Goal: Task Accomplishment & Management: Use online tool/utility

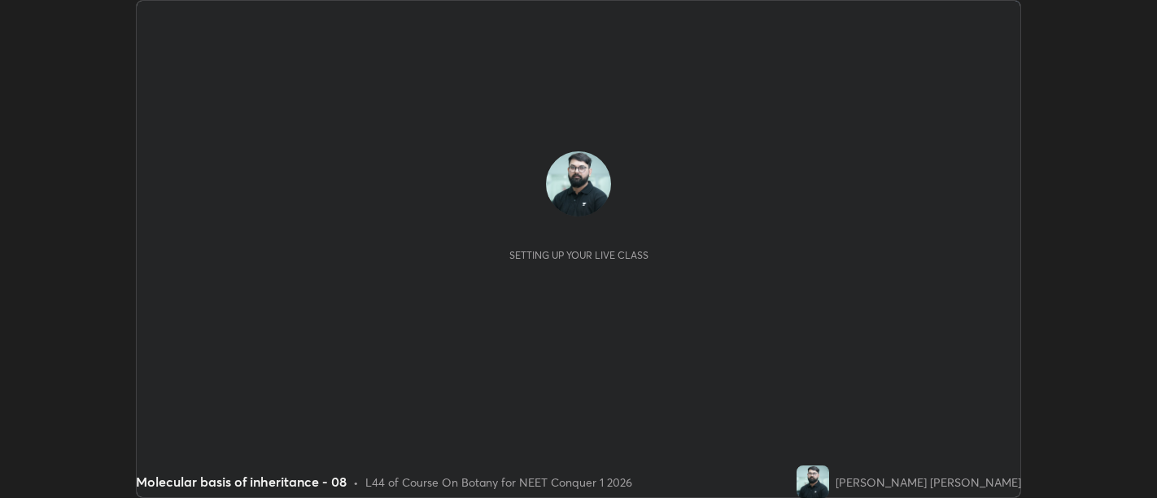
scroll to position [498, 1156]
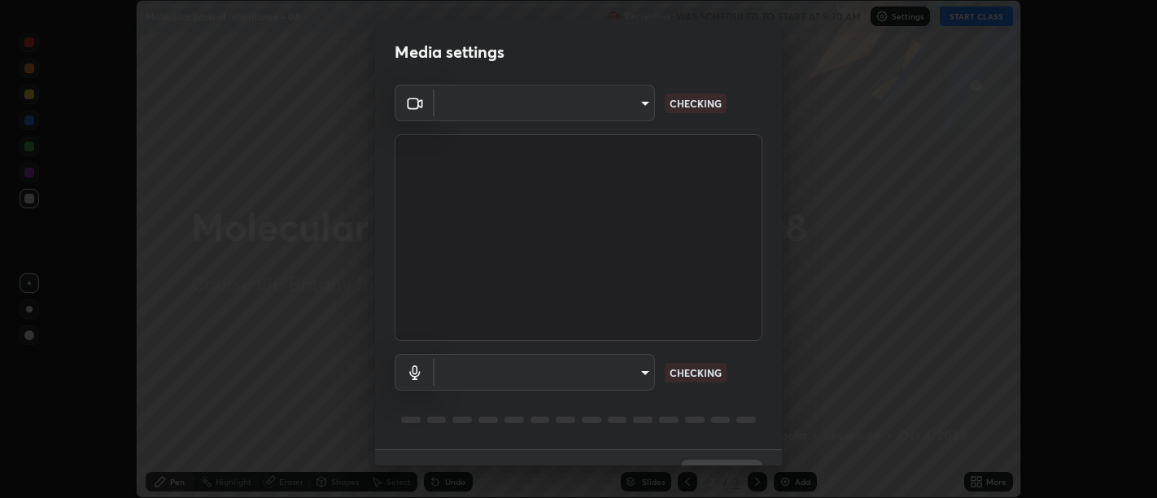
type input "d9b519daceb8a772394af6ea8e45353be5bbf62d8cb1cf3345c472de64055974"
type input "58abe51d7fefdb17ba2419723d43872dcdd823d411622da55c3e9c12cc60ef35"
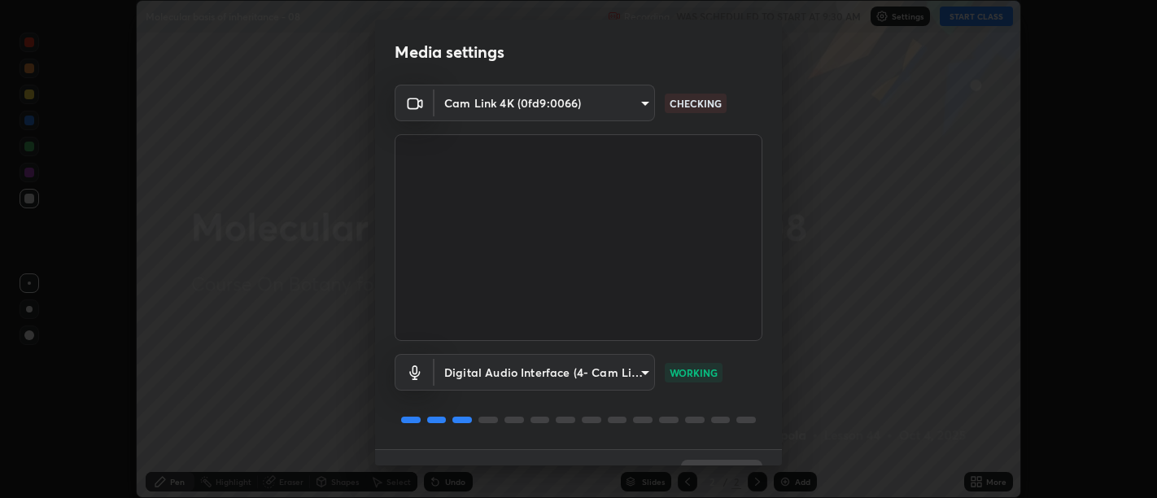
scroll to position [35, 0]
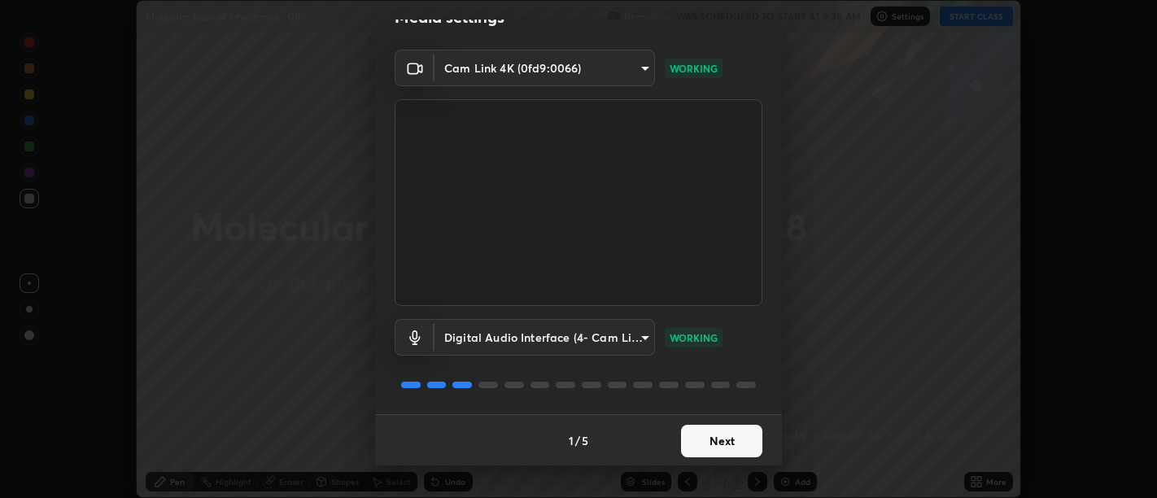
click at [724, 443] on button "Next" at bounding box center [721, 441] width 81 height 33
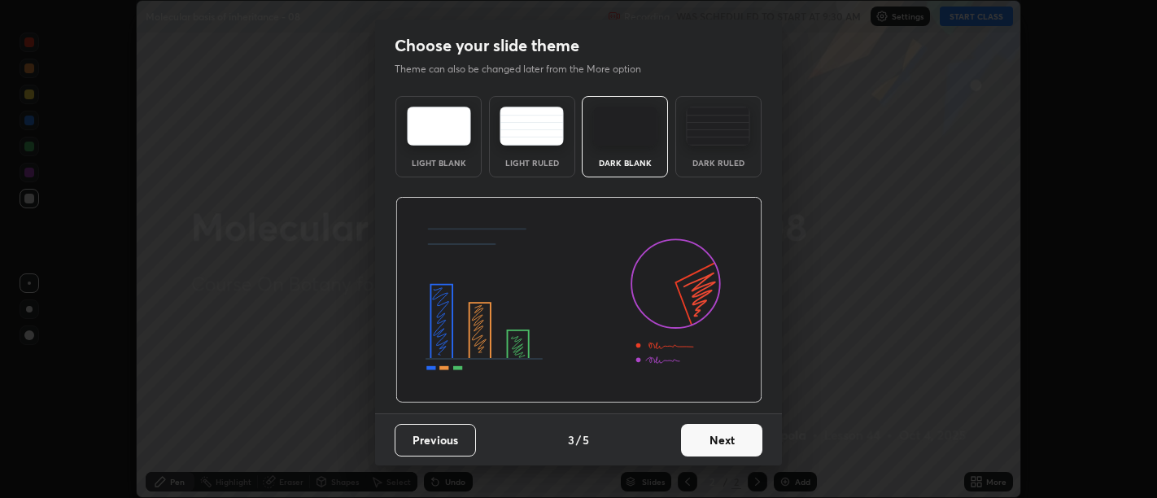
click at [727, 445] on button "Next" at bounding box center [721, 440] width 81 height 33
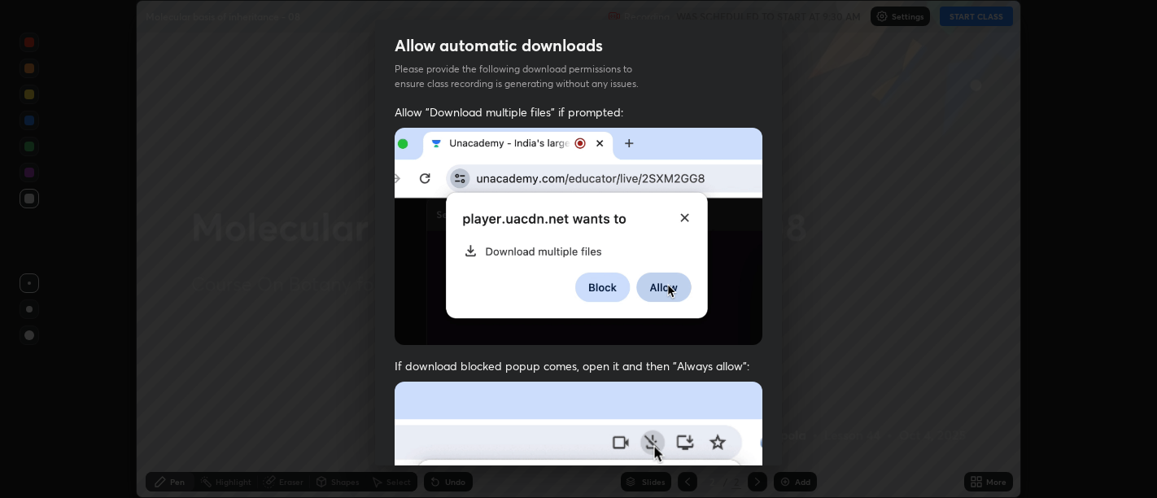
click at [741, 358] on span "If download blocked popup comes, open it and then "Always allow":" at bounding box center [579, 365] width 368 height 15
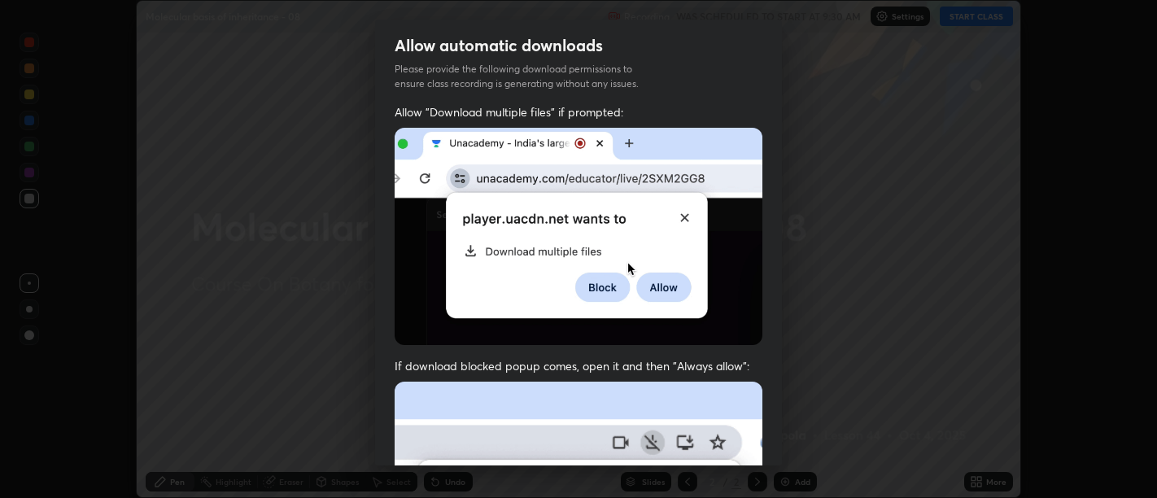
click at [734, 364] on span "If download blocked popup comes, open it and then "Always allow":" at bounding box center [579, 365] width 368 height 15
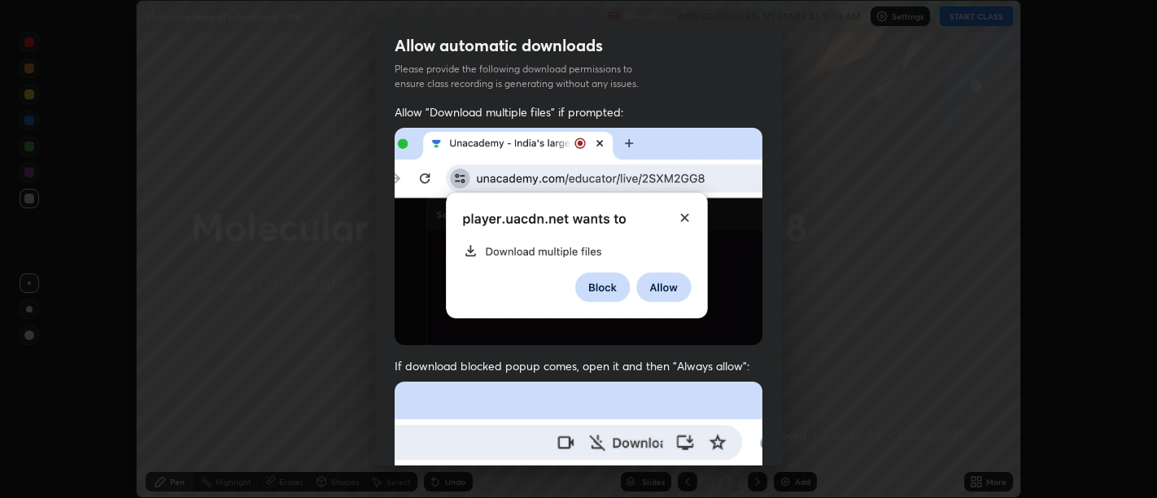
click at [738, 321] on img at bounding box center [579, 236] width 368 height 217
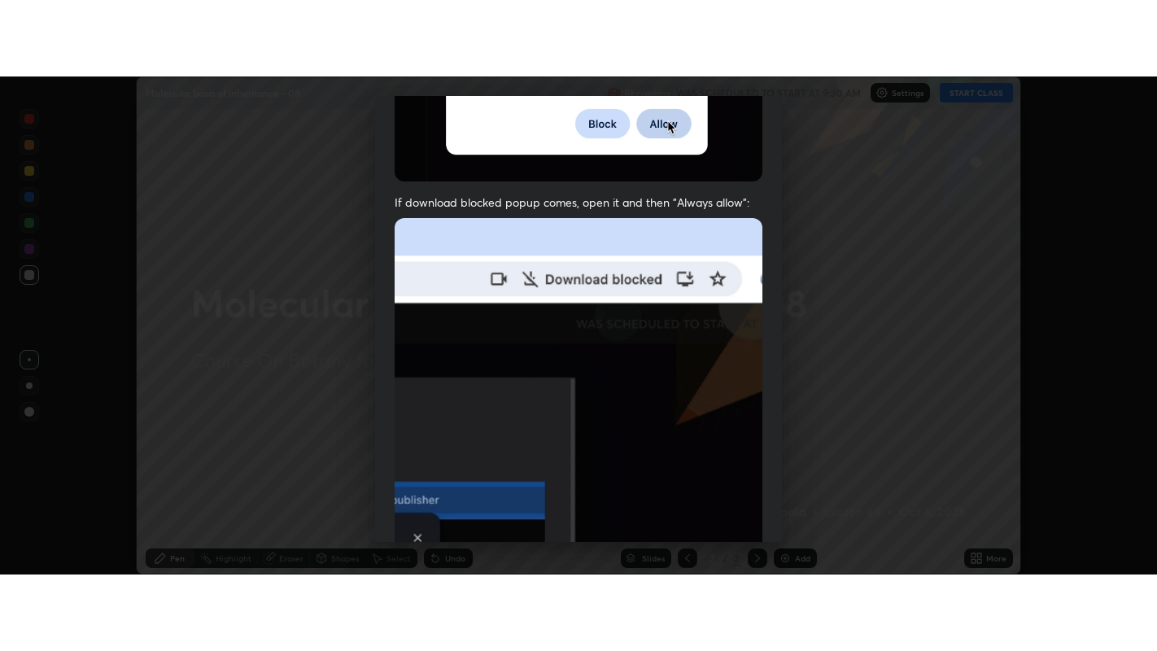
scroll to position [367, 0]
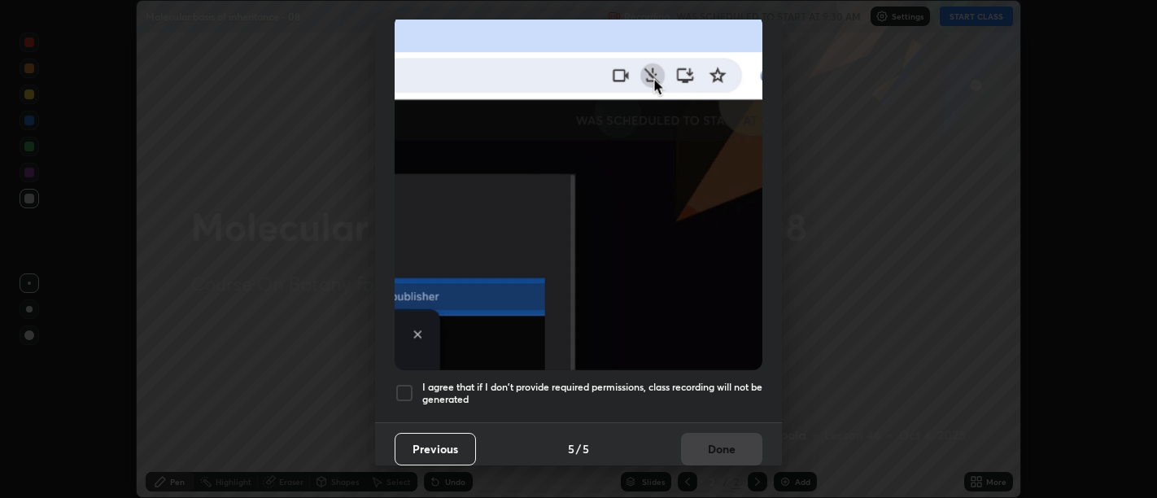
click at [721, 386] on h5 "I agree that if I don't provide required permissions, class recording will not …" at bounding box center [592, 393] width 340 height 25
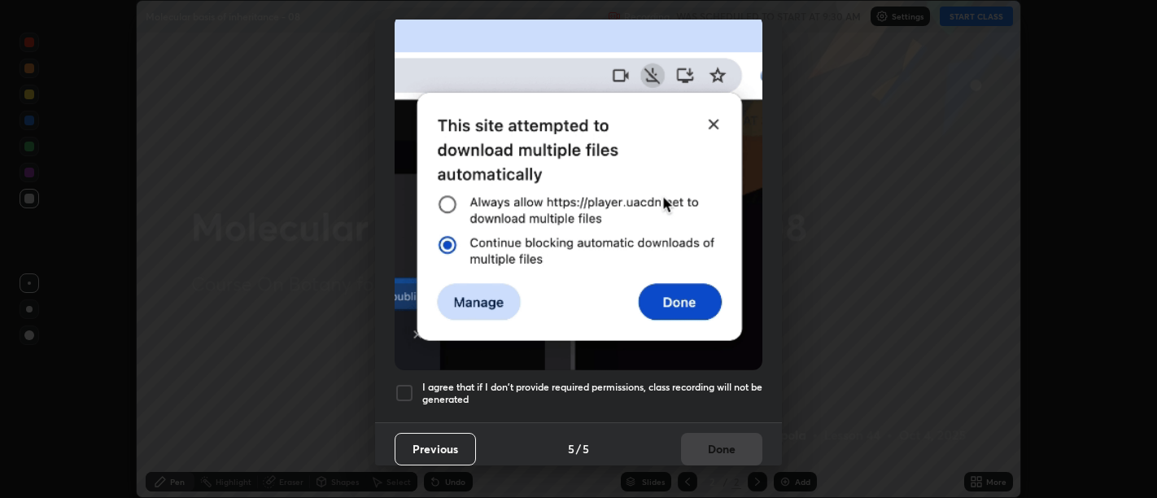
click at [723, 433] on button "Done" at bounding box center [721, 449] width 81 height 33
click at [740, 394] on div at bounding box center [578, 249] width 1157 height 498
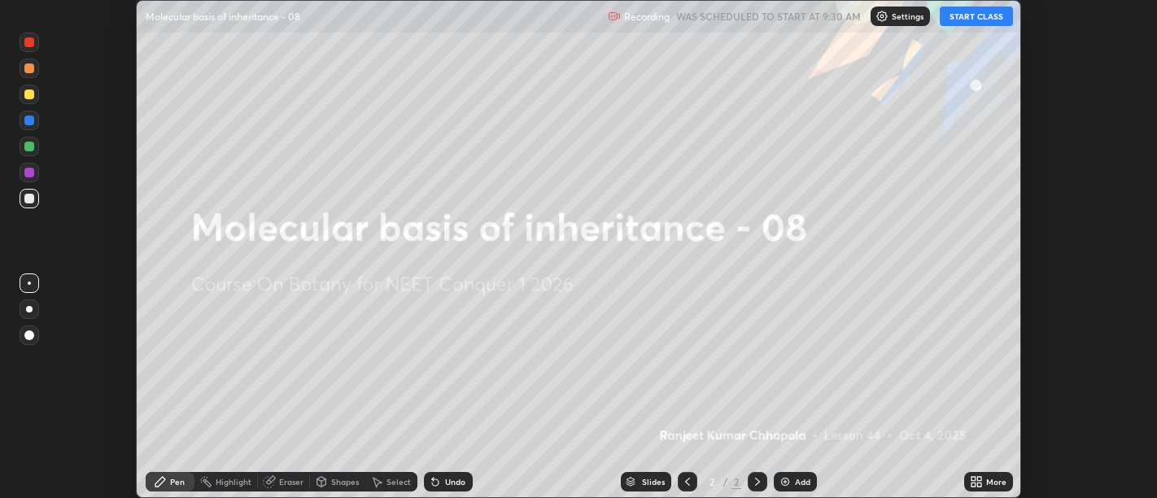
click at [749, 467] on div at bounding box center [758, 481] width 20 height 33
click at [973, 484] on icon at bounding box center [973, 484] width 4 height 4
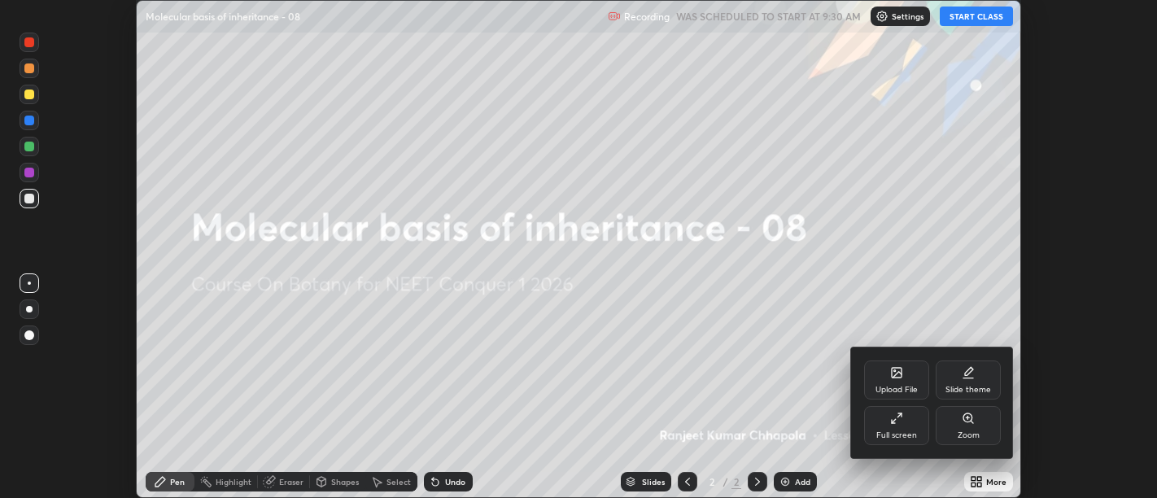
click at [875, 418] on div "Full screen" at bounding box center [896, 425] width 65 height 39
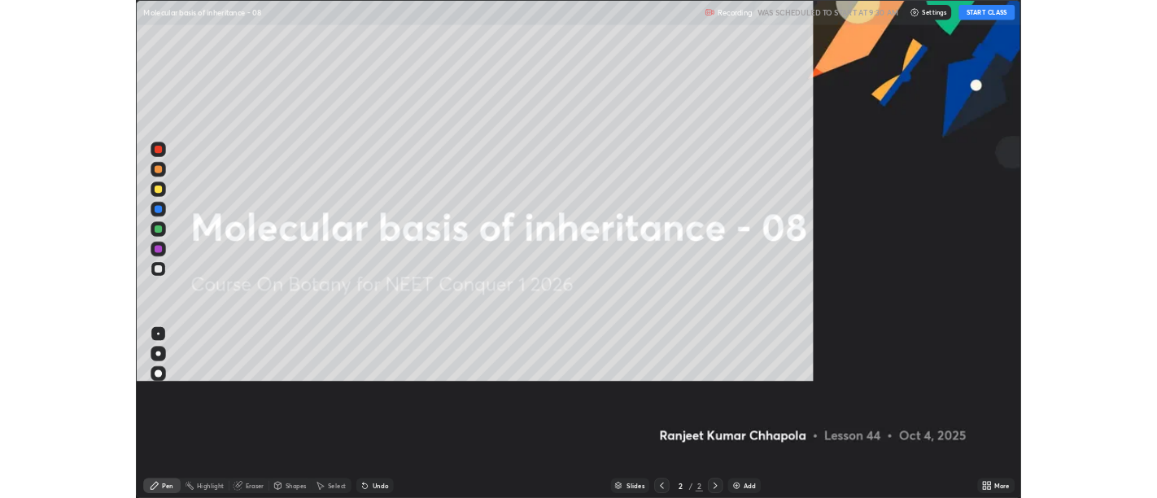
scroll to position [651, 1157]
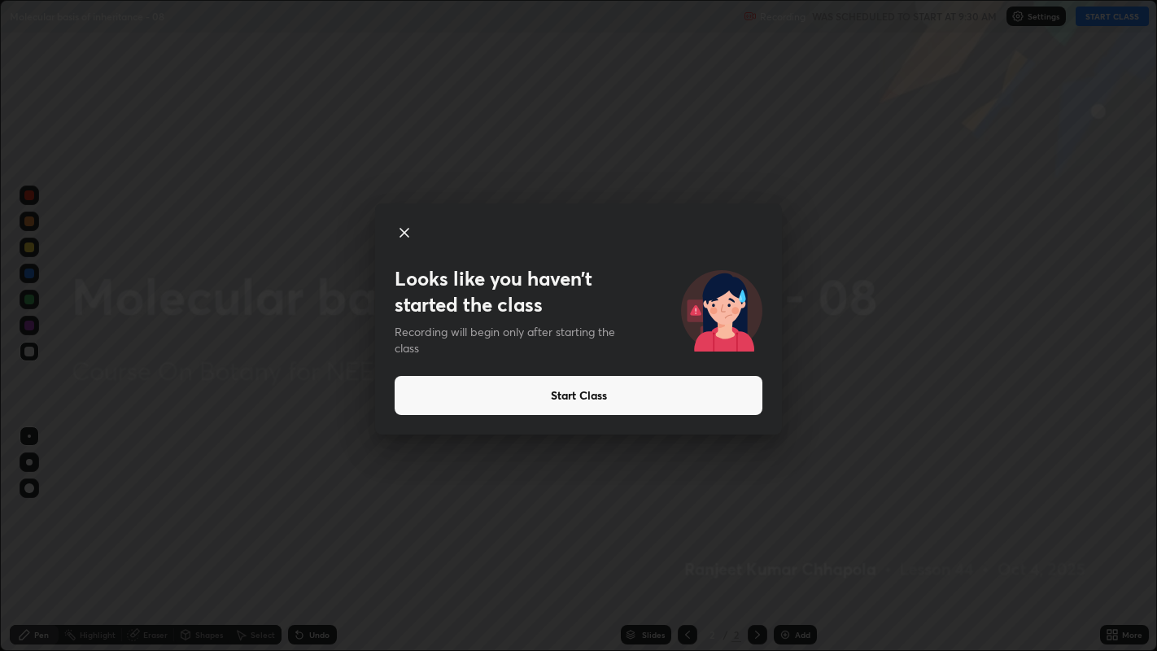
click at [659, 406] on button "Start Class" at bounding box center [579, 395] width 368 height 39
click at [649, 398] on button "Start Class" at bounding box center [579, 395] width 368 height 39
click at [640, 391] on button "Start Class" at bounding box center [579, 395] width 368 height 39
click at [631, 398] on button "Start Class" at bounding box center [579, 395] width 368 height 39
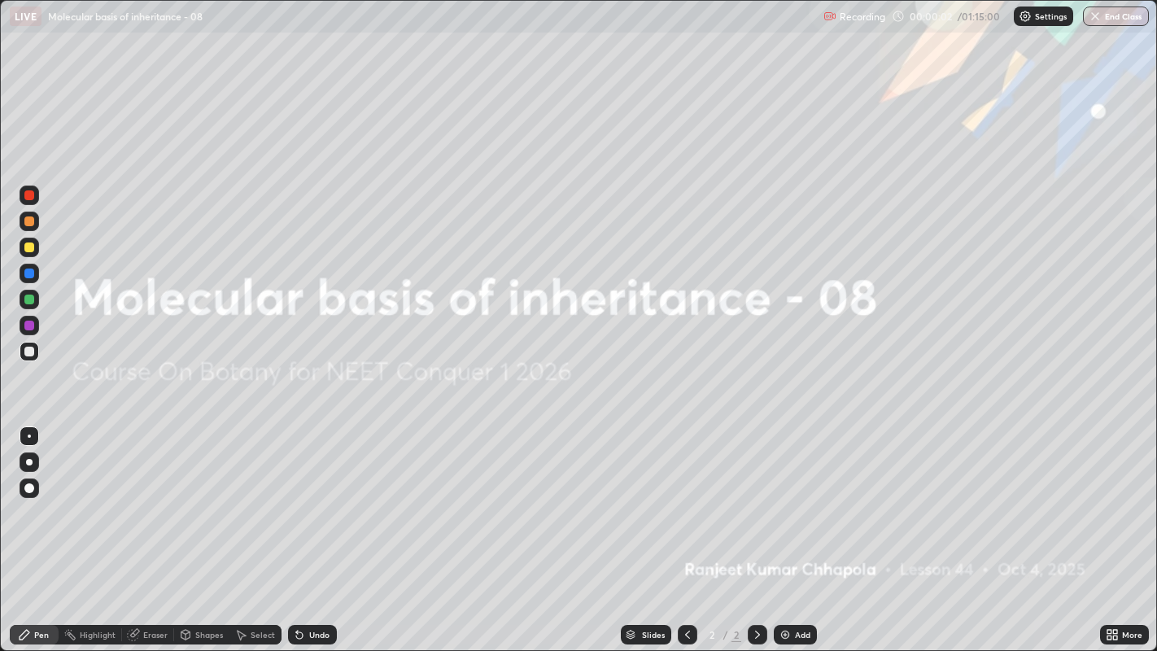
click at [1115, 497] on icon at bounding box center [1115, 632] width 4 height 4
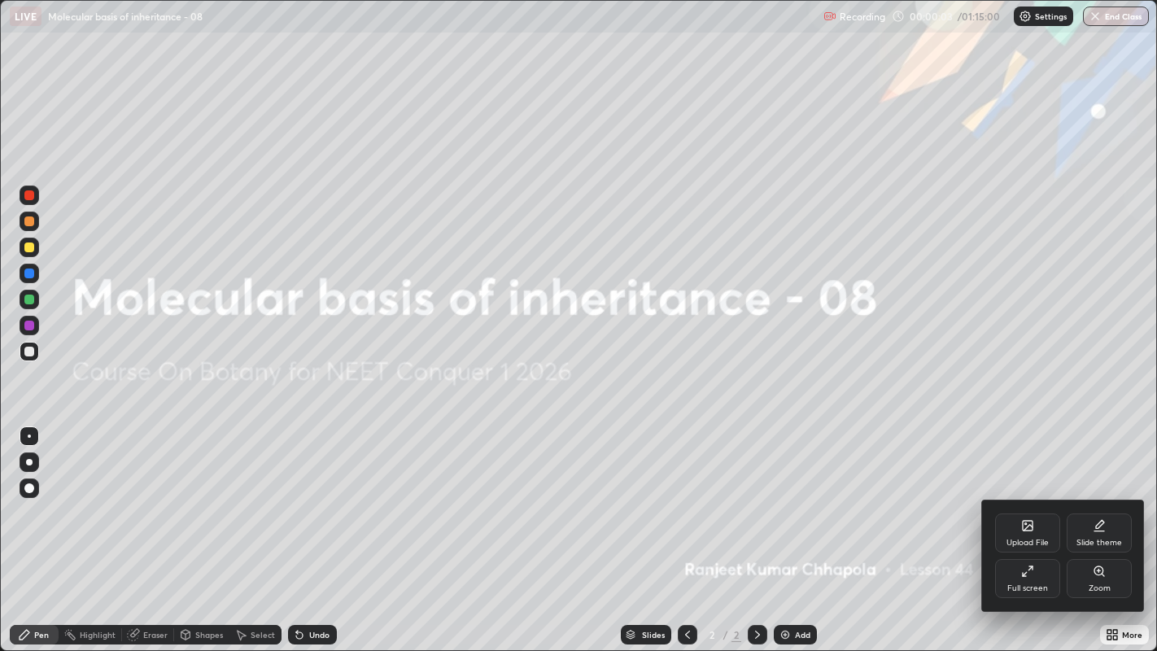
click at [1026, 497] on icon at bounding box center [1028, 528] width 9 height 6
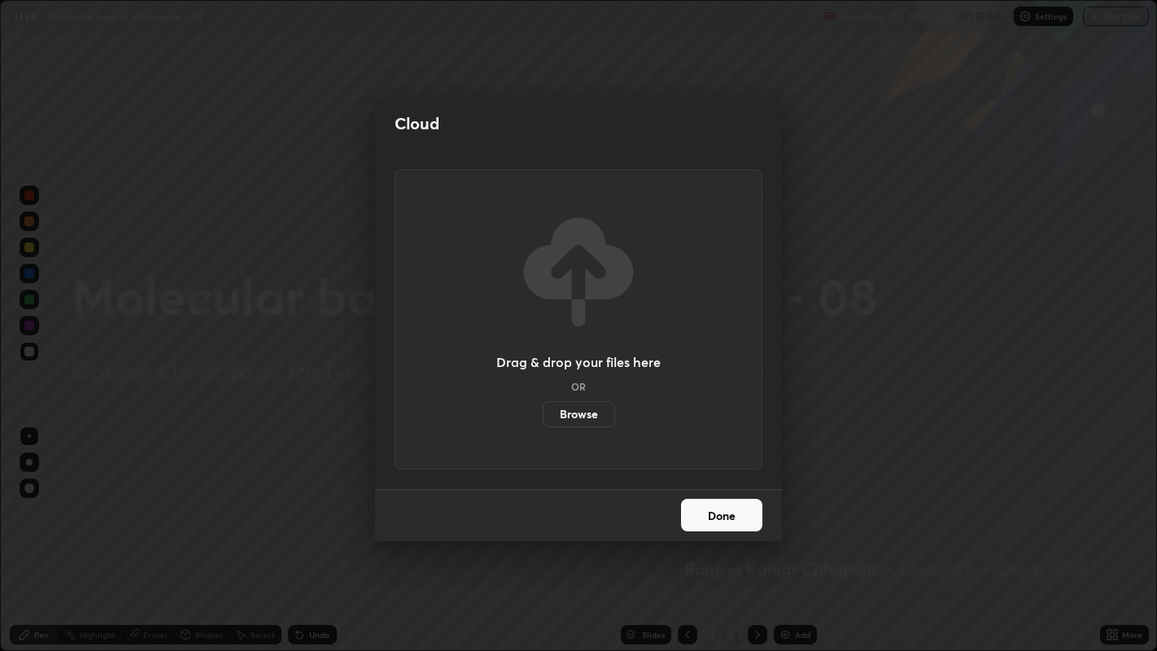
click at [593, 413] on label "Browse" at bounding box center [579, 414] width 72 height 26
click at [543, 413] on input "Browse" at bounding box center [543, 414] width 0 height 26
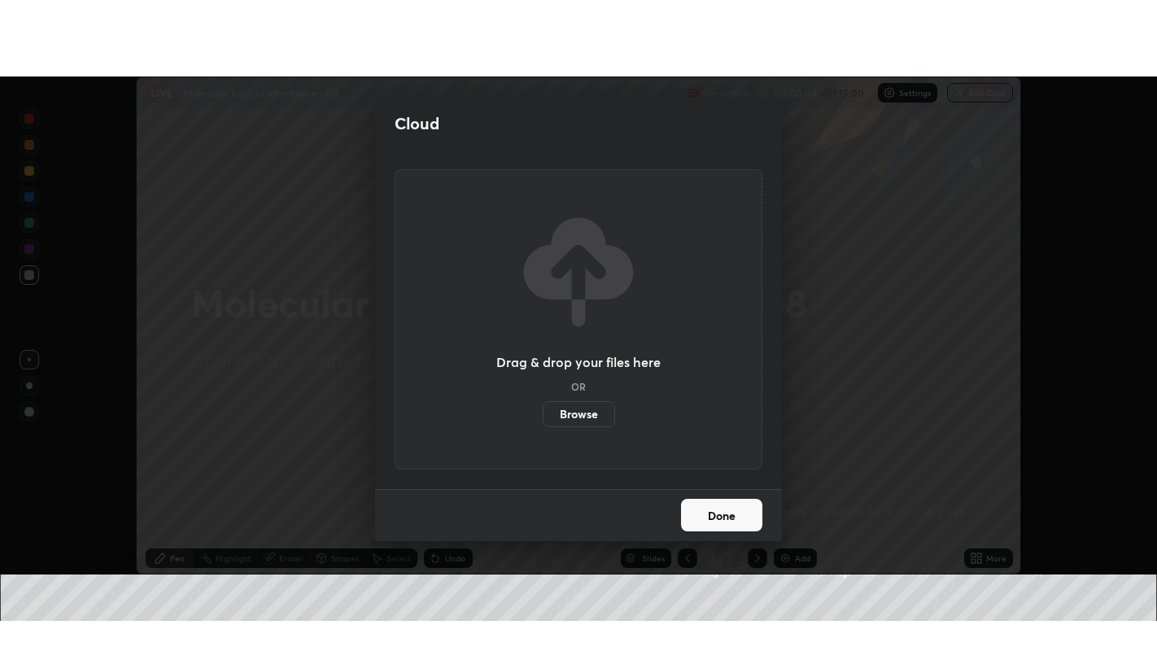
scroll to position [80866, 80207]
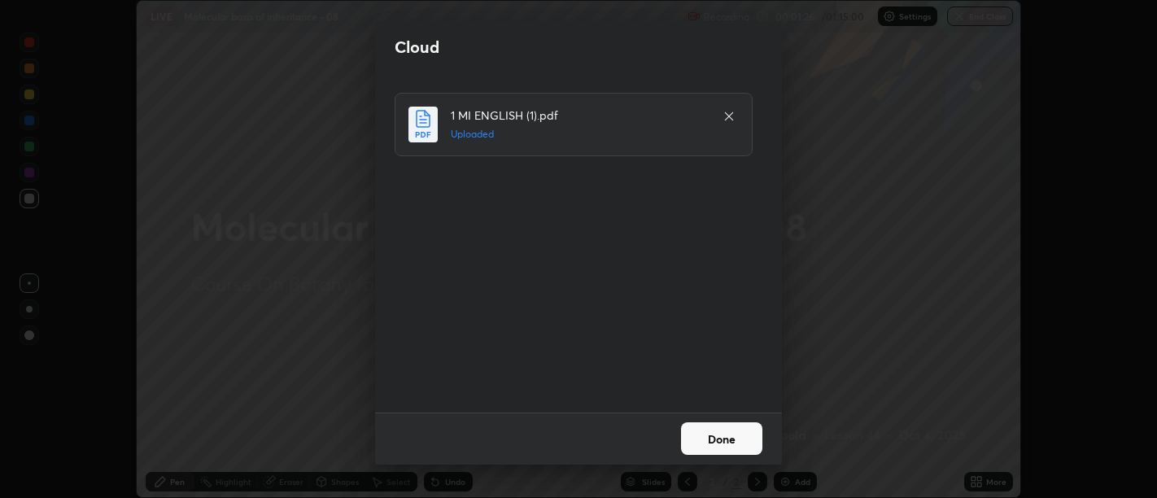
click at [717, 439] on button "Done" at bounding box center [721, 438] width 81 height 33
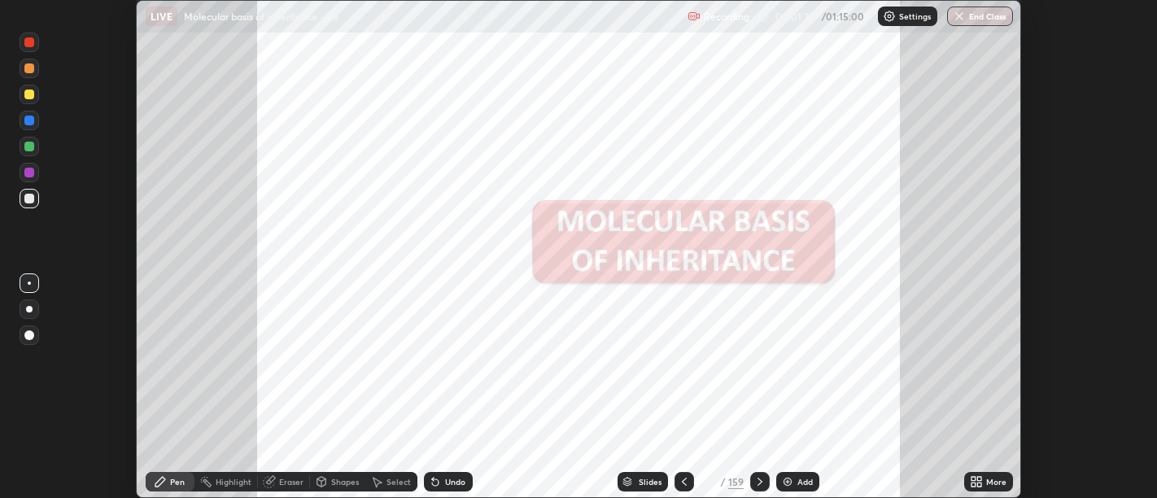
click at [978, 480] on icon at bounding box center [979, 479] width 4 height 4
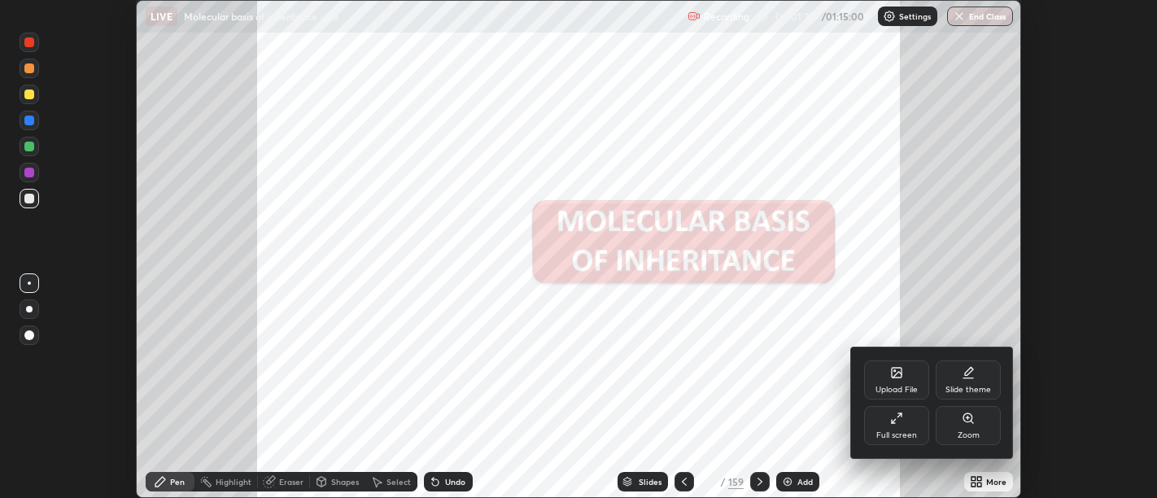
click at [908, 426] on div "Full screen" at bounding box center [896, 425] width 65 height 39
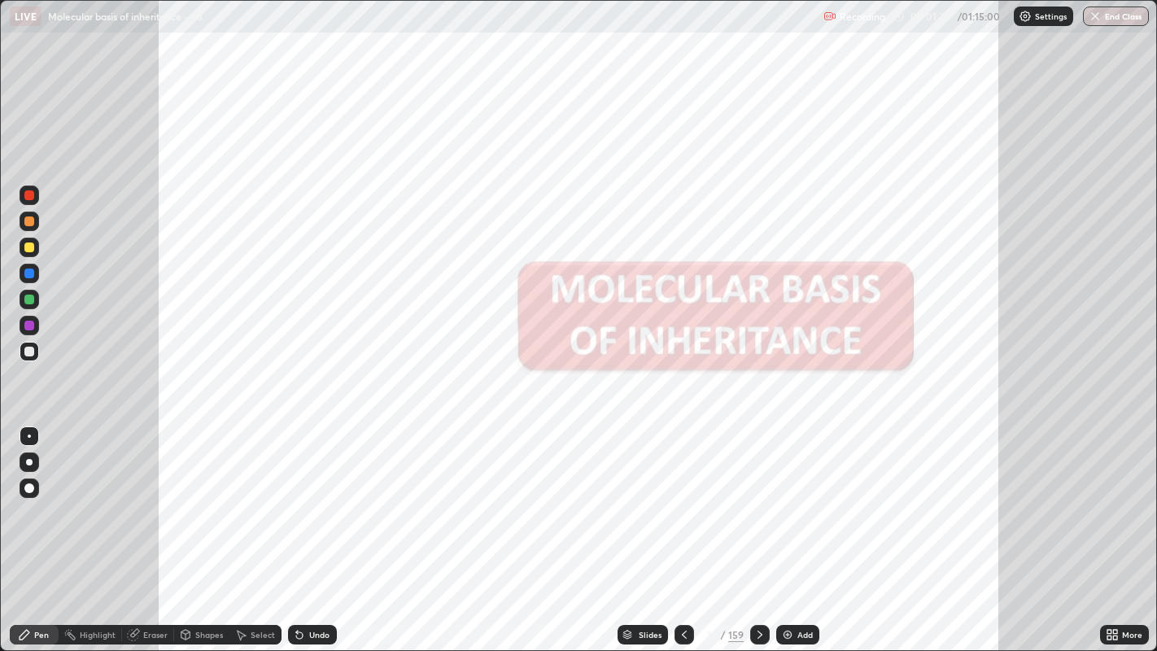
scroll to position [651, 1157]
click at [666, 497] on div "Slides" at bounding box center [643, 635] width 50 height 20
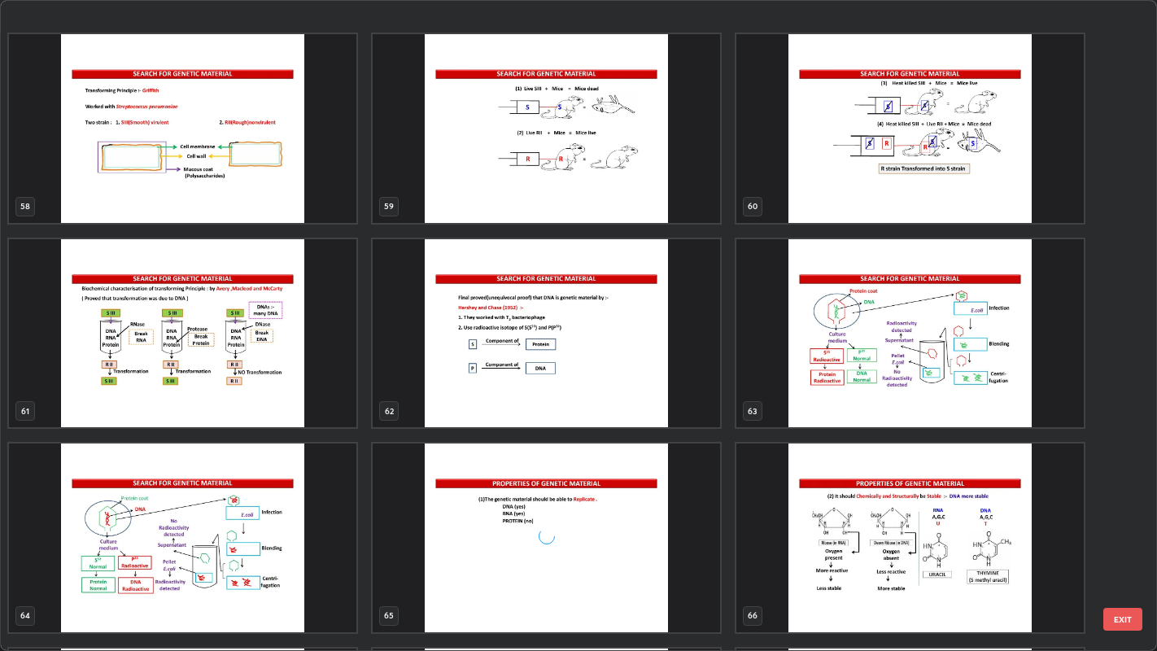
scroll to position [3927, 0]
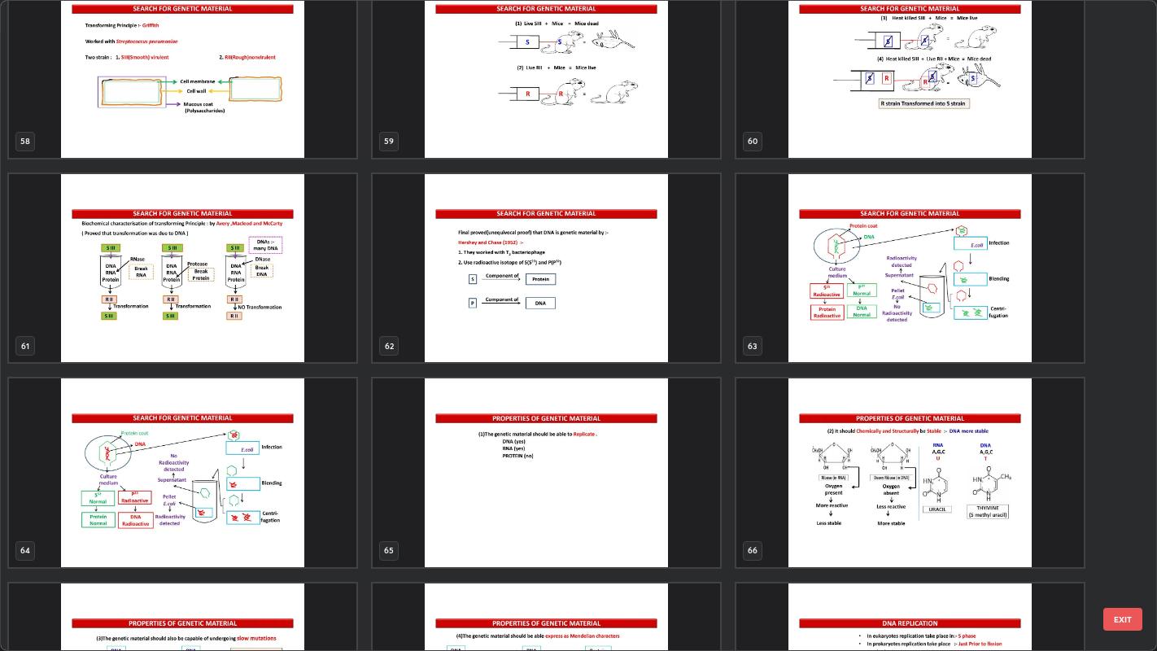
click at [568, 377] on div "65" at bounding box center [546, 472] width 351 height 191
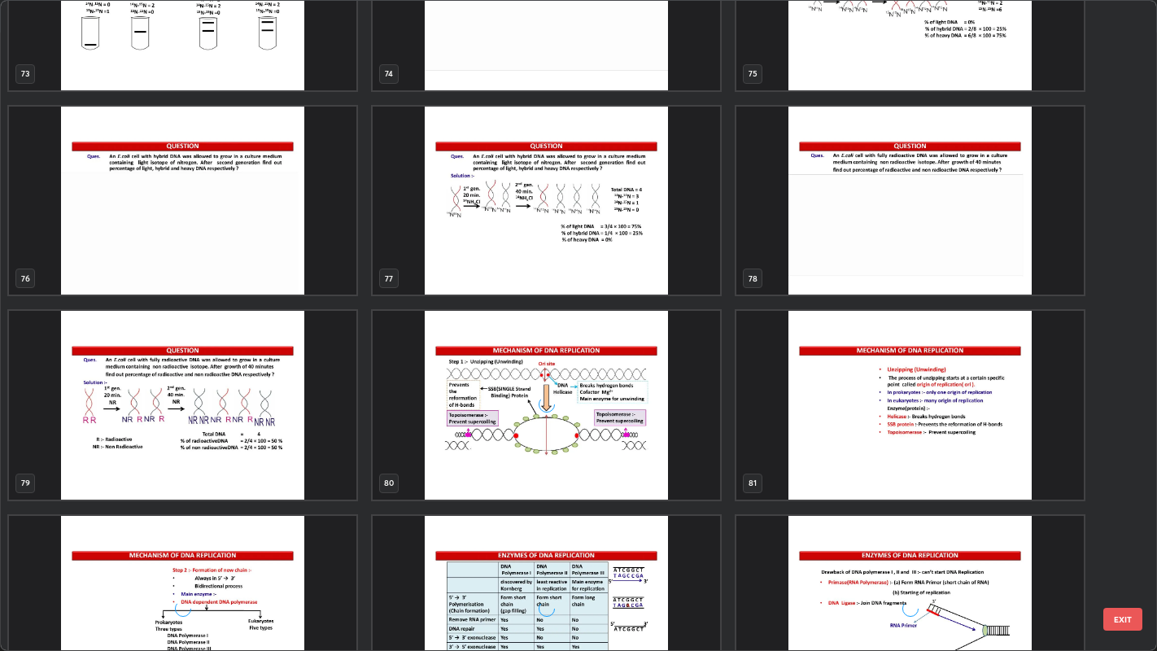
click at [564, 463] on div "73 74 75 76 77 78 79 80 81 82 83 84 85 86 87" at bounding box center [565, 326] width 1128 height 650
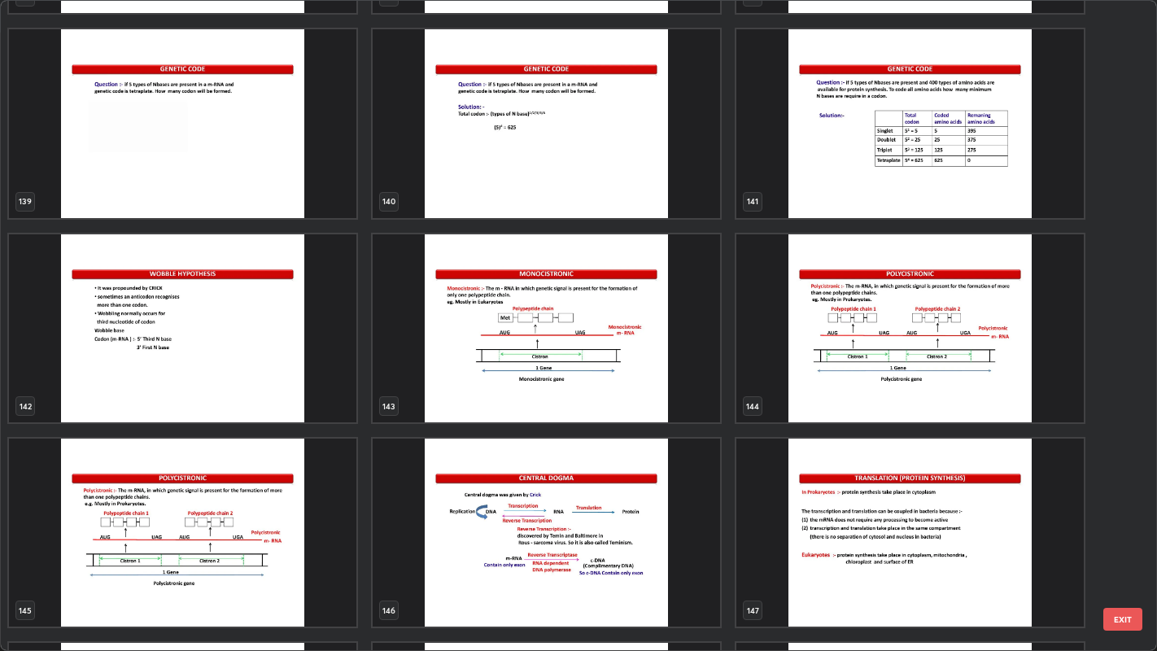
scroll to position [9392, 0]
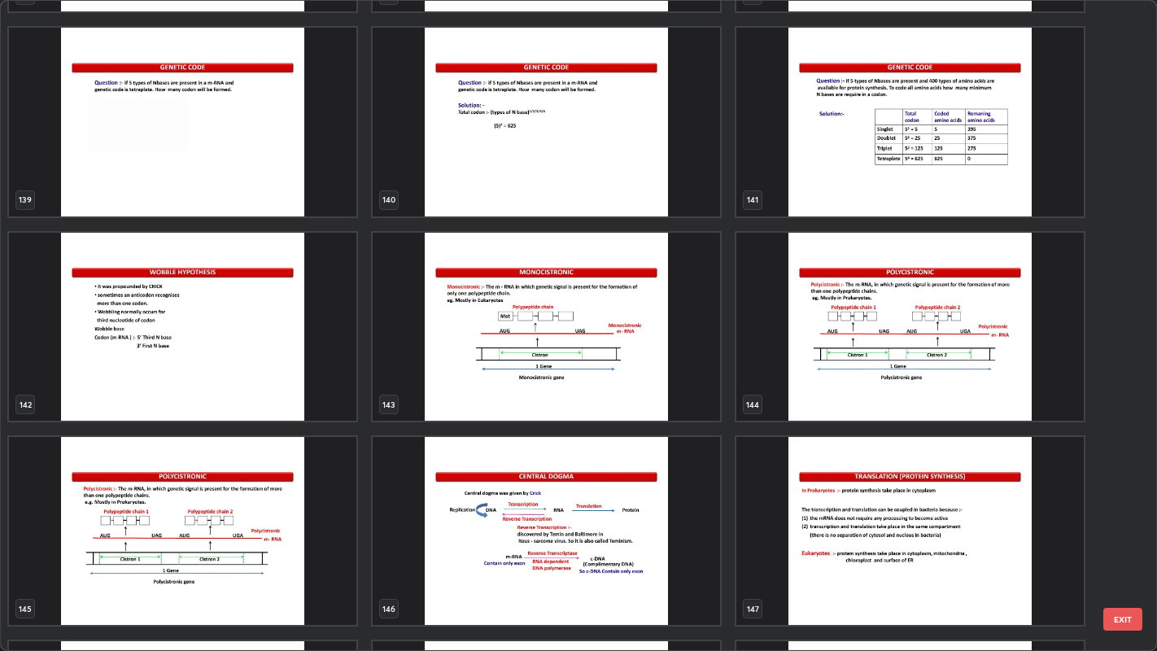
click at [546, 368] on img "grid" at bounding box center [546, 327] width 347 height 188
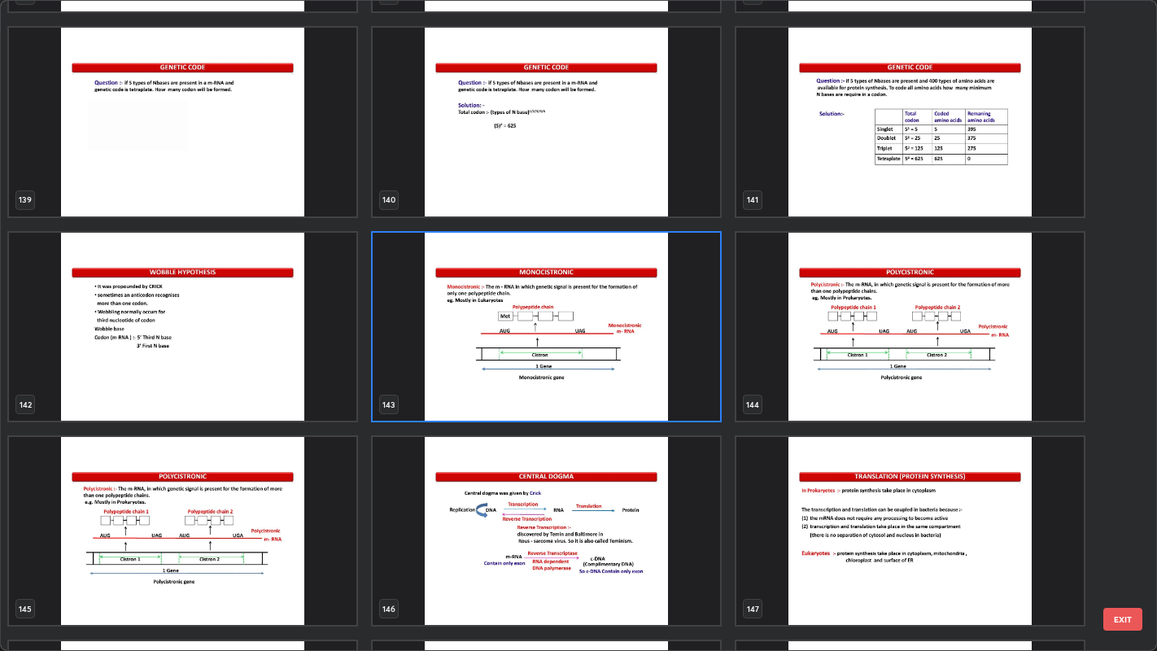
click at [550, 361] on img "grid" at bounding box center [546, 327] width 347 height 188
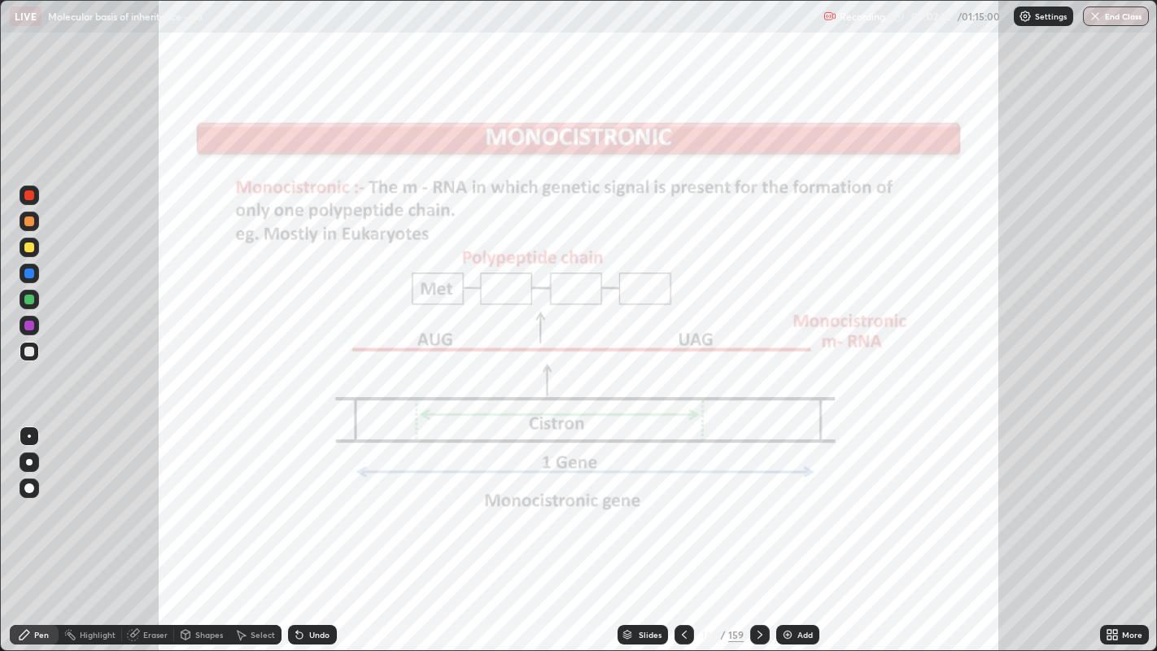
click at [258, 497] on div "Select" at bounding box center [263, 635] width 24 height 8
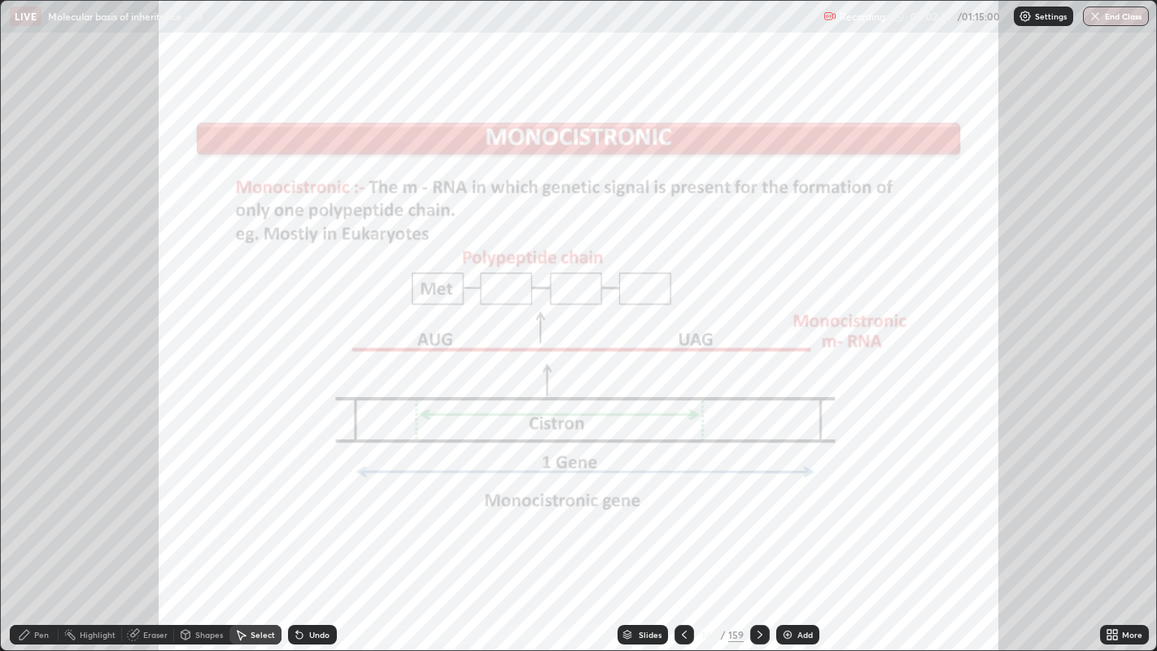
click at [80, 497] on div "Highlight" at bounding box center [98, 635] width 36 height 8
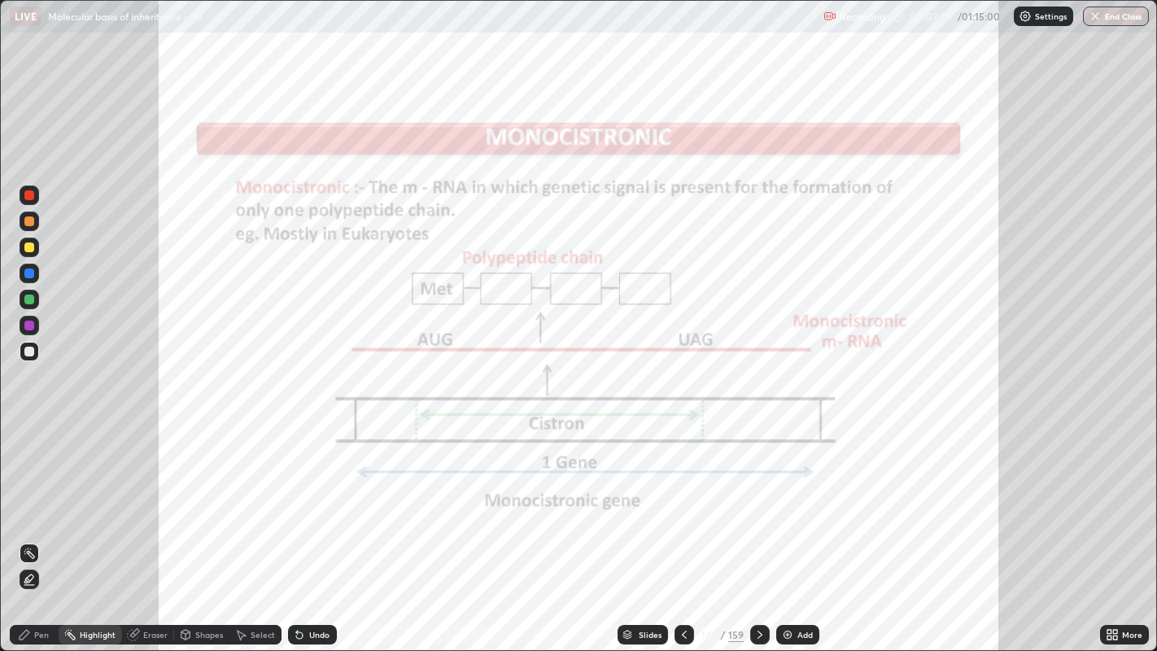
click at [30, 324] on div at bounding box center [29, 326] width 10 height 10
click at [22, 497] on icon at bounding box center [25, 635] width 10 height 10
click at [20, 462] on div at bounding box center [30, 462] width 20 height 20
click at [95, 497] on div "Highlight" at bounding box center [98, 635] width 36 height 8
click at [27, 497] on icon at bounding box center [29, 578] width 8 height 8
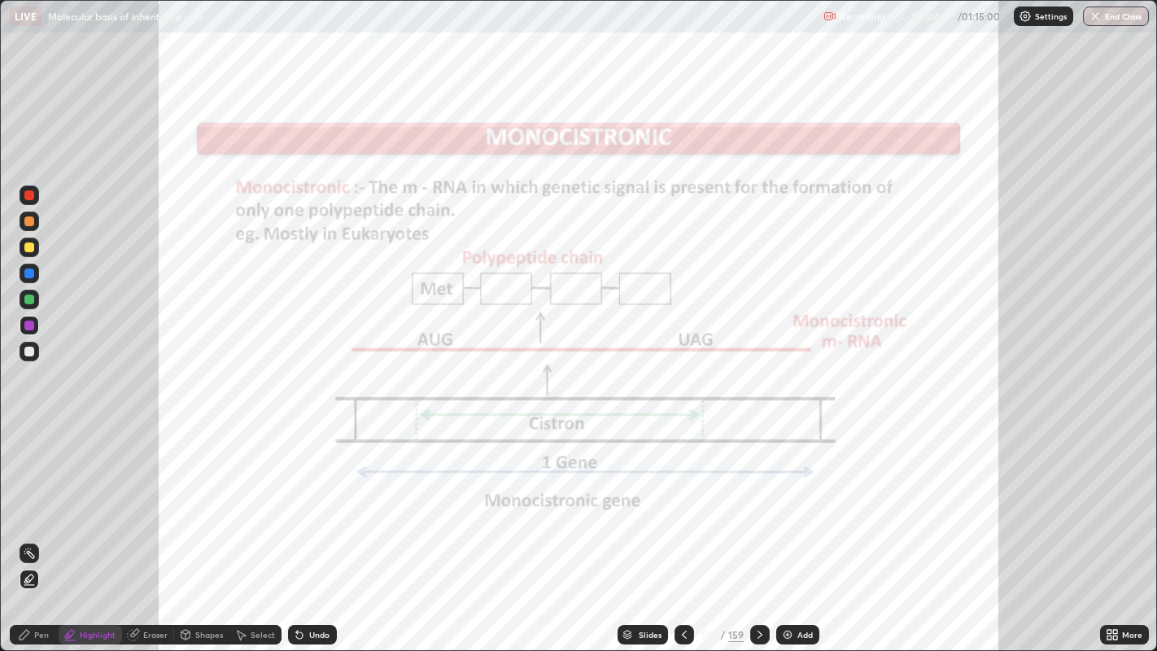
click at [761, 497] on div at bounding box center [760, 635] width 20 height 20
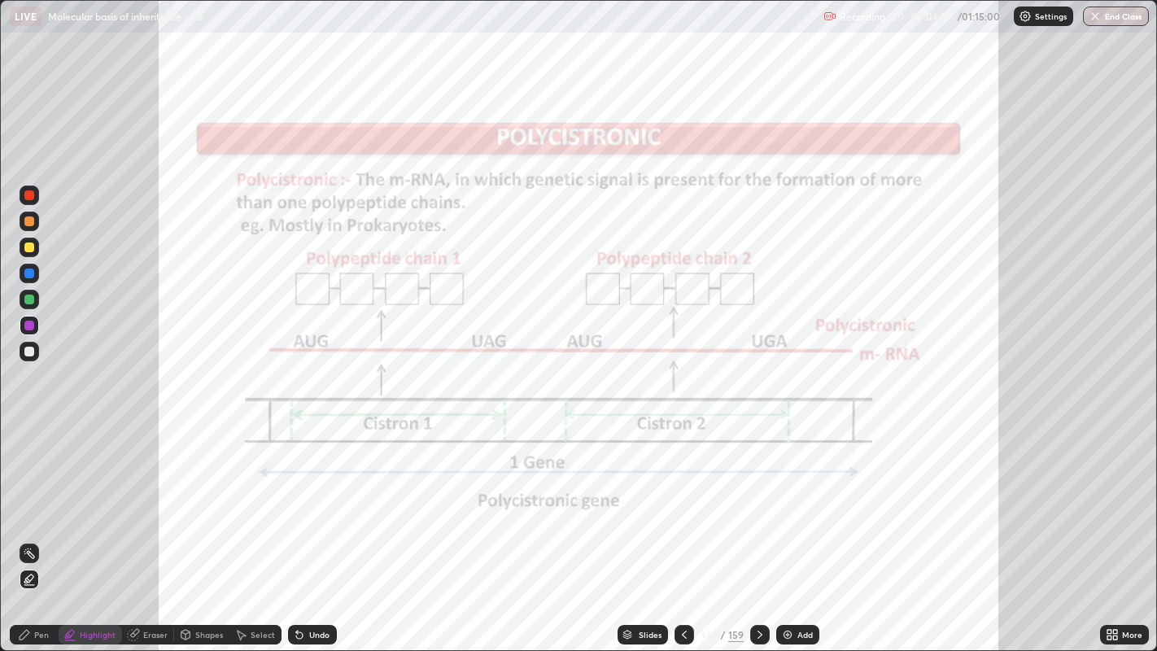
click at [24, 497] on icon at bounding box center [25, 635] width 10 height 10
click at [310, 497] on div "Undo" at bounding box center [319, 635] width 20 height 8
click at [95, 497] on div "Highlight" at bounding box center [98, 635] width 36 height 8
click at [28, 497] on circle at bounding box center [28, 549] width 2 height 2
click at [46, 497] on div "Pen" at bounding box center [41, 635] width 15 height 8
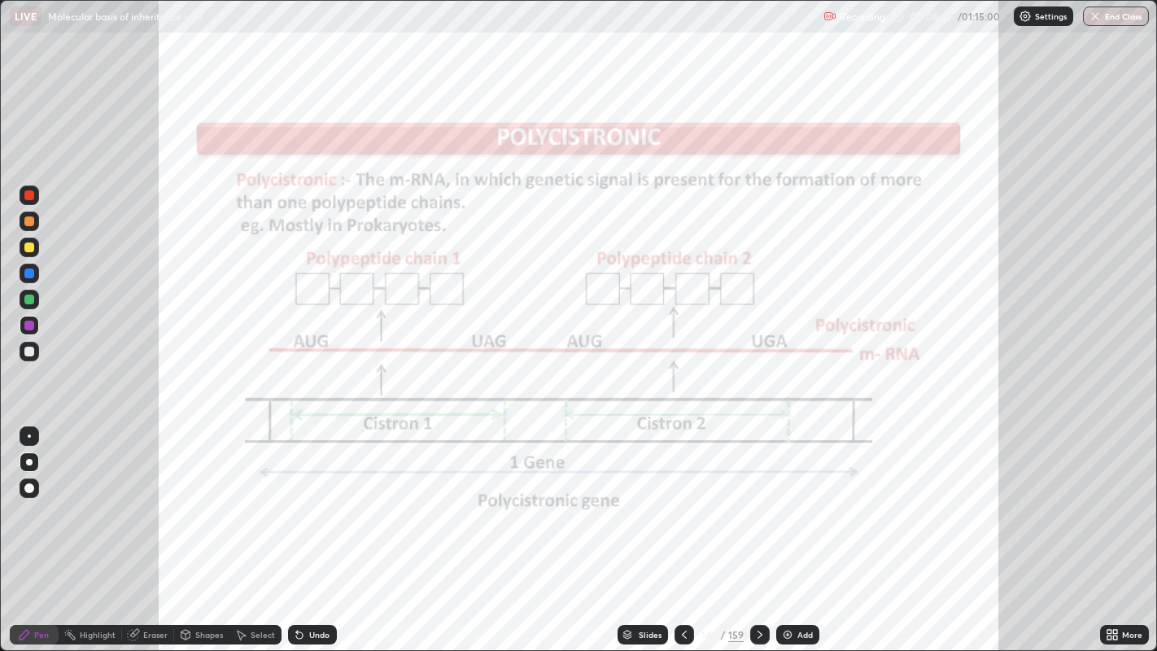
click at [99, 497] on div "Highlight" at bounding box center [98, 635] width 36 height 8
click at [26, 497] on icon at bounding box center [29, 579] width 13 height 13
click at [756, 497] on icon at bounding box center [759, 634] width 13 height 13
click at [758, 497] on icon at bounding box center [759, 634] width 13 height 13
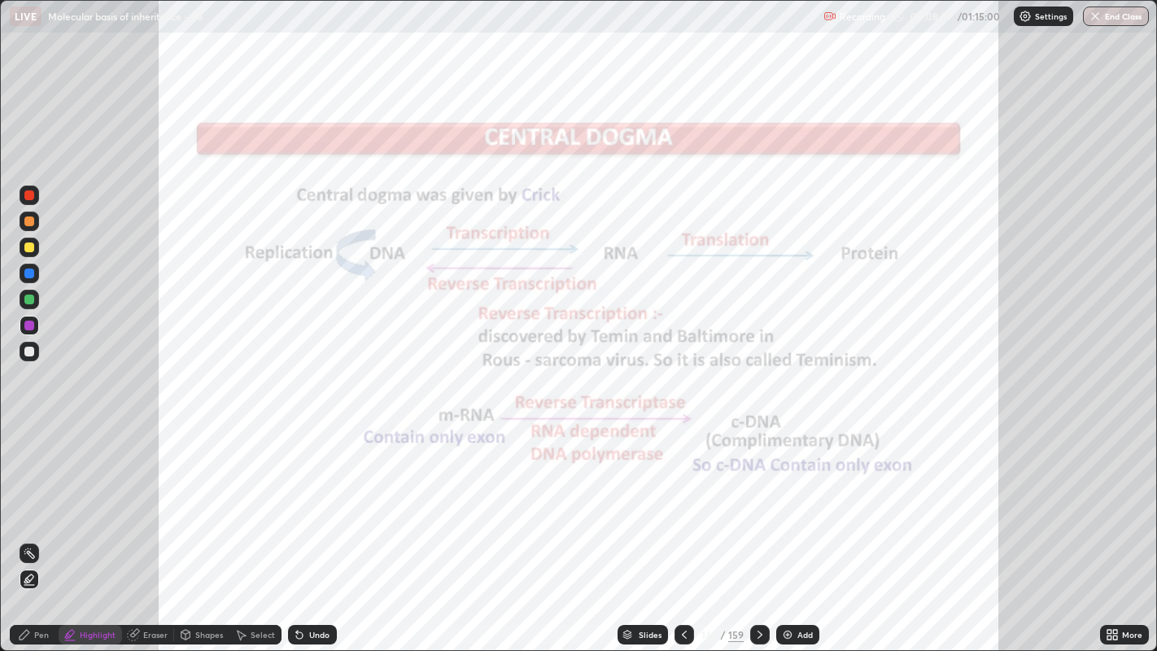
click at [683, 497] on icon at bounding box center [684, 634] width 13 height 13
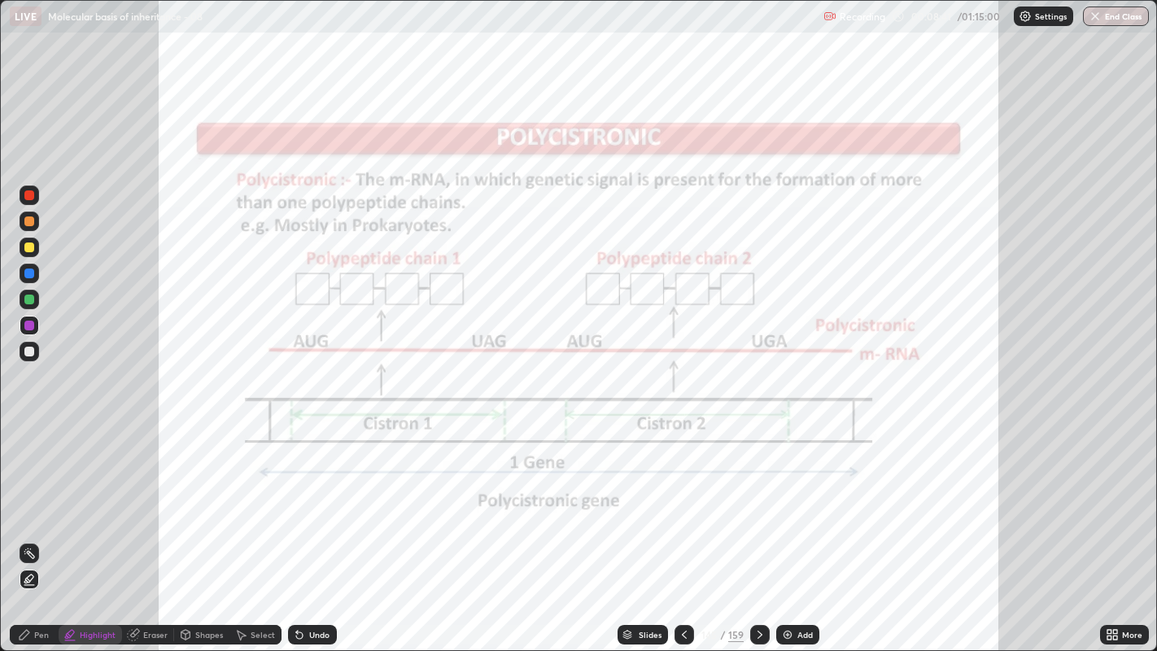
click at [643, 497] on div "Slides" at bounding box center [643, 635] width 50 height 20
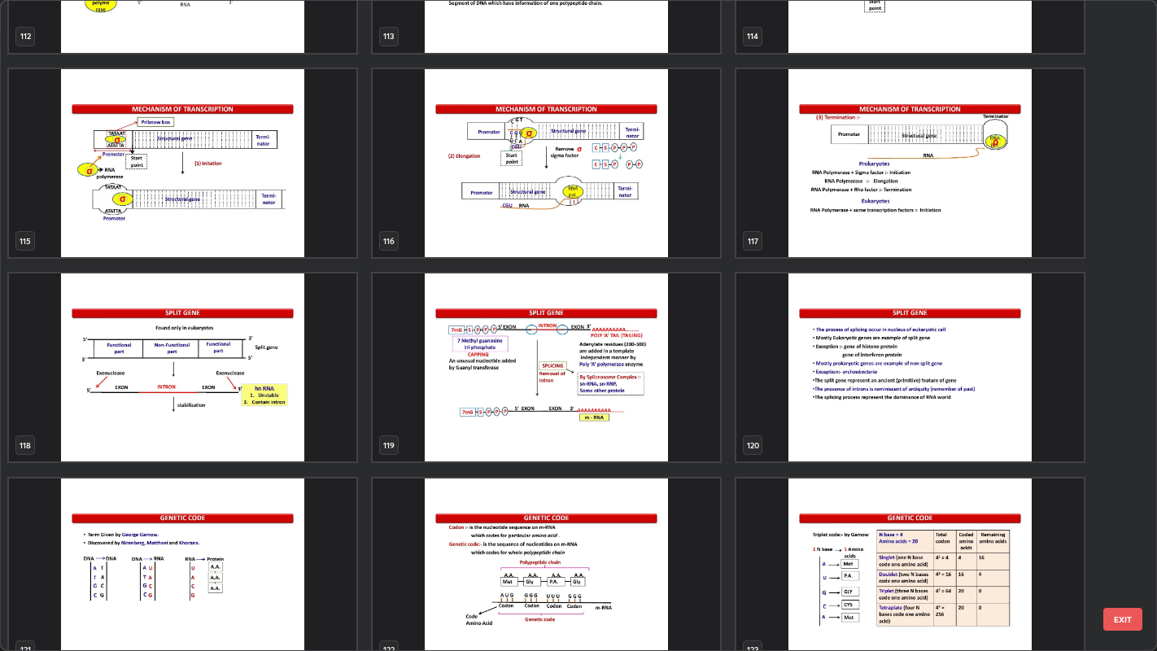
scroll to position [7717, 0]
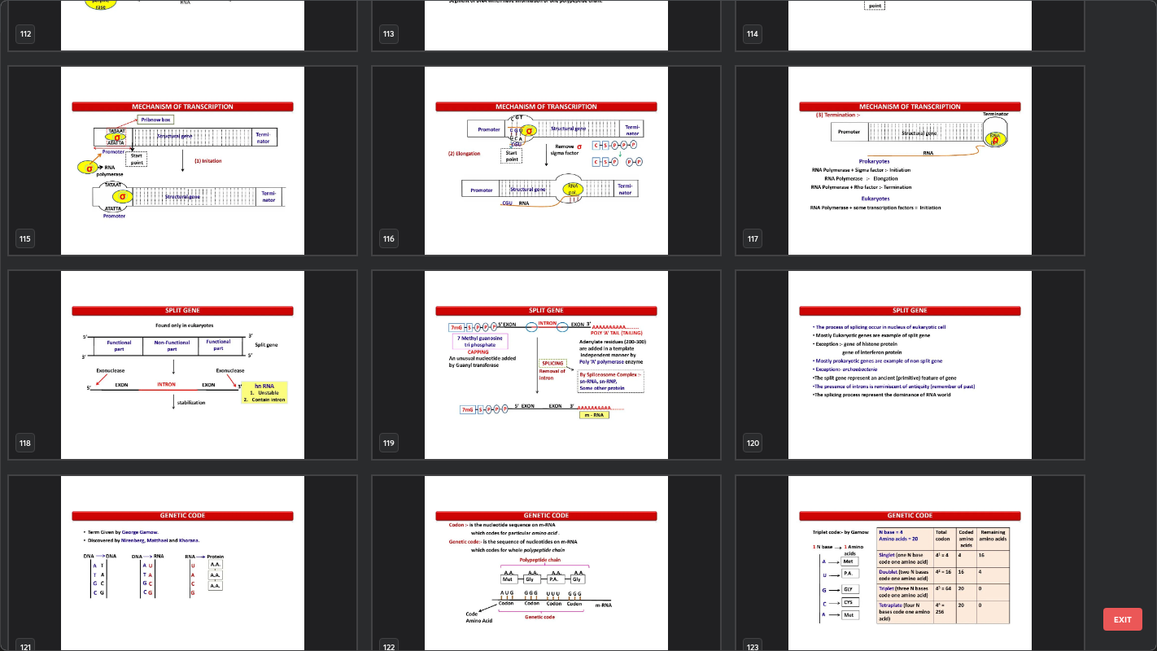
click at [555, 376] on img "grid" at bounding box center [546, 365] width 347 height 188
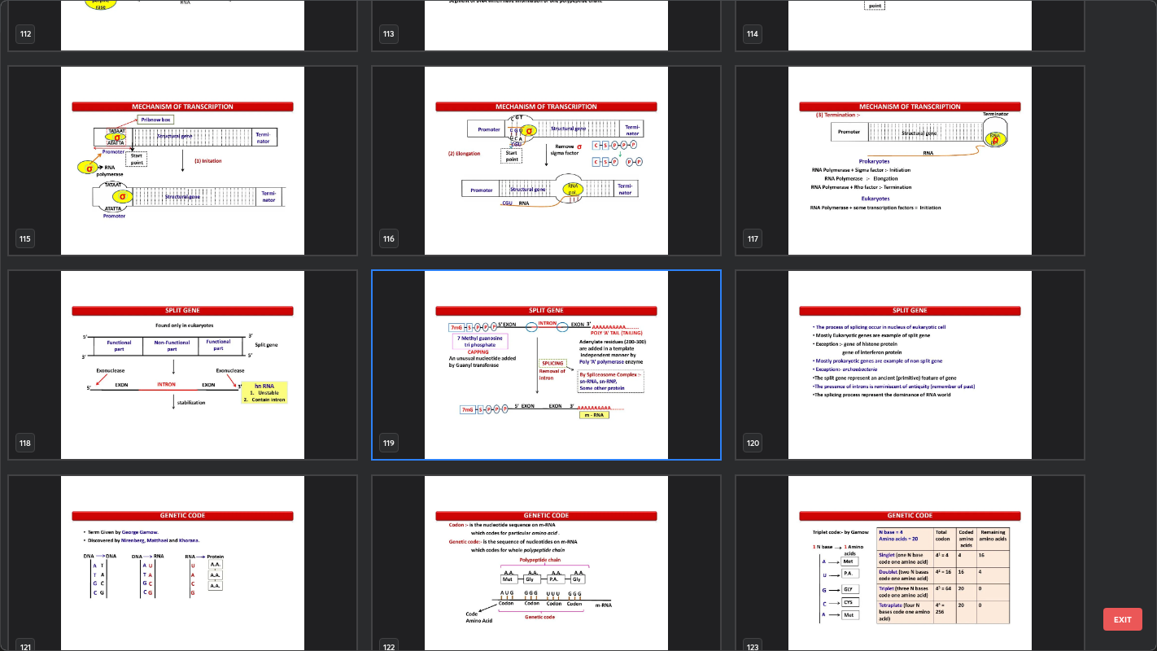
click at [556, 370] on img "grid" at bounding box center [546, 365] width 347 height 188
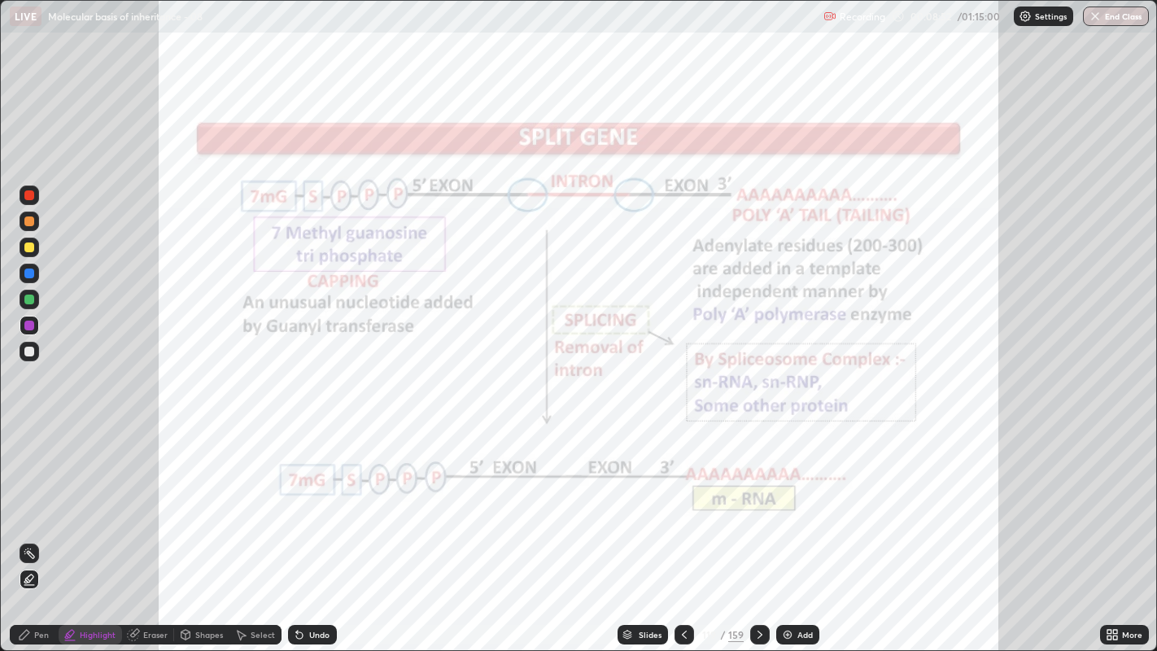
click at [683, 497] on icon at bounding box center [684, 634] width 13 height 13
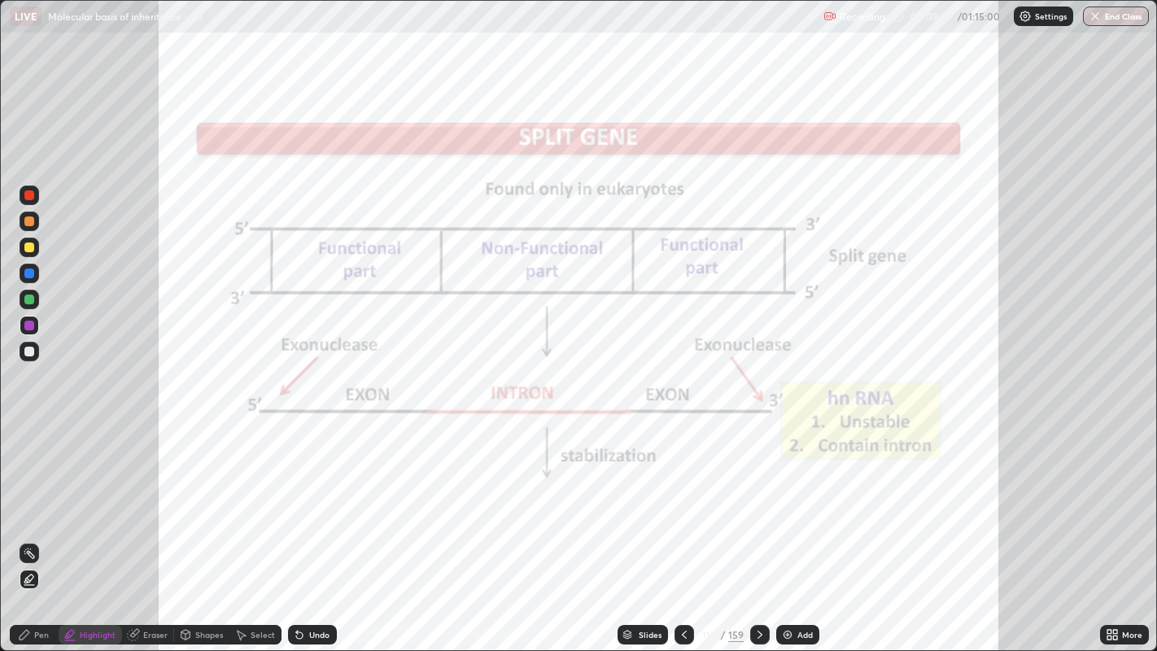
click at [322, 497] on div "Undo" at bounding box center [319, 635] width 20 height 8
click at [41, 497] on div "Pen" at bounding box center [41, 635] width 15 height 8
click at [651, 497] on div "Slides" at bounding box center [650, 635] width 23 height 8
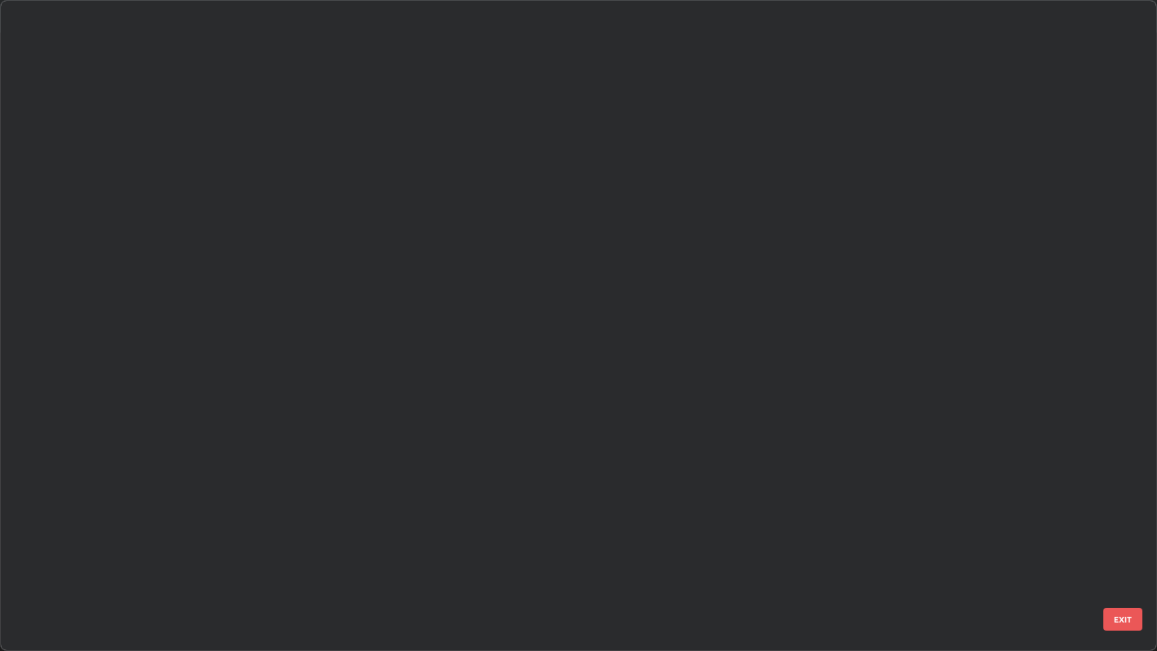
scroll to position [644, 1148]
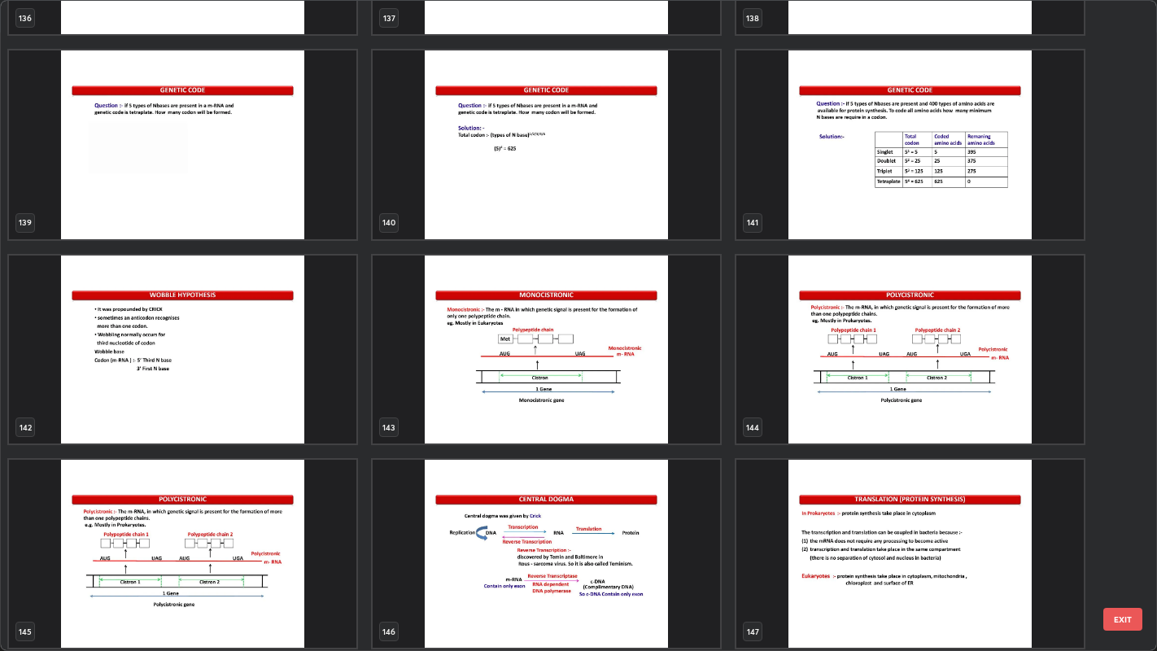
click at [845, 461] on img "grid" at bounding box center [909, 554] width 347 height 188
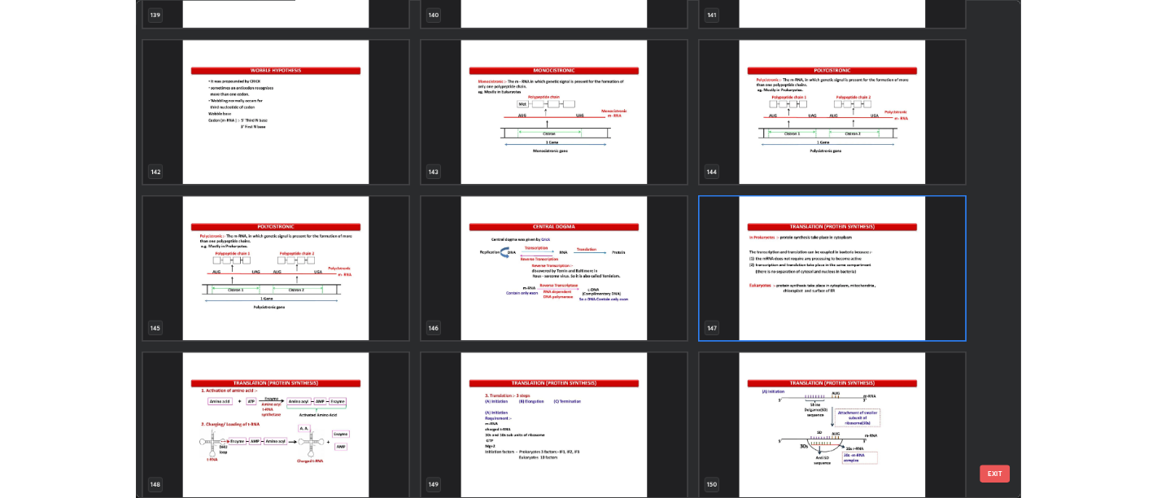
scroll to position [9571, 0]
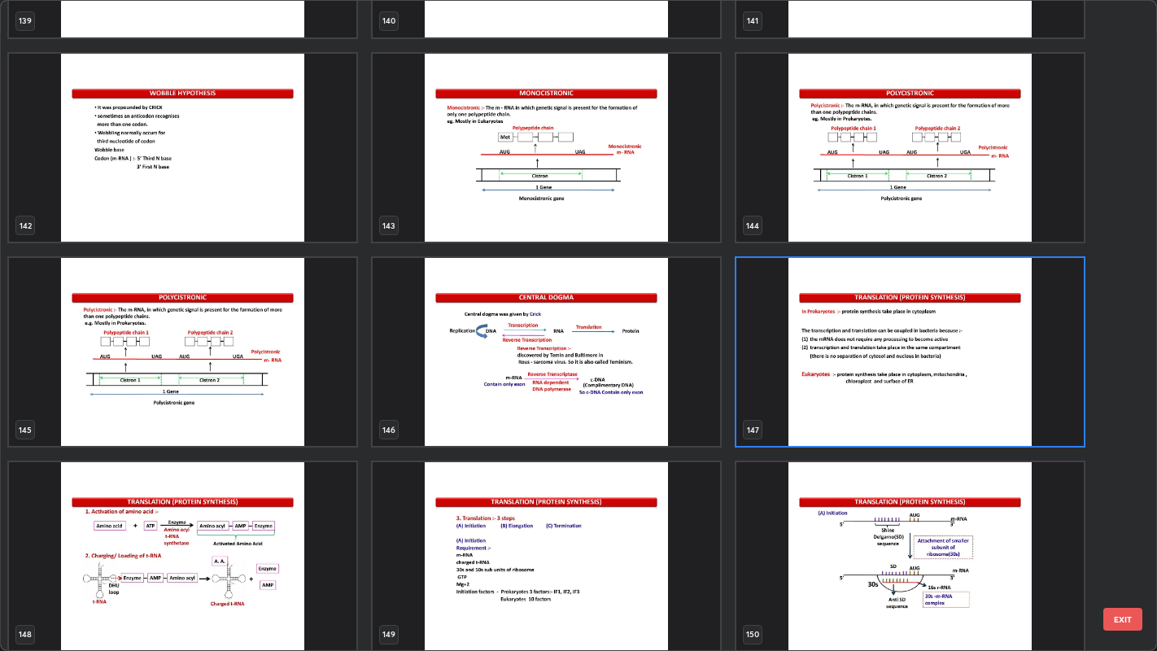
click at [627, 391] on img "grid" at bounding box center [546, 352] width 347 height 188
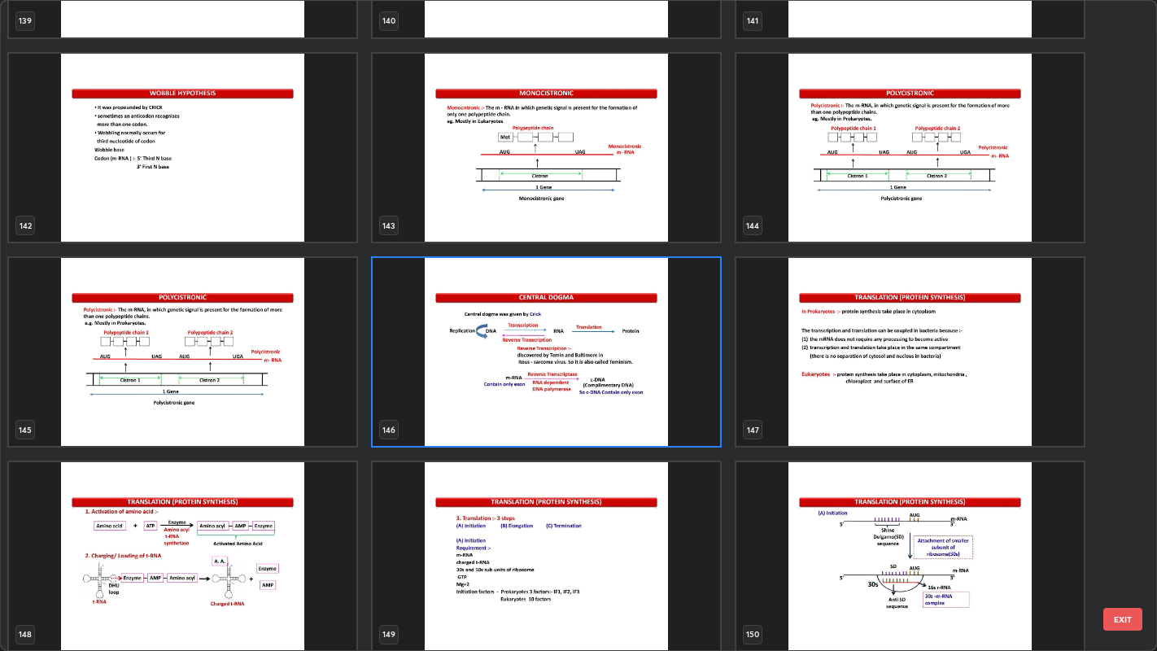
click at [620, 394] on img "grid" at bounding box center [546, 352] width 347 height 188
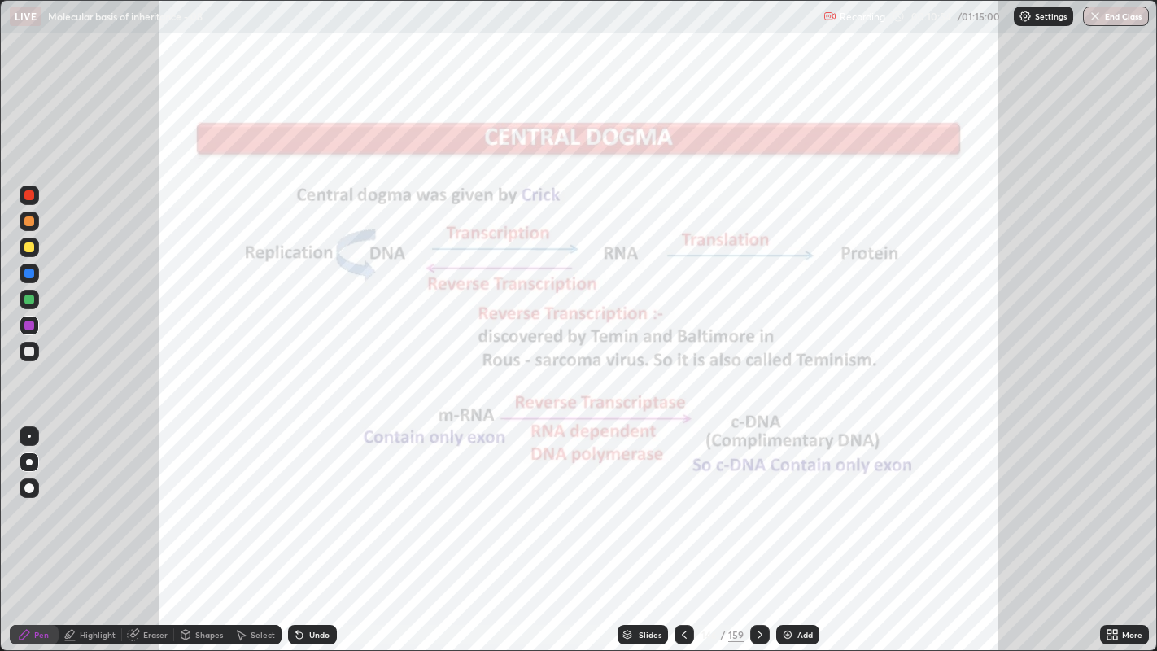
click at [756, 497] on icon at bounding box center [759, 634] width 13 height 13
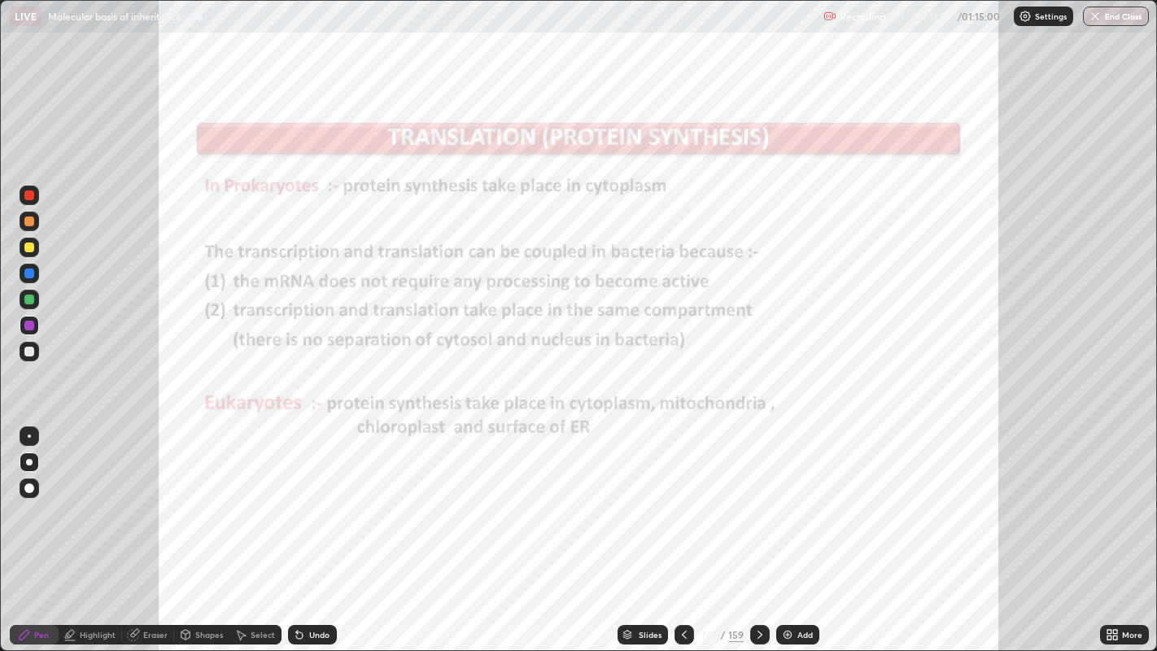
click at [320, 497] on div "Undo" at bounding box center [319, 635] width 20 height 8
click at [314, 497] on div "Undo" at bounding box center [319, 635] width 20 height 8
click at [791, 497] on img at bounding box center [787, 634] width 13 height 13
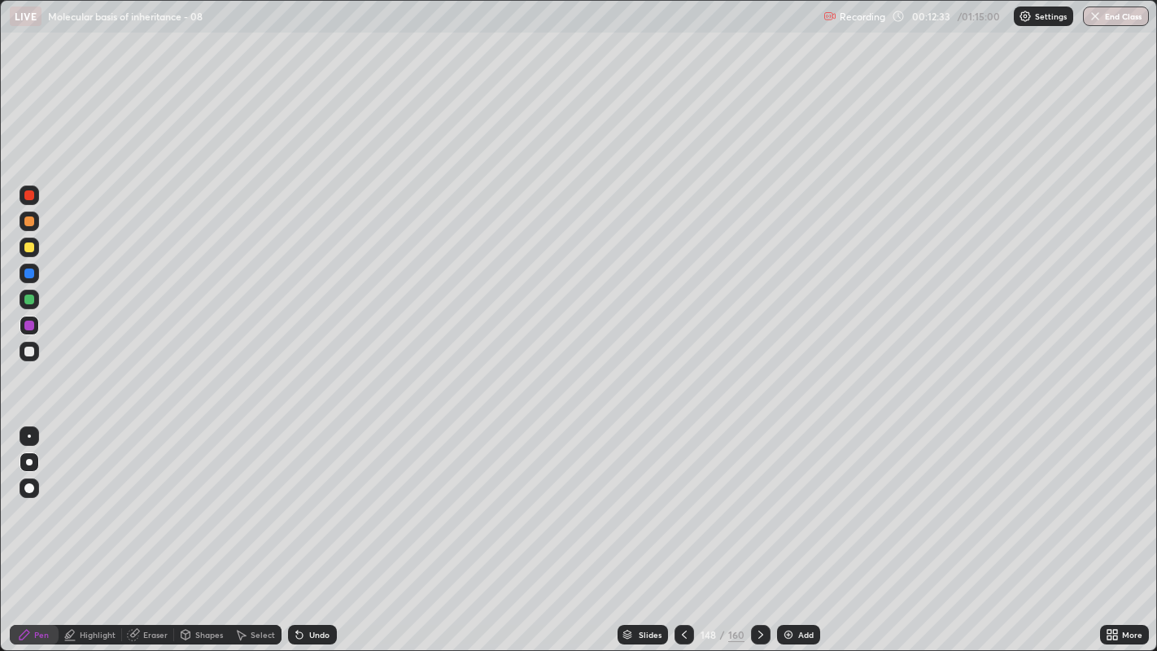
click at [28, 223] on div at bounding box center [29, 221] width 10 height 10
click at [28, 329] on div at bounding box center [29, 326] width 10 height 10
click at [29, 220] on div at bounding box center [29, 221] width 10 height 10
click at [28, 324] on div at bounding box center [29, 326] width 10 height 10
click at [315, 497] on div "Undo" at bounding box center [319, 635] width 20 height 8
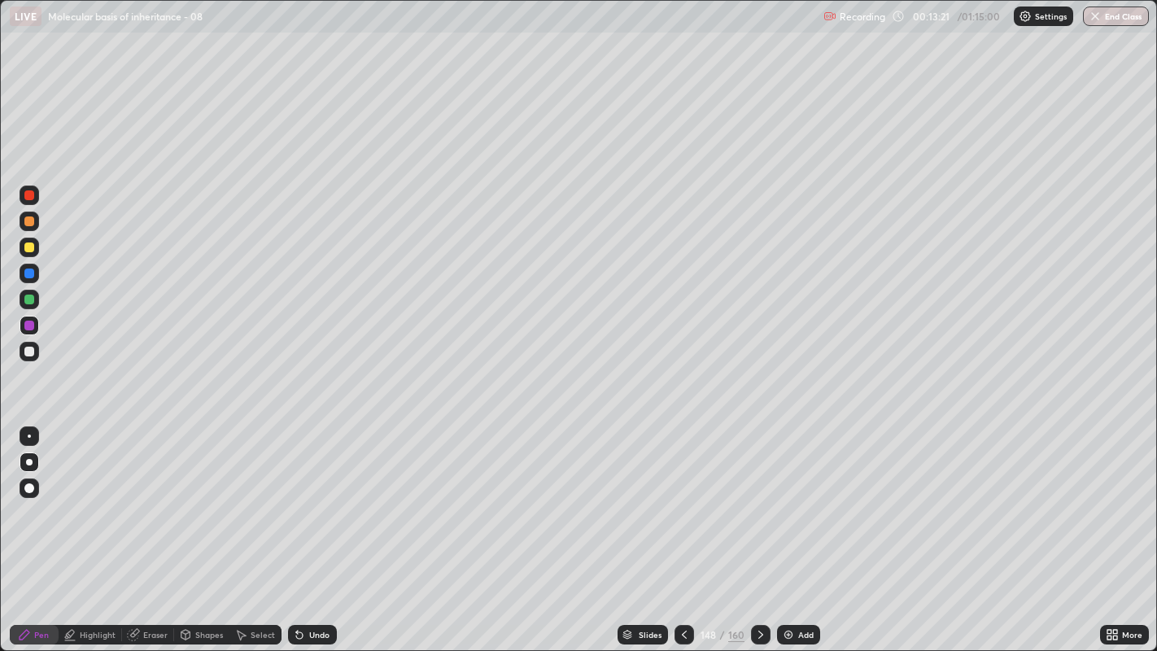
click at [28, 299] on div at bounding box center [29, 300] width 10 height 10
click at [316, 497] on div "Undo" at bounding box center [319, 635] width 20 height 8
click at [312, 497] on div "Undo" at bounding box center [312, 635] width 49 height 20
click at [308, 497] on div "Undo" at bounding box center [312, 635] width 49 height 20
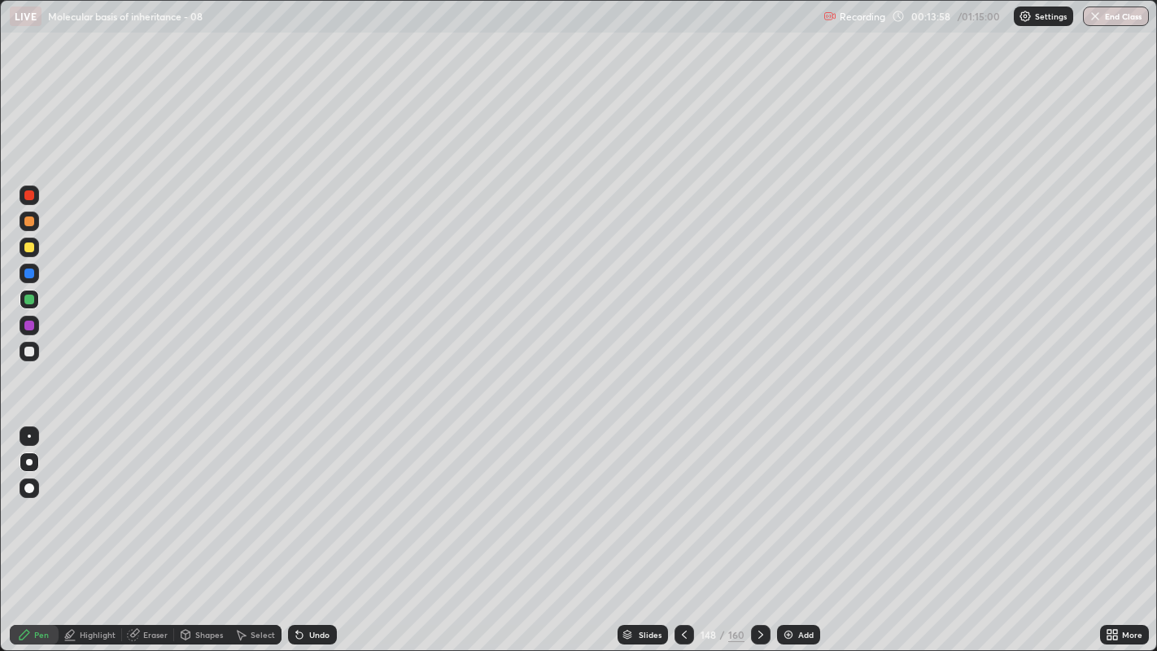
click at [307, 497] on div "Undo" at bounding box center [312, 635] width 49 height 20
click at [30, 325] on div at bounding box center [29, 326] width 10 height 10
click at [26, 221] on div at bounding box center [29, 221] width 10 height 10
click at [28, 299] on div at bounding box center [29, 300] width 10 height 10
click at [29, 190] on div at bounding box center [29, 195] width 10 height 10
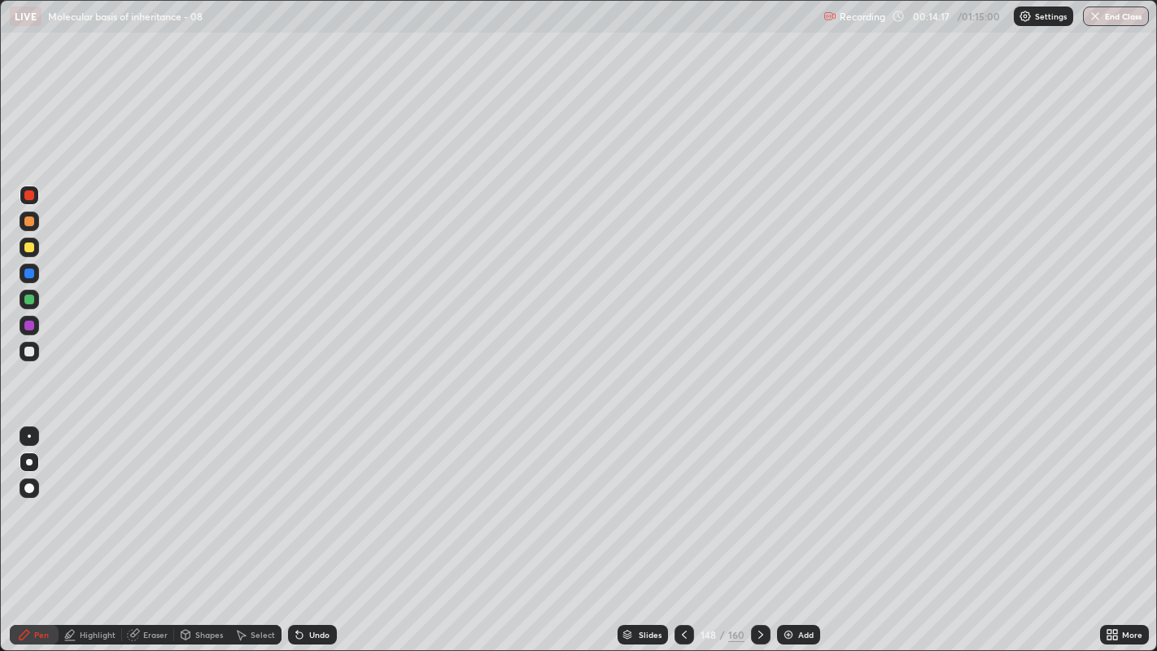
click at [30, 300] on div at bounding box center [29, 300] width 10 height 10
click at [681, 497] on icon at bounding box center [684, 634] width 13 height 13
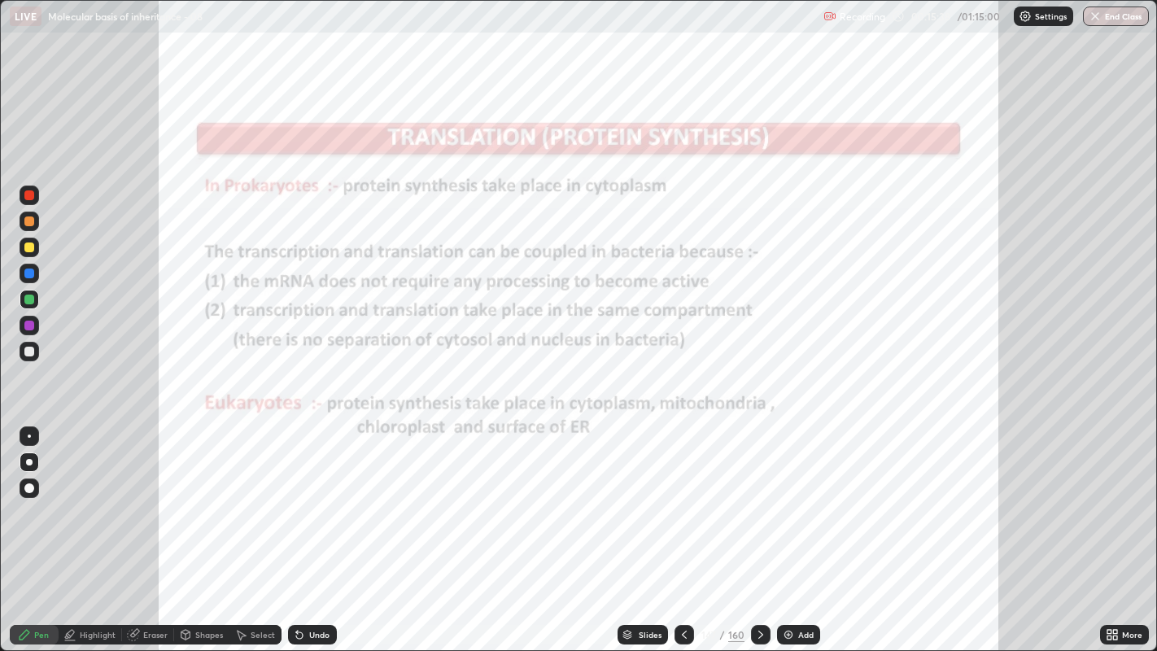
click at [31, 297] on div at bounding box center [29, 300] width 10 height 10
click at [30, 273] on div at bounding box center [29, 274] width 10 height 10
click at [758, 497] on icon at bounding box center [760, 634] width 13 height 13
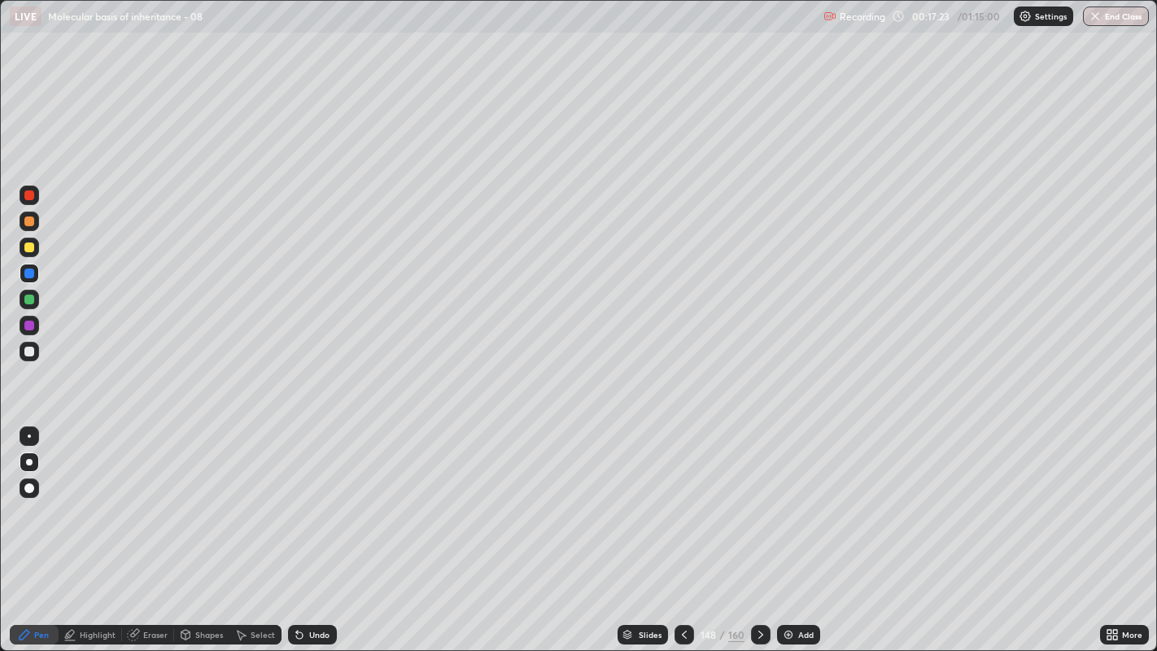
click at [682, 497] on icon at bounding box center [684, 635] width 5 height 8
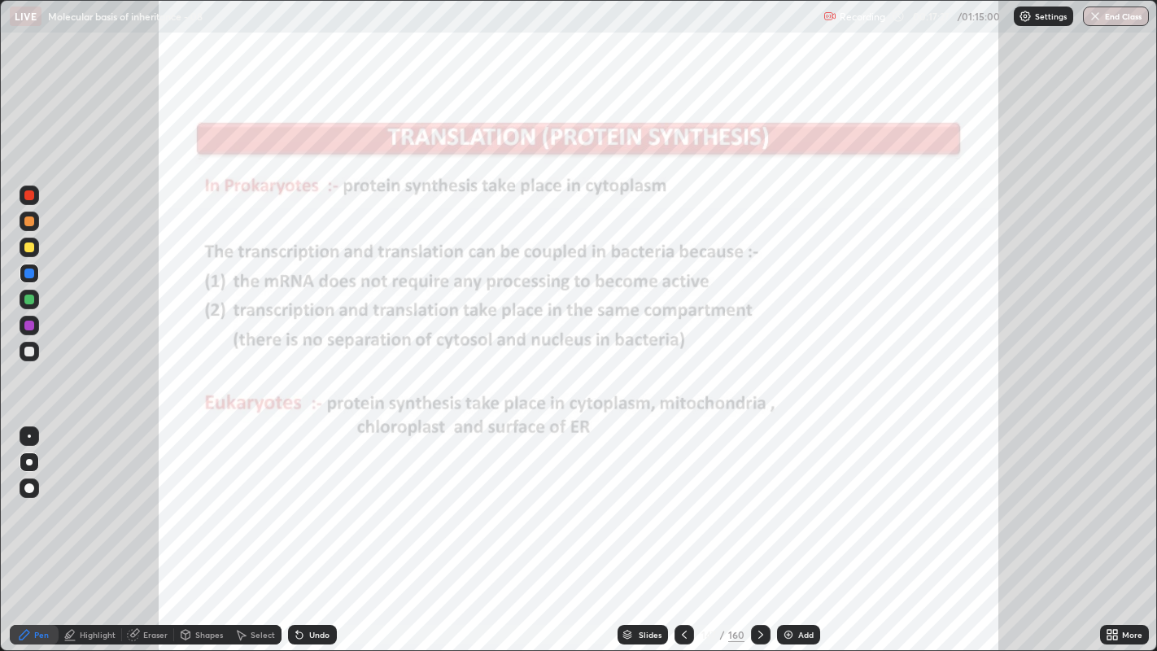
click at [94, 497] on div "Highlight" at bounding box center [98, 635] width 36 height 8
click at [755, 497] on div at bounding box center [761, 635] width 20 height 20
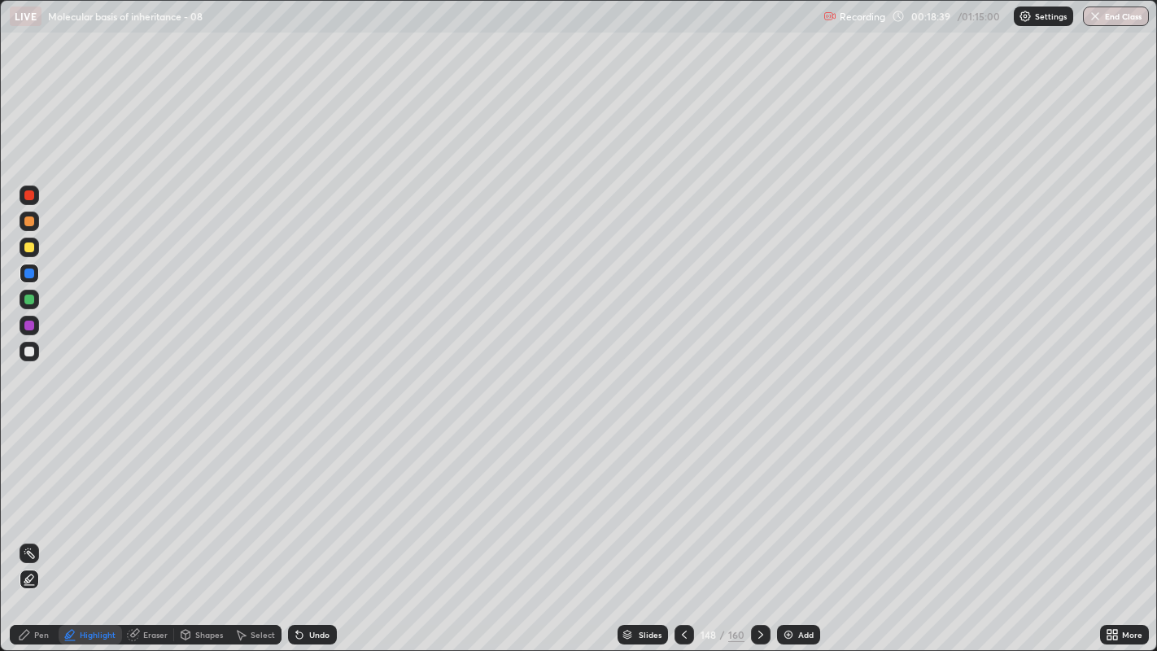
click at [760, 497] on icon at bounding box center [760, 634] width 13 height 13
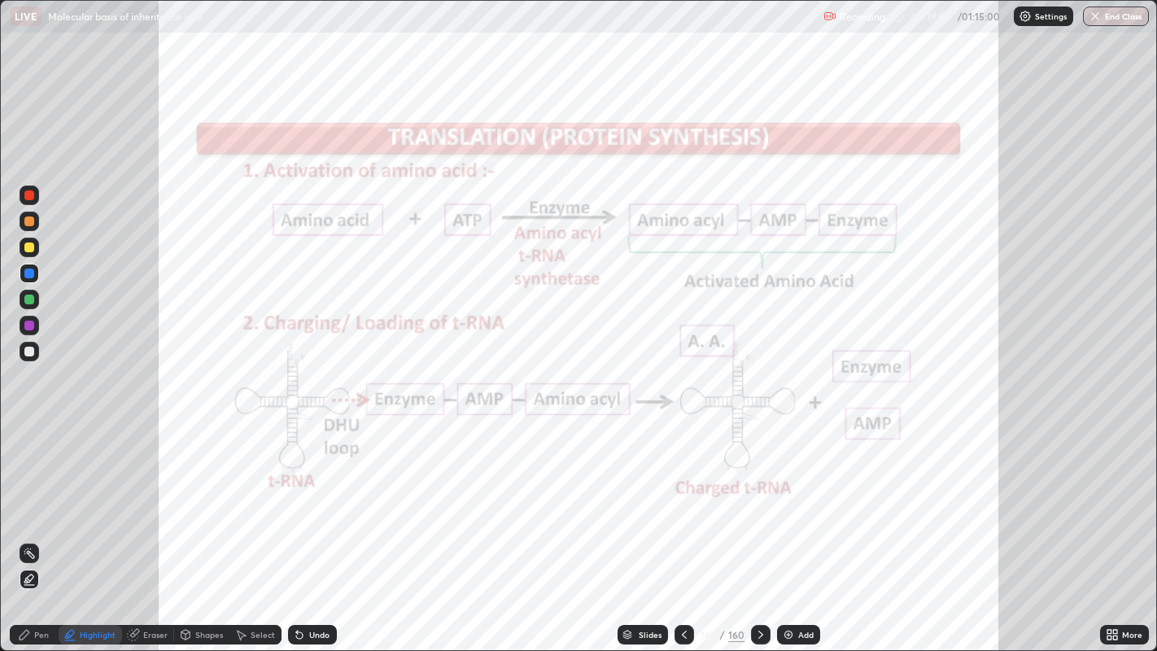
click at [309, 497] on div "Undo" at bounding box center [319, 635] width 20 height 8
click at [32, 497] on div "Pen" at bounding box center [34, 635] width 49 height 20
click at [310, 497] on div "Undo" at bounding box center [319, 635] width 20 height 8
click at [106, 497] on div "Highlight" at bounding box center [98, 635] width 36 height 8
click at [25, 497] on circle at bounding box center [26, 550] width 2 height 2
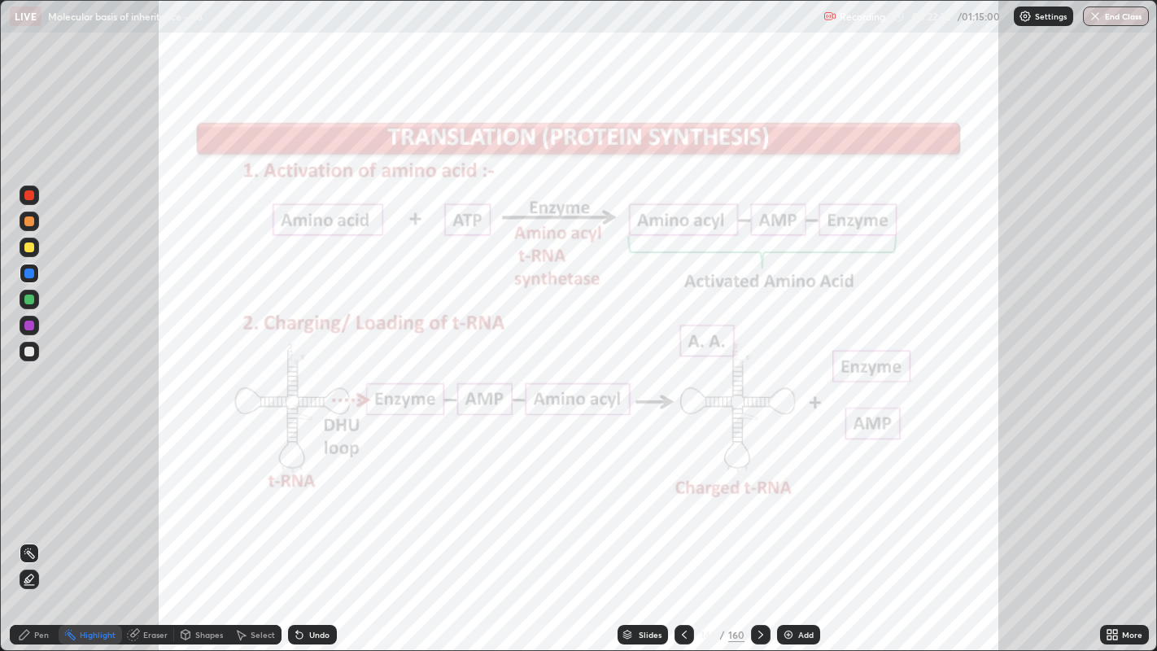
click at [28, 295] on div at bounding box center [29, 300] width 10 height 10
click at [28, 497] on icon at bounding box center [25, 635] width 10 height 10
click at [85, 497] on div "Highlight" at bounding box center [98, 635] width 36 height 8
click at [760, 497] on icon at bounding box center [760, 635] width 5 height 8
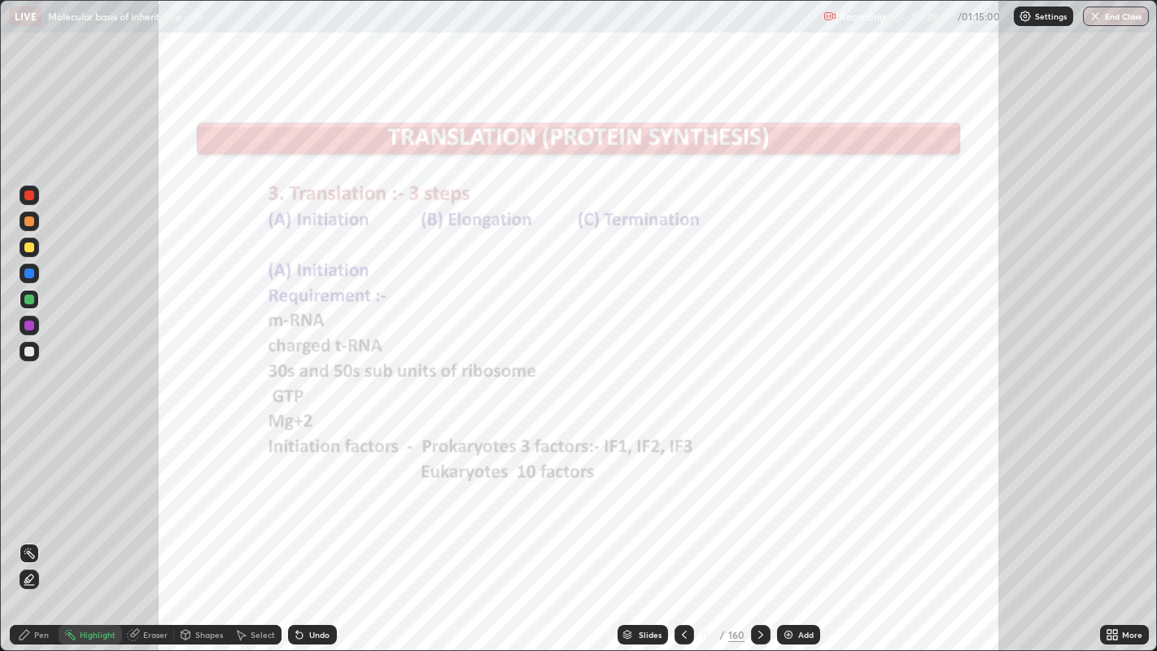
click at [24, 497] on icon at bounding box center [25, 635] width 10 height 10
click at [757, 497] on icon at bounding box center [760, 634] width 13 height 13
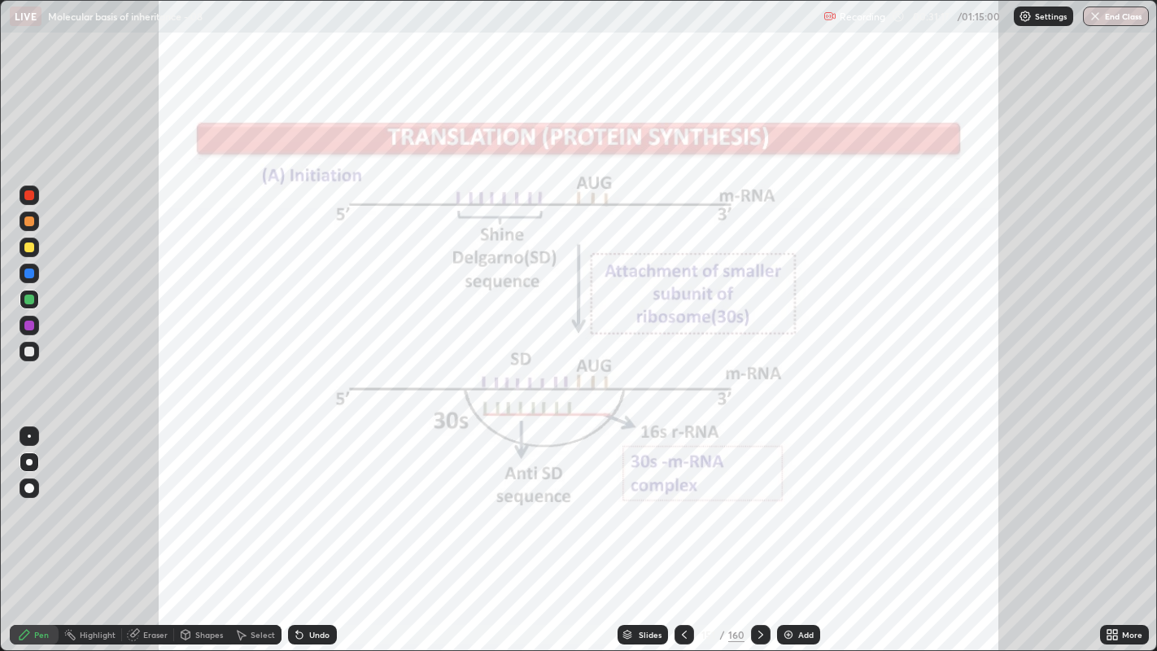
click at [80, 497] on div "Highlight" at bounding box center [98, 635] width 36 height 8
click at [29, 193] on div at bounding box center [29, 195] width 10 height 10
click at [298, 497] on icon at bounding box center [299, 635] width 7 height 7
click at [301, 497] on icon at bounding box center [299, 634] width 13 height 13
click at [41, 497] on div "Pen" at bounding box center [41, 635] width 15 height 8
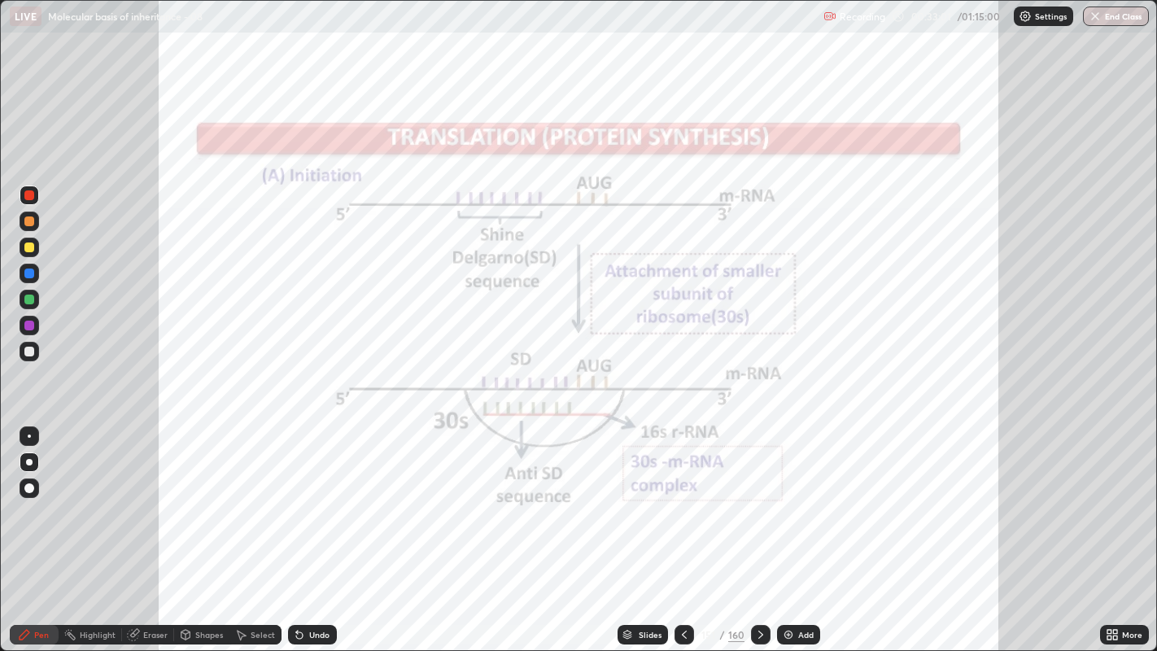
click at [27, 247] on div at bounding box center [29, 247] width 10 height 10
click at [28, 275] on div at bounding box center [29, 274] width 10 height 10
click at [296, 497] on icon at bounding box center [297, 632] width 2 height 2
click at [306, 497] on div "Undo" at bounding box center [312, 635] width 49 height 20
click at [303, 497] on icon at bounding box center [299, 634] width 13 height 13
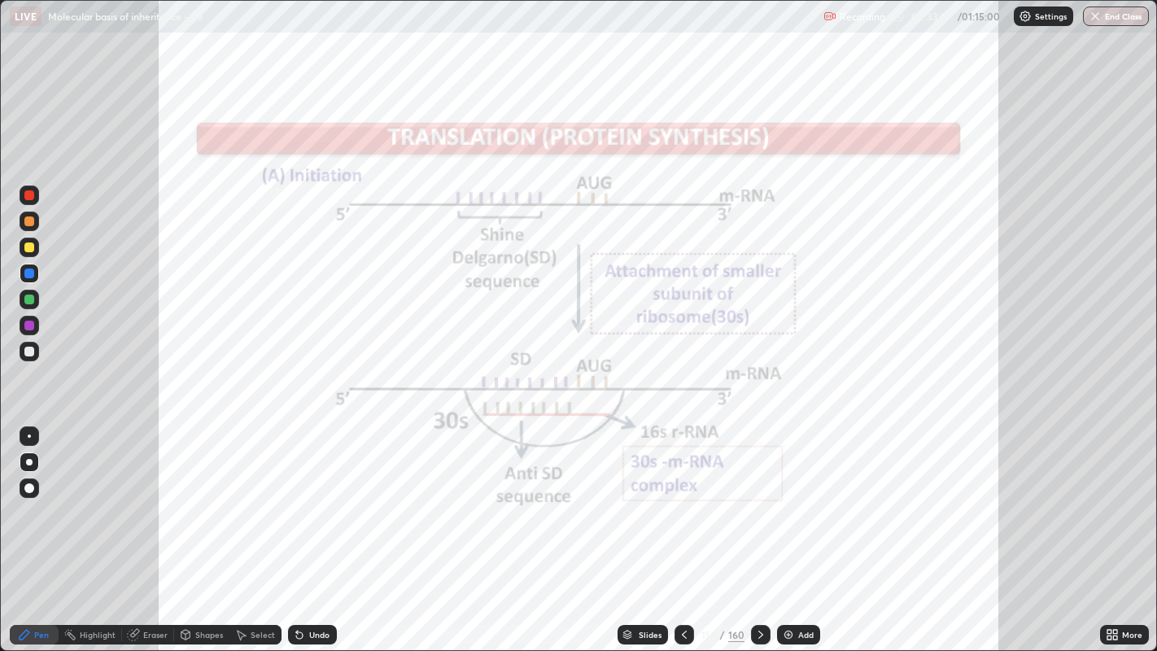
click at [304, 497] on div "Undo" at bounding box center [312, 635] width 49 height 20
click at [306, 497] on div "Undo" at bounding box center [312, 635] width 49 height 20
click at [296, 497] on icon at bounding box center [297, 632] width 2 height 2
click at [83, 497] on div "Highlight" at bounding box center [98, 635] width 36 height 8
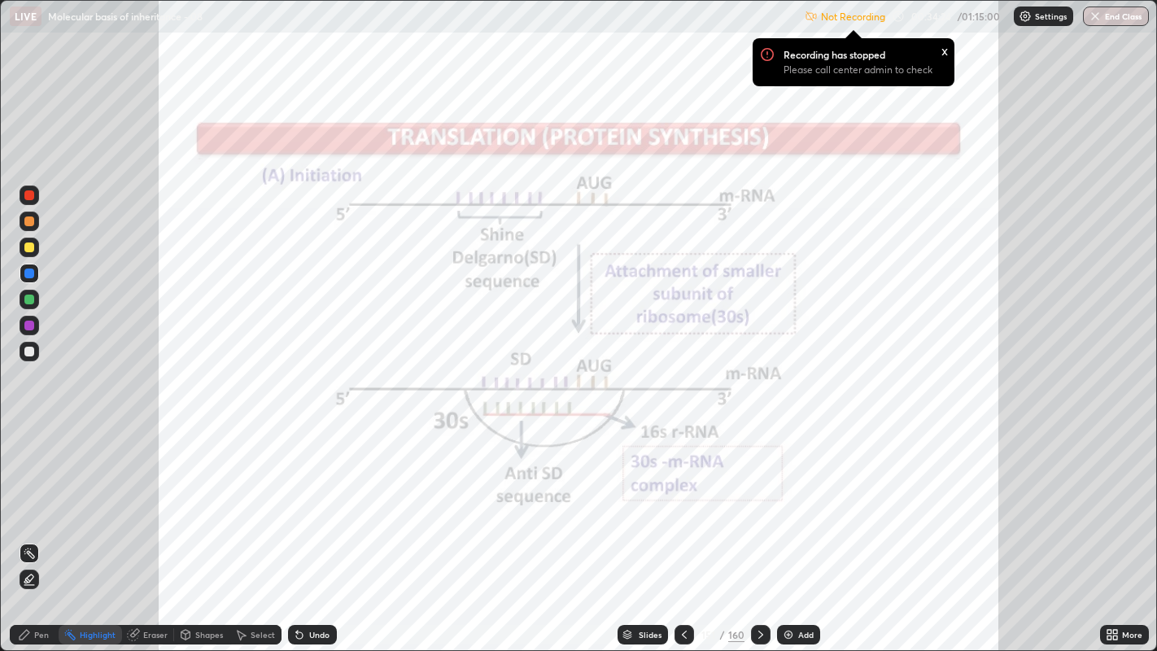
click at [309, 497] on div "Undo" at bounding box center [319, 635] width 20 height 8
click at [27, 321] on div at bounding box center [29, 326] width 10 height 10
click at [28, 497] on icon at bounding box center [28, 580] width 3 height 3
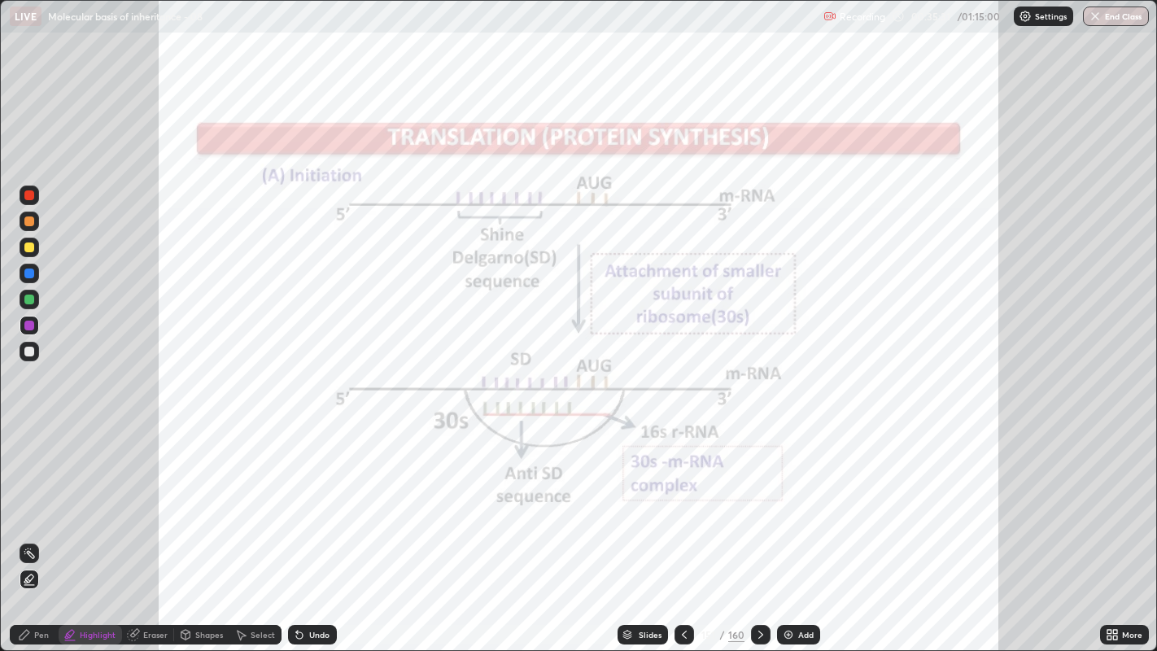
click at [297, 497] on icon at bounding box center [299, 635] width 7 height 7
click at [24, 497] on circle at bounding box center [25, 553] width 2 height 2
click at [758, 497] on icon at bounding box center [760, 634] width 13 height 13
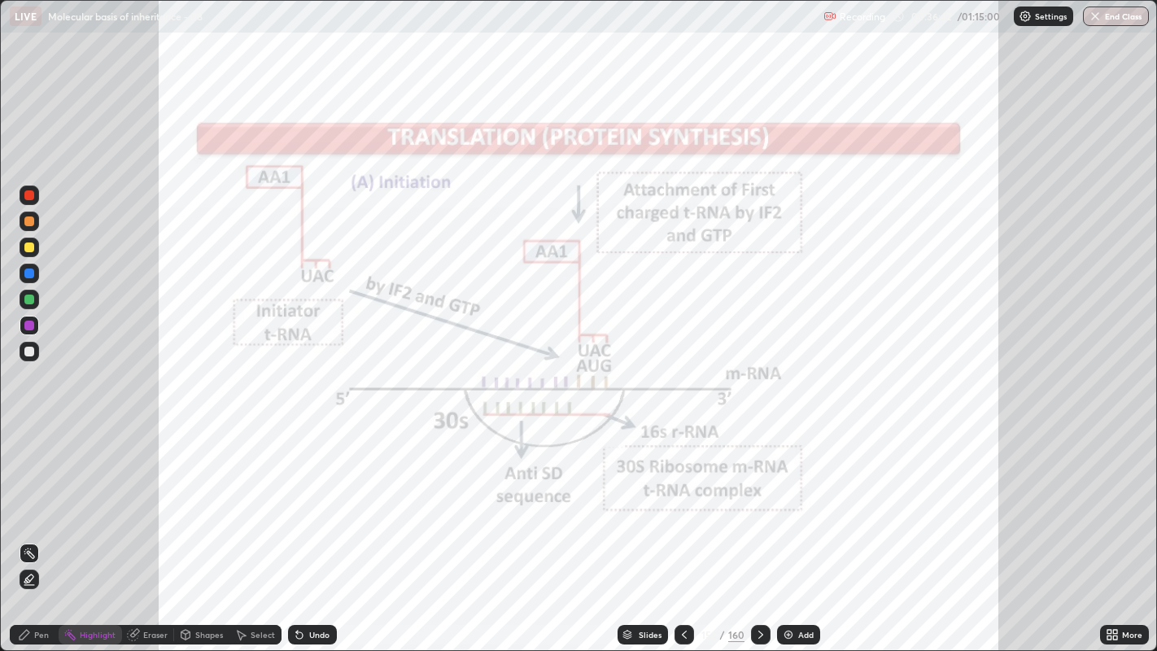
click at [24, 497] on icon at bounding box center [25, 635] width 10 height 10
click at [251, 497] on div "Select" at bounding box center [263, 635] width 24 height 8
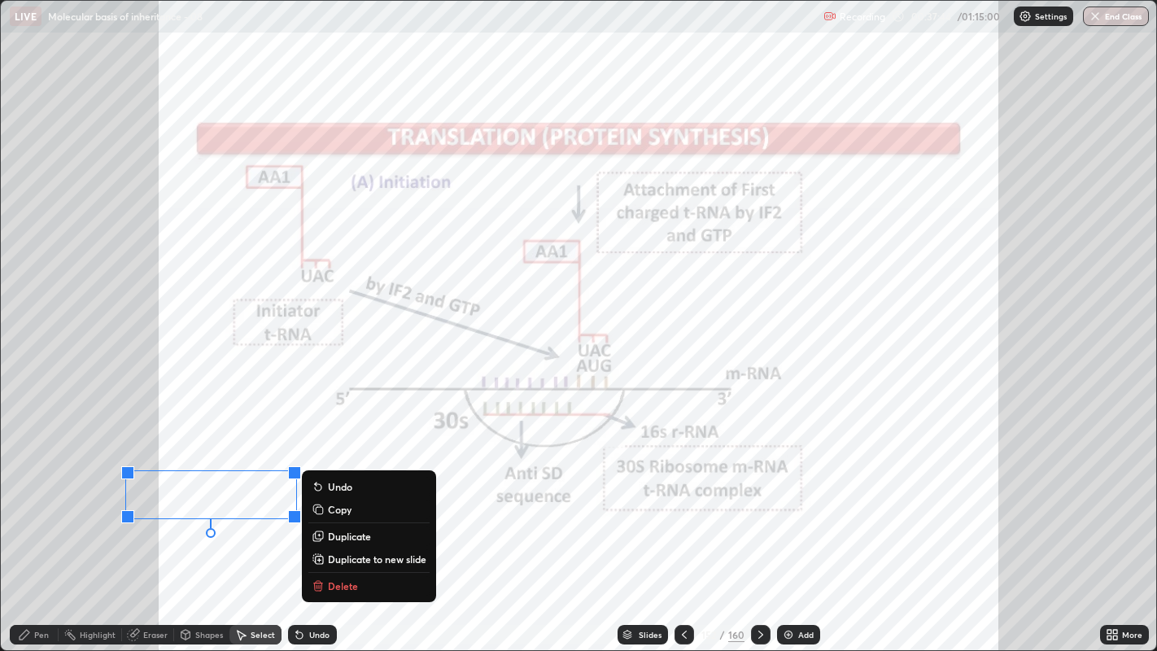
click at [36, 142] on div "Erase all" at bounding box center [29, 326] width 39 height 586
click at [29, 497] on icon at bounding box center [24, 634] width 13 height 13
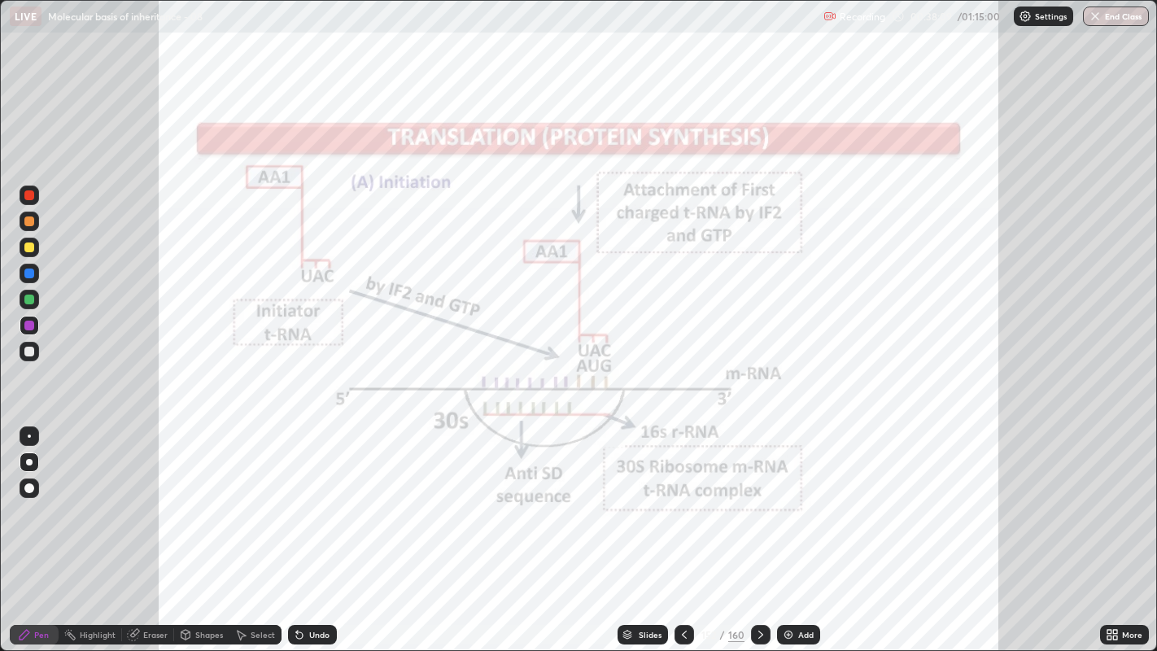
click at [91, 497] on div "Highlight" at bounding box center [98, 635] width 36 height 8
click at [28, 497] on icon at bounding box center [28, 580] width 3 height 3
click at [301, 497] on icon at bounding box center [299, 635] width 7 height 7
click at [309, 497] on div "Undo" at bounding box center [319, 635] width 20 height 8
click at [758, 497] on icon at bounding box center [760, 634] width 13 height 13
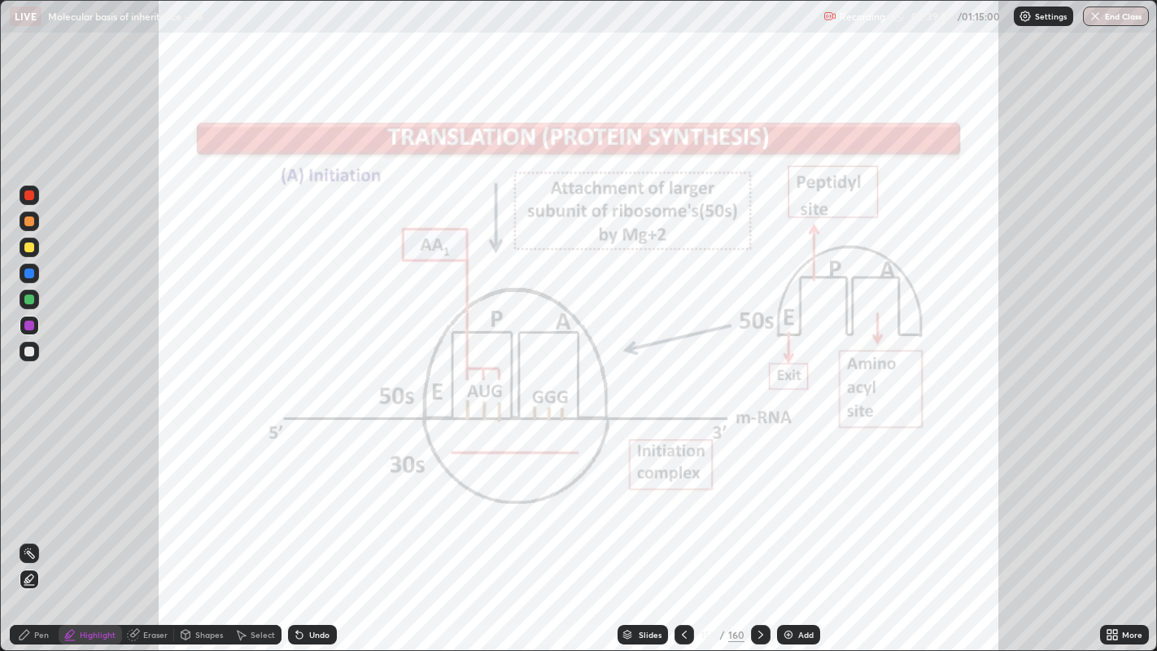
click at [37, 497] on div "Pen" at bounding box center [41, 635] width 15 height 8
click at [98, 497] on div "Highlight" at bounding box center [98, 635] width 36 height 8
click at [30, 497] on icon at bounding box center [29, 553] width 13 height 13
click at [33, 497] on div "Pen" at bounding box center [34, 635] width 49 height 20
click at [683, 497] on icon at bounding box center [684, 634] width 13 height 13
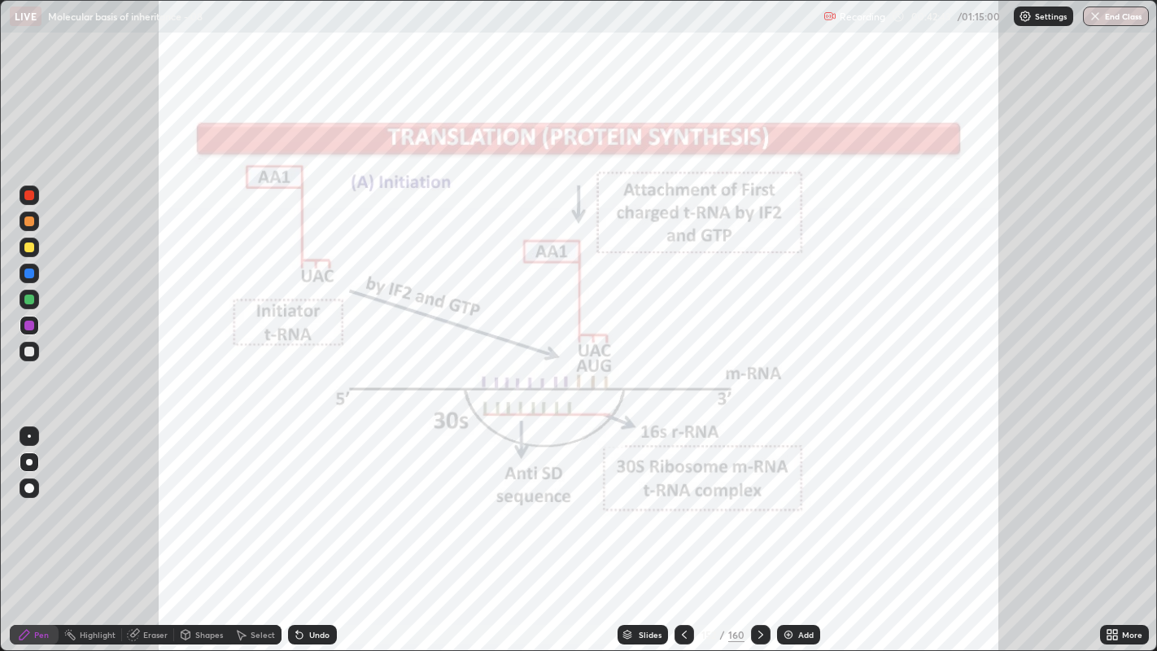
click at [685, 497] on icon at bounding box center [684, 634] width 13 height 13
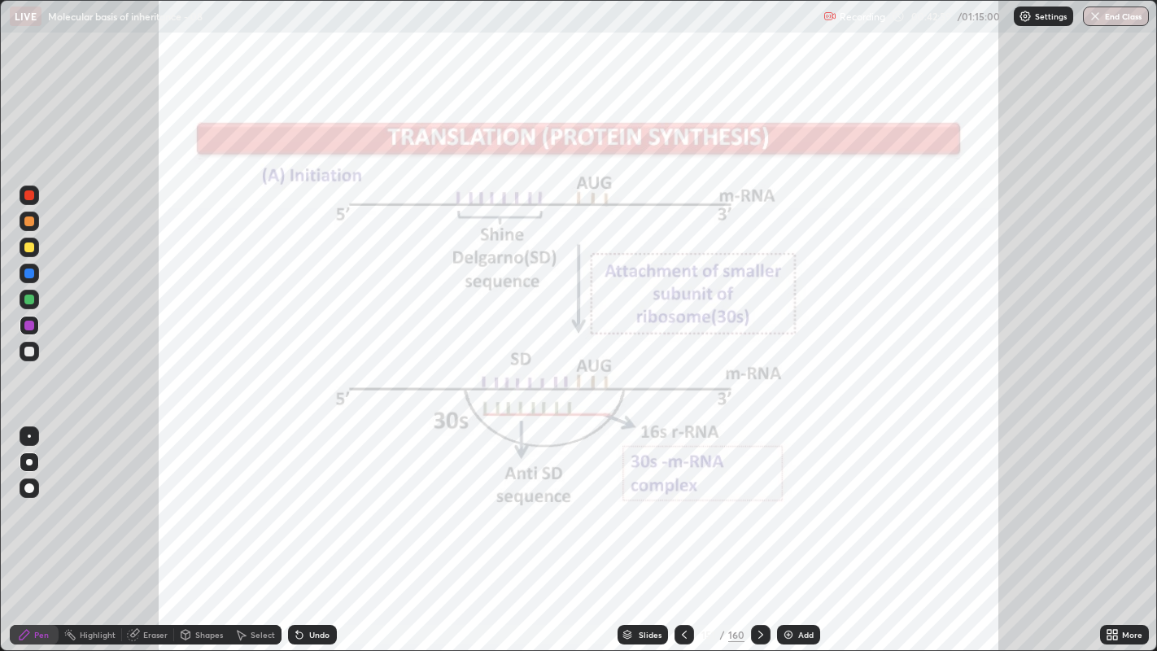
click at [758, 497] on icon at bounding box center [760, 634] width 13 height 13
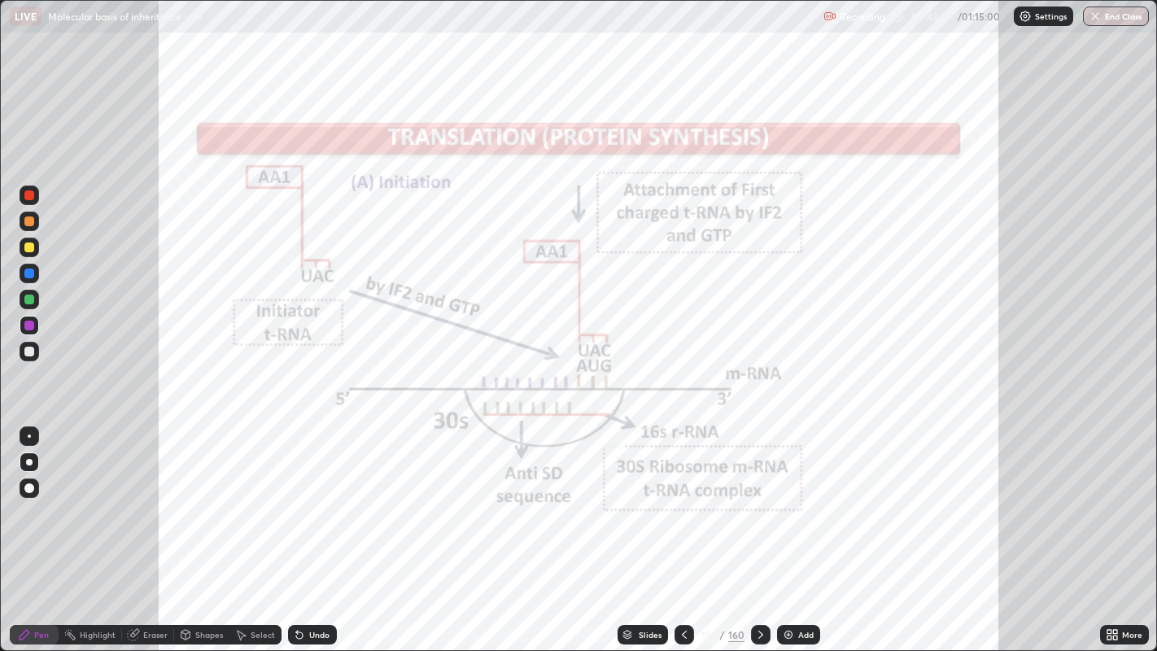
click at [758, 497] on icon at bounding box center [760, 634] width 13 height 13
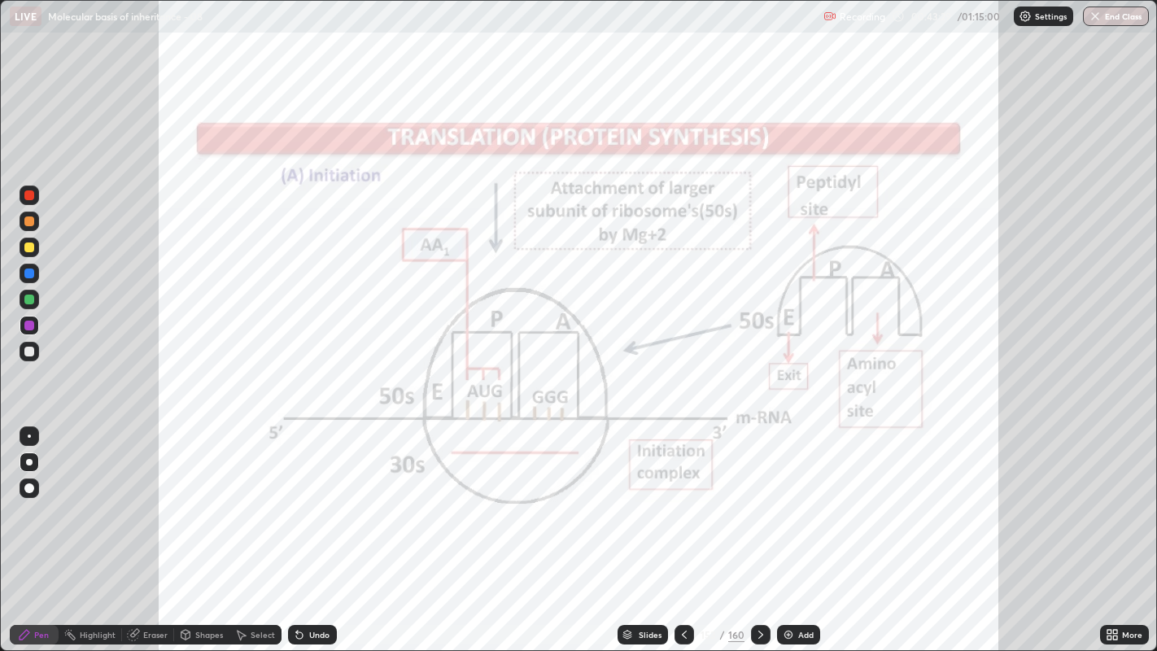
click at [304, 497] on div "Undo" at bounding box center [312, 635] width 49 height 20
click at [98, 497] on div "Highlight" at bounding box center [98, 635] width 36 height 8
click at [30, 497] on circle at bounding box center [30, 549] width 2 height 2
click at [760, 497] on icon at bounding box center [760, 635] width 5 height 8
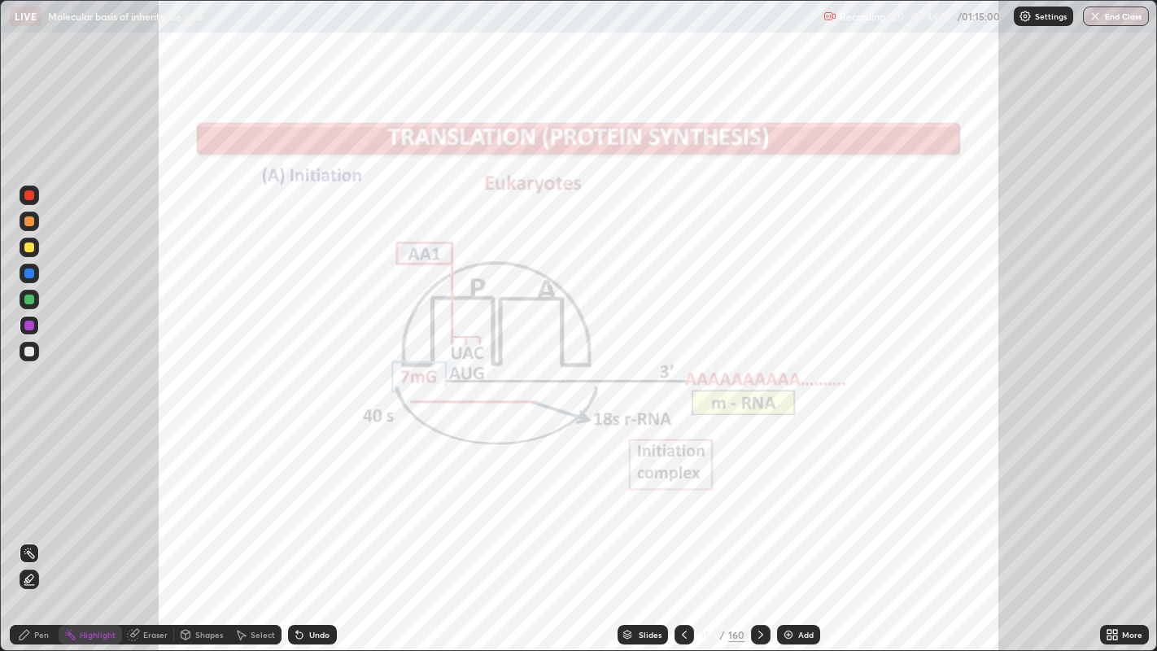
click at [759, 497] on icon at bounding box center [760, 635] width 5 height 8
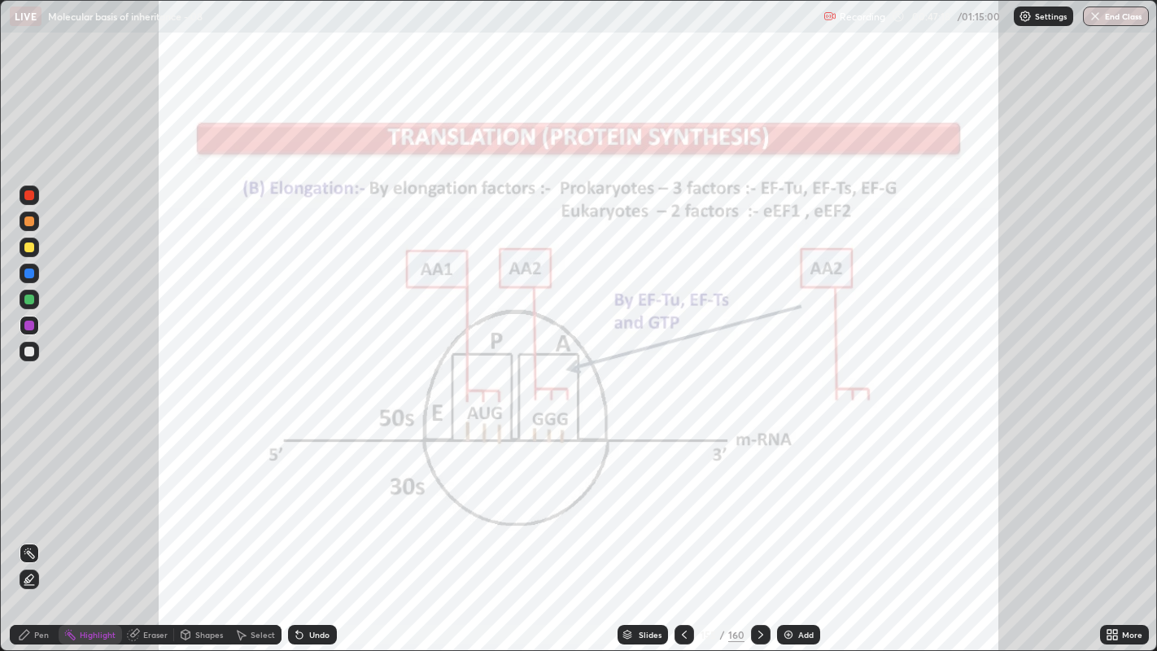
click at [34, 497] on div "Pen" at bounding box center [34, 635] width 49 height 20
click at [305, 497] on div "Undo" at bounding box center [312, 635] width 49 height 20
click at [757, 497] on icon at bounding box center [760, 634] width 13 height 13
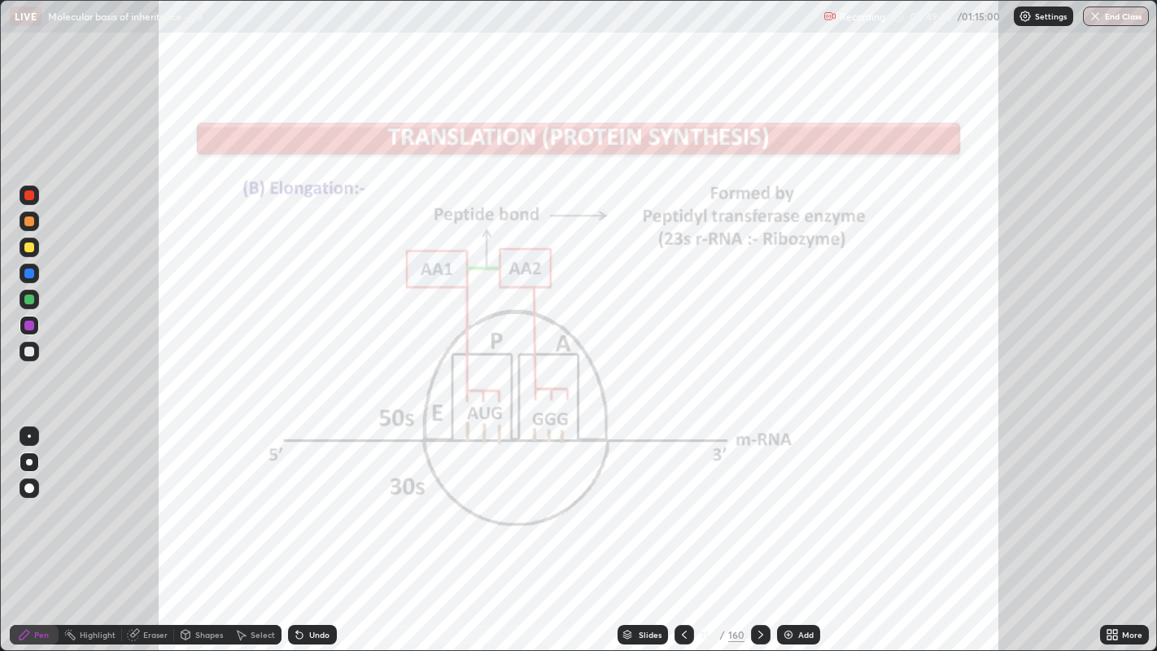
click at [757, 497] on icon at bounding box center [760, 634] width 13 height 13
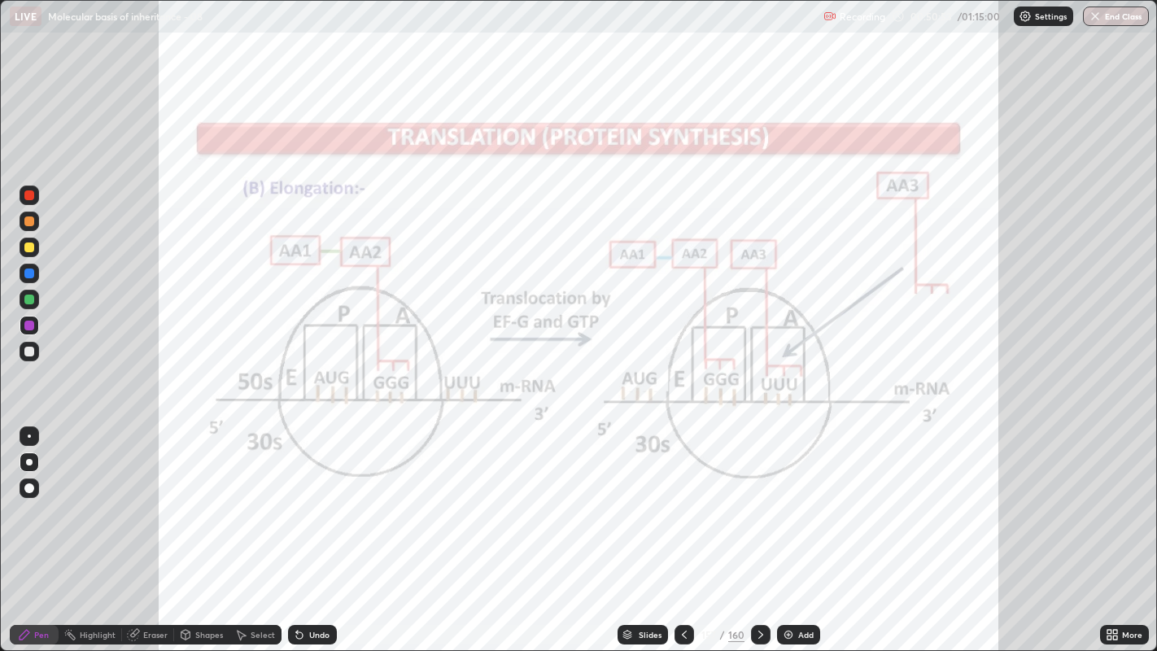
click at [146, 497] on div "Eraser" at bounding box center [155, 635] width 24 height 8
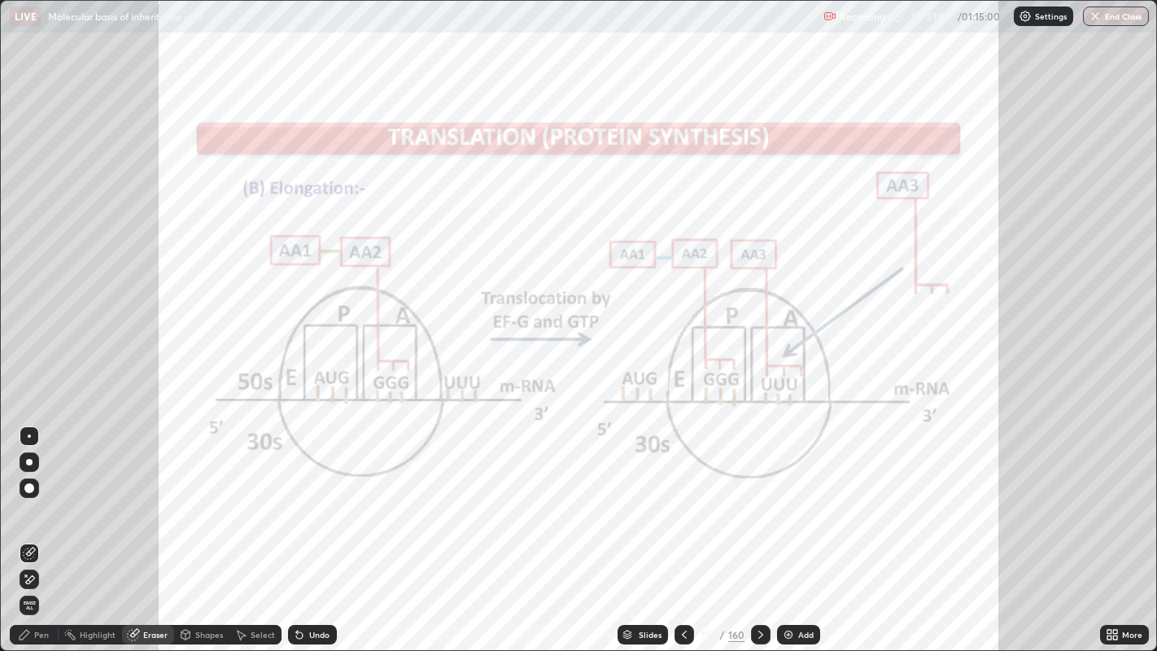
click at [90, 497] on div "Highlight" at bounding box center [98, 635] width 36 height 8
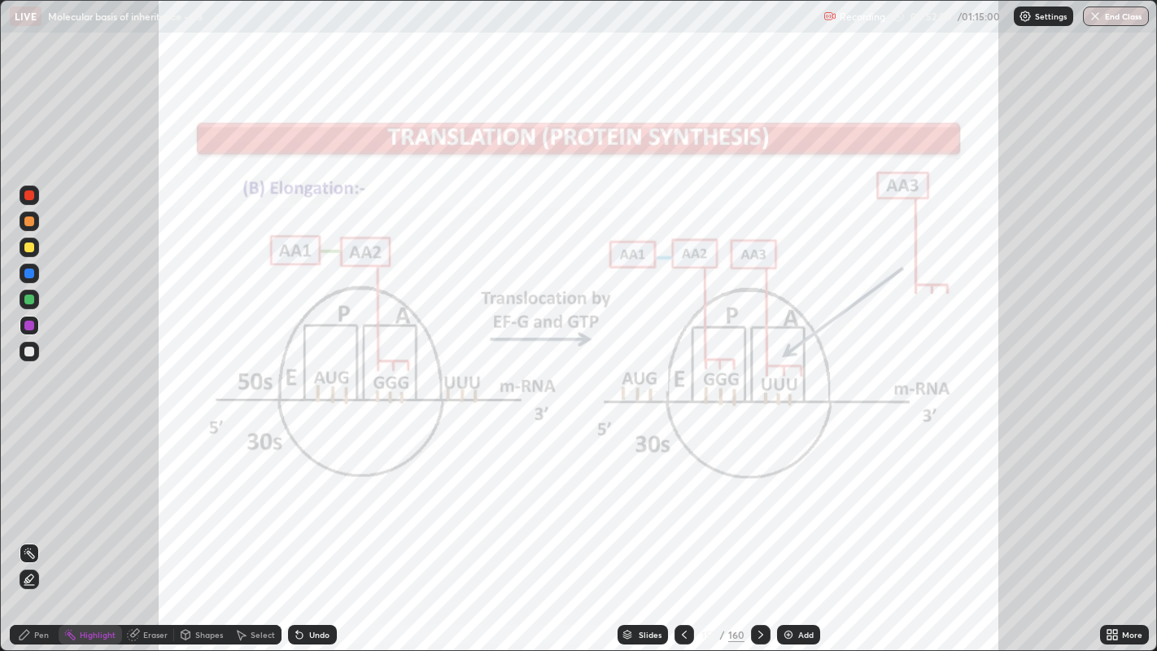
click at [760, 497] on icon at bounding box center [760, 634] width 13 height 13
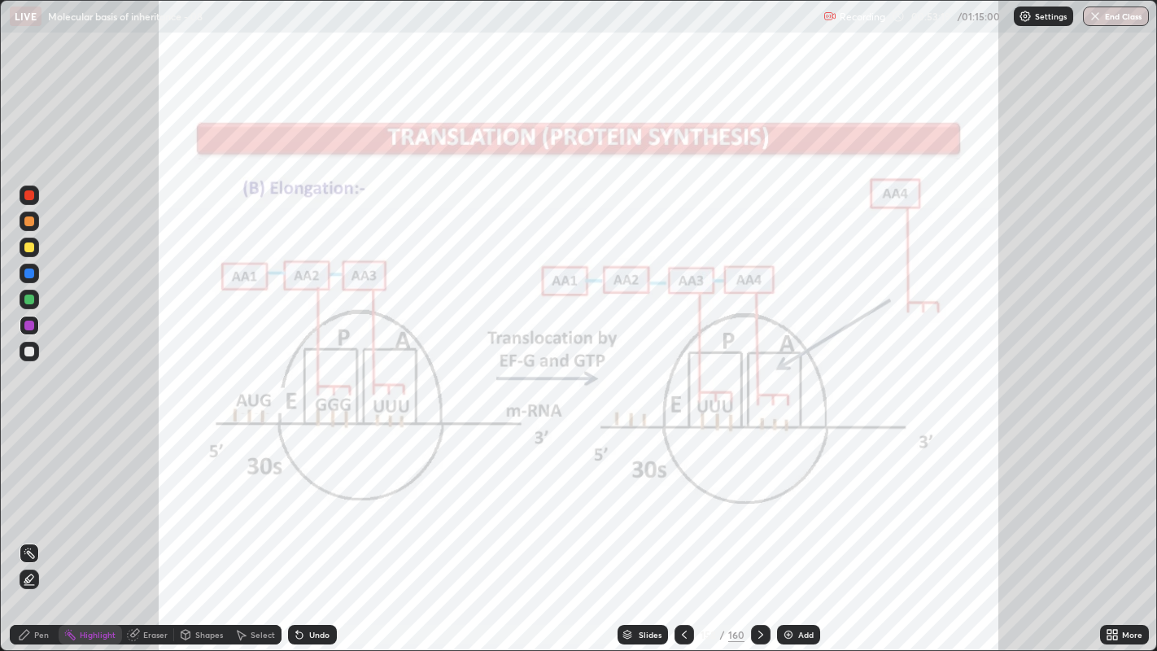
click at [758, 497] on icon at bounding box center [760, 634] width 13 height 13
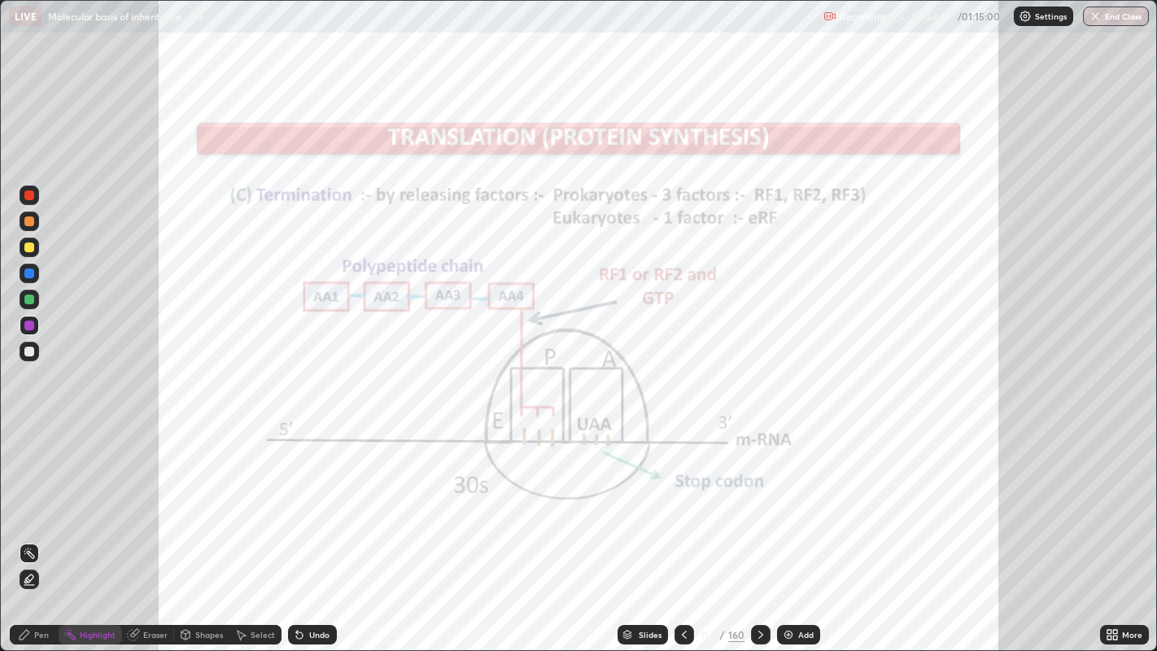
click at [31, 497] on div "Pen" at bounding box center [34, 635] width 49 height 20
click at [682, 497] on icon at bounding box center [684, 635] width 5 height 8
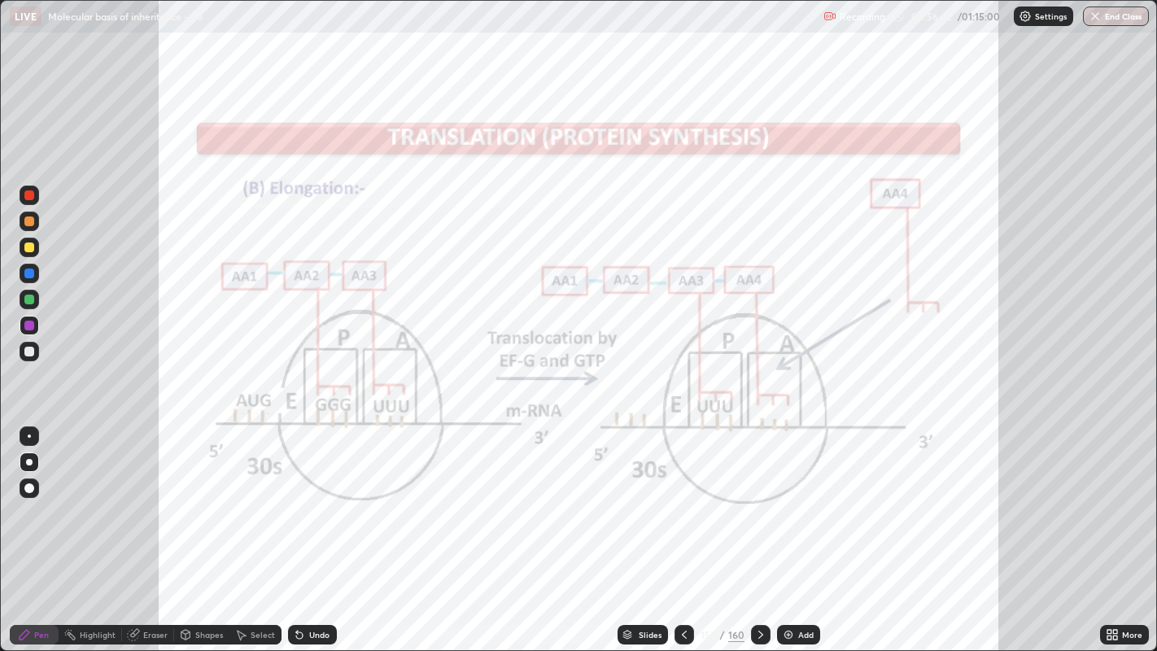
click at [758, 497] on icon at bounding box center [760, 634] width 13 height 13
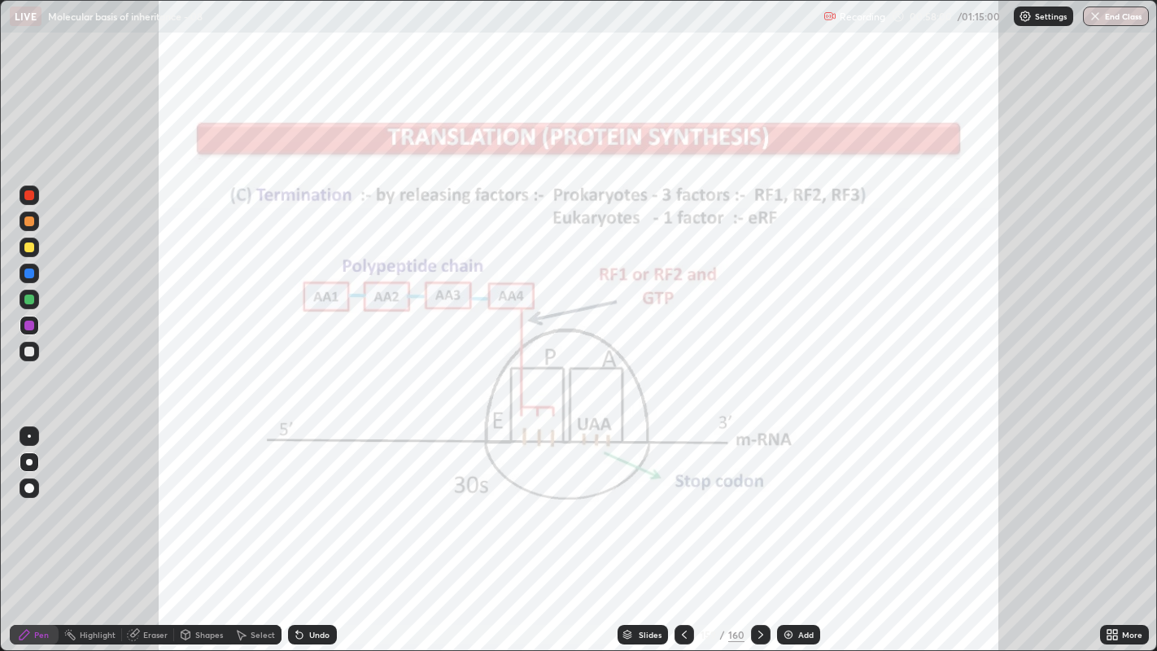
click at [683, 497] on icon at bounding box center [684, 634] width 13 height 13
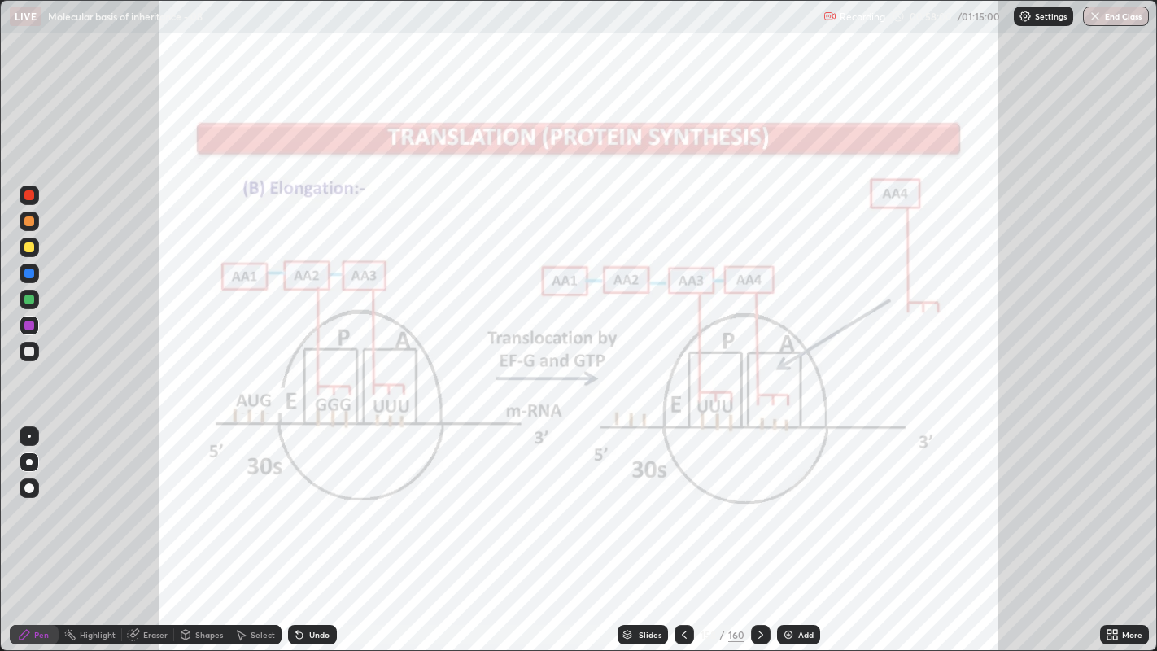
click at [680, 497] on icon at bounding box center [684, 634] width 13 height 13
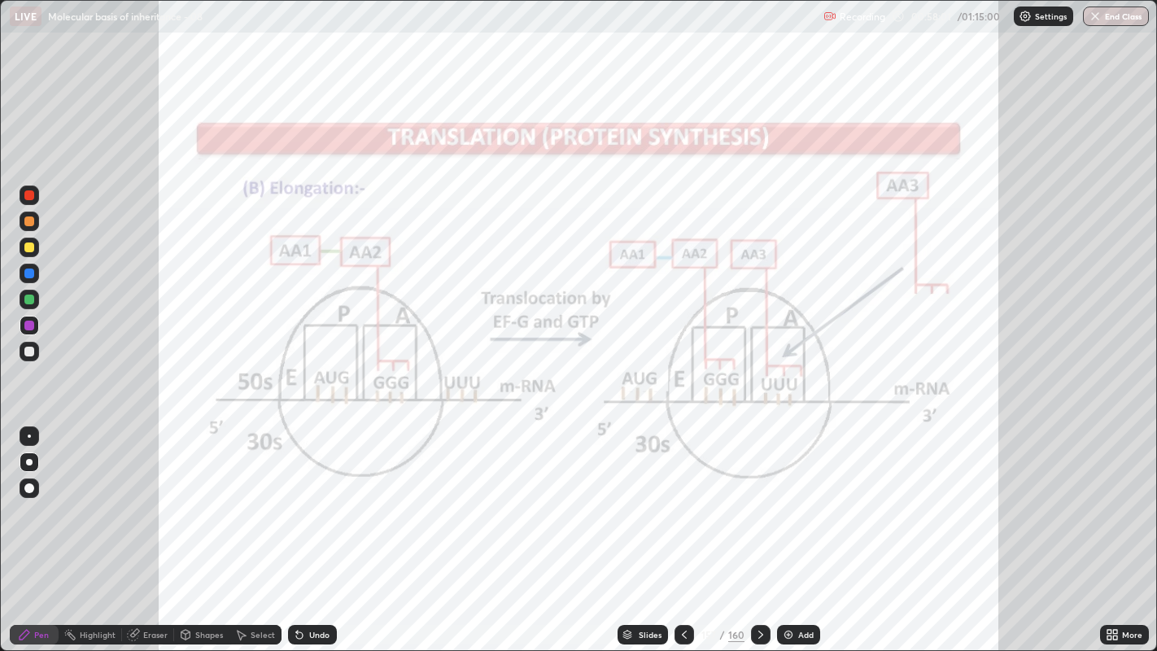
click at [683, 497] on icon at bounding box center [684, 634] width 13 height 13
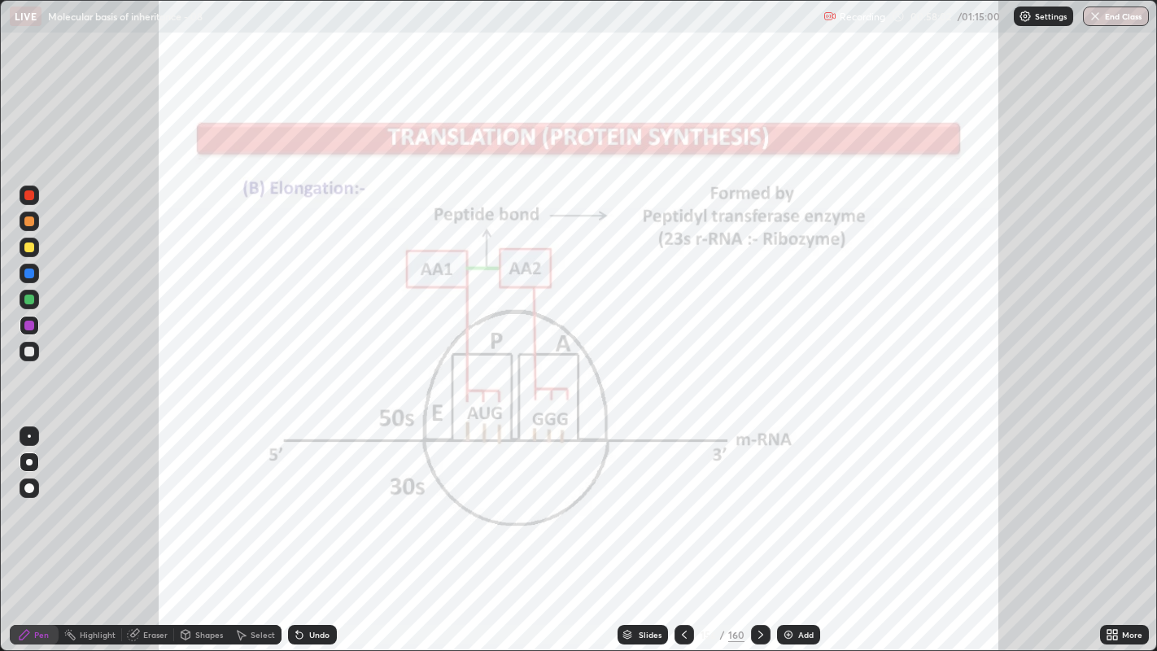
click at [683, 497] on icon at bounding box center [684, 634] width 13 height 13
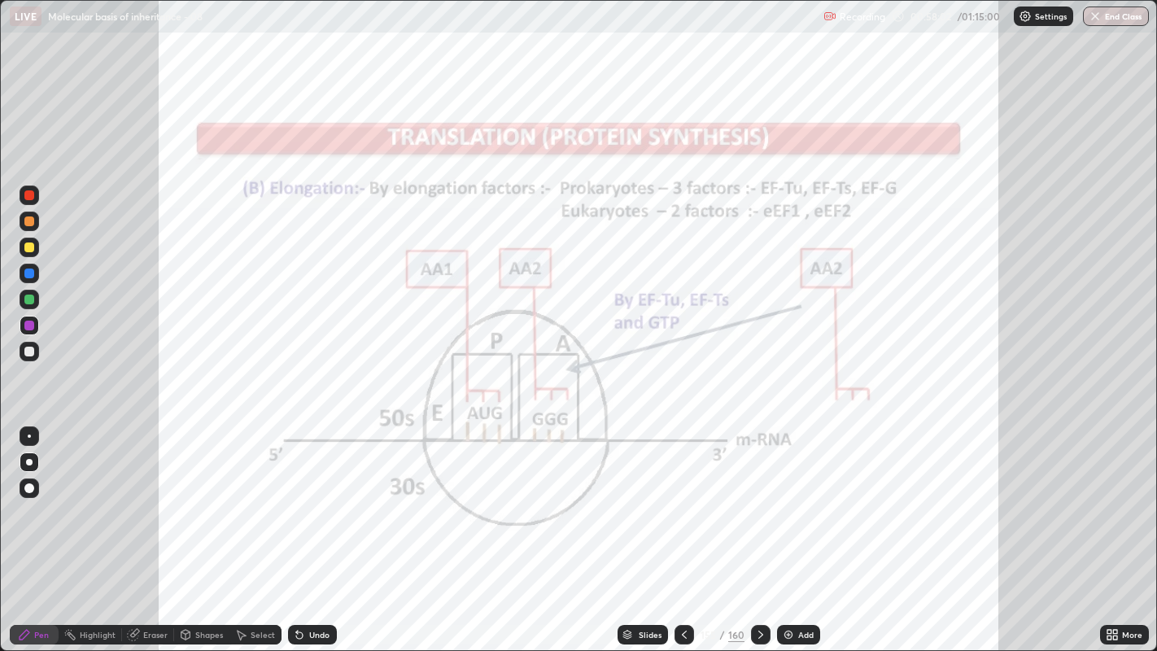
click at [682, 497] on icon at bounding box center [684, 634] width 13 height 13
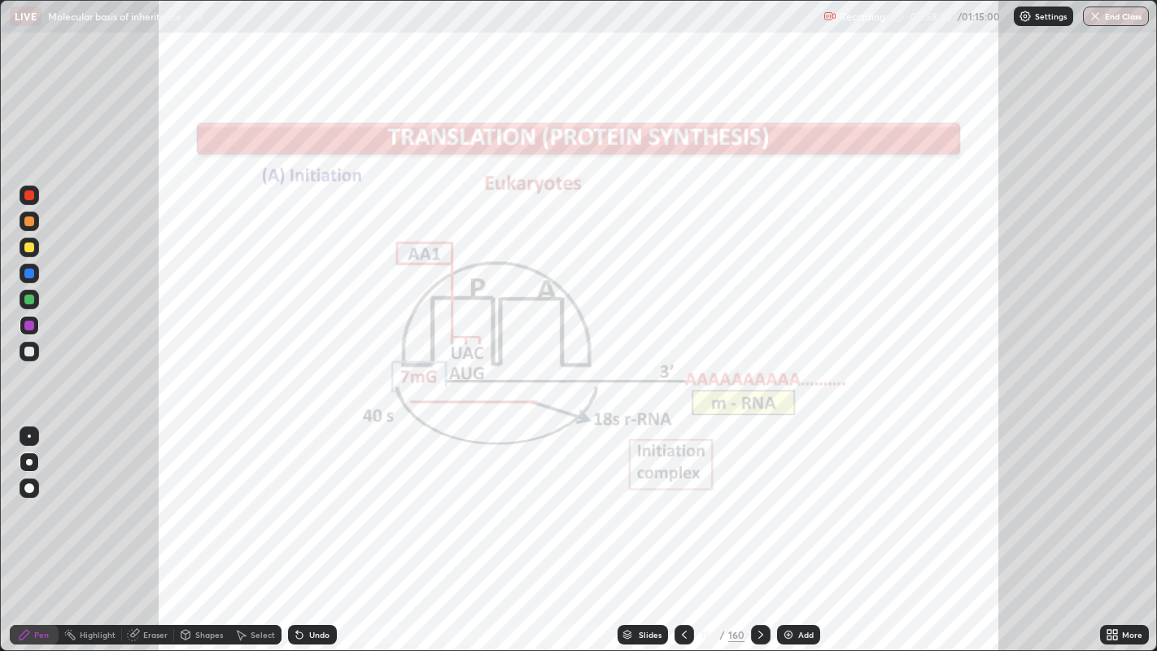
click at [681, 497] on icon at bounding box center [684, 634] width 13 height 13
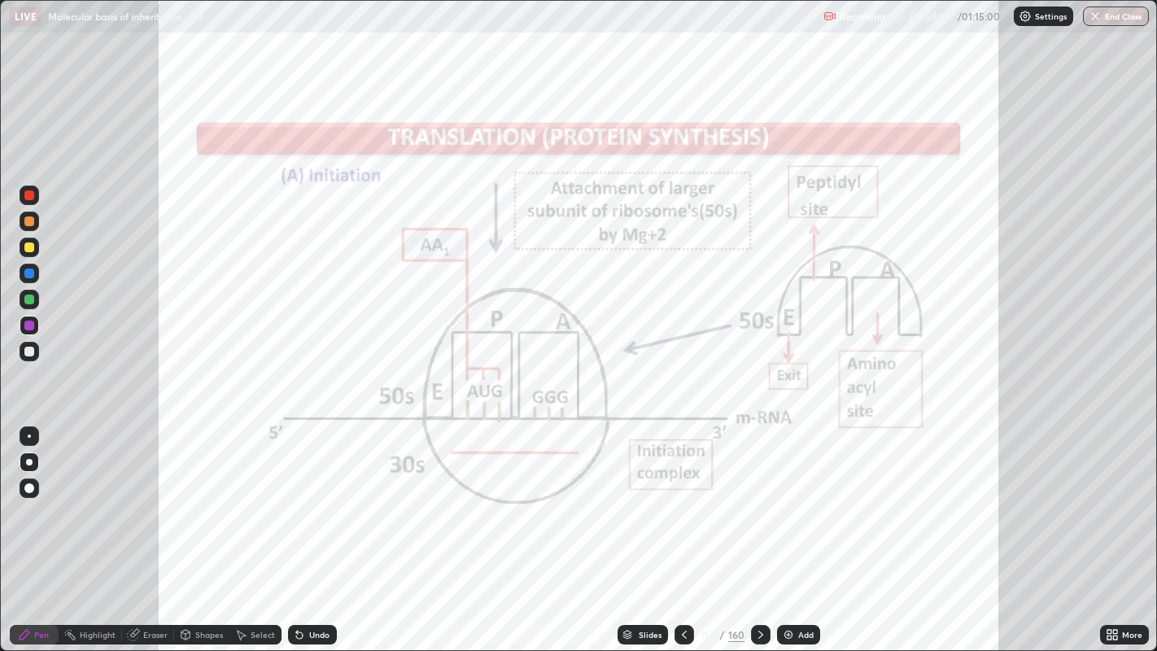
click at [758, 497] on icon at bounding box center [760, 634] width 13 height 13
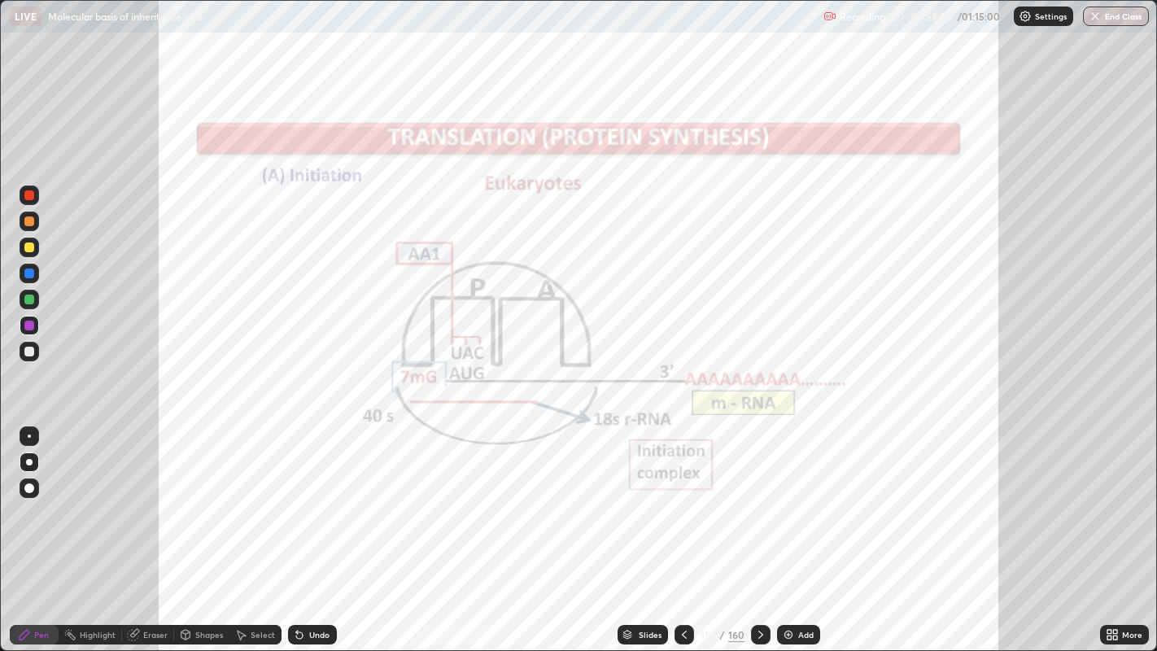
click at [757, 497] on icon at bounding box center [760, 634] width 13 height 13
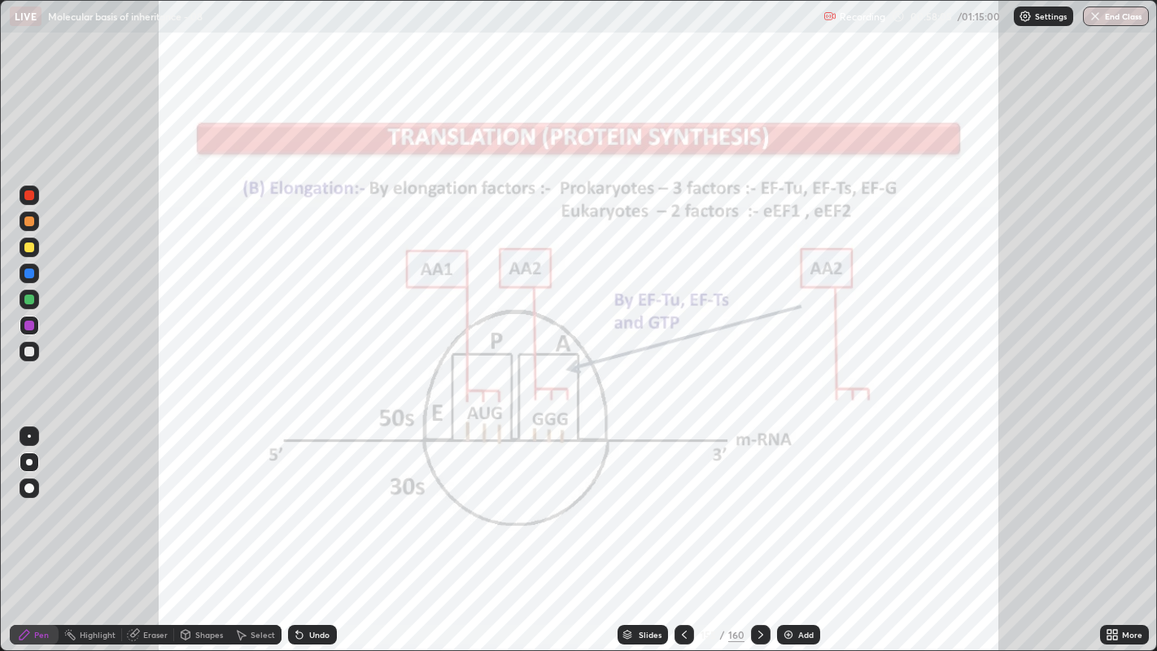
click at [263, 497] on div "Select" at bounding box center [263, 635] width 24 height 8
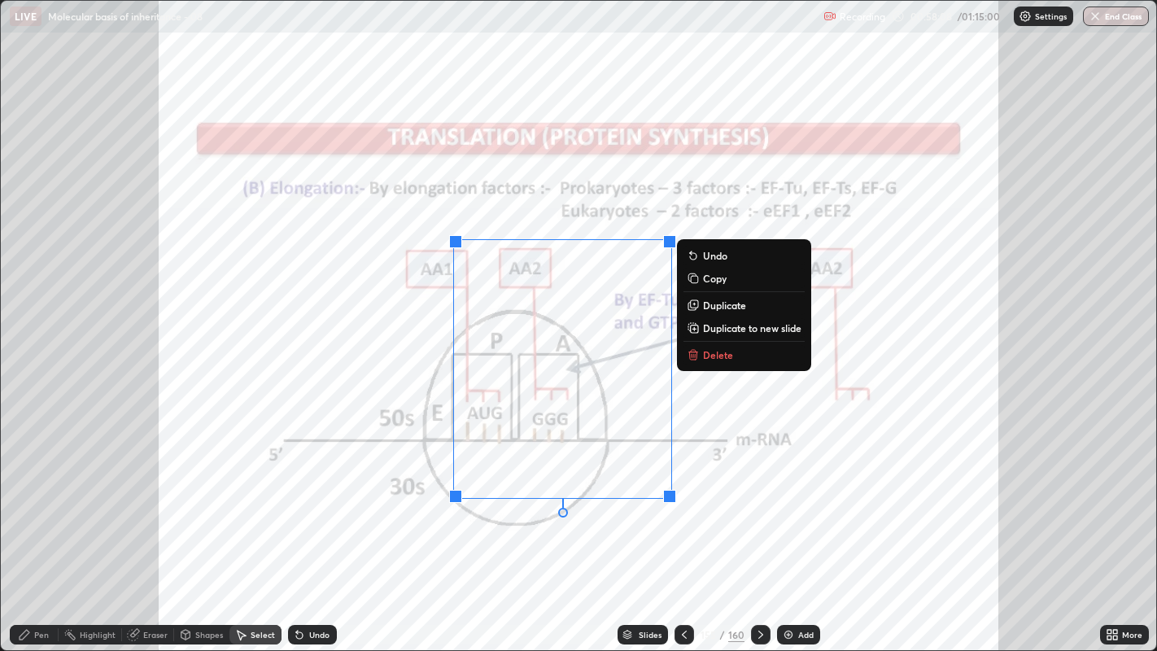
click at [729, 356] on p "Delete" at bounding box center [718, 354] width 30 height 13
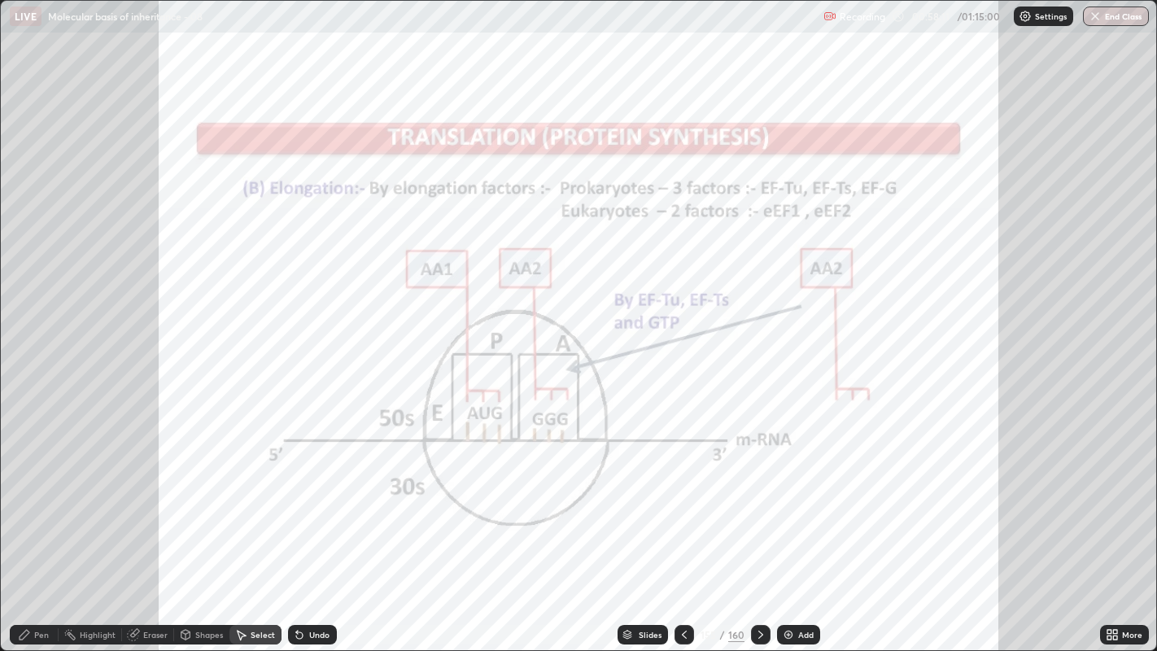
click at [683, 497] on icon at bounding box center [684, 634] width 13 height 13
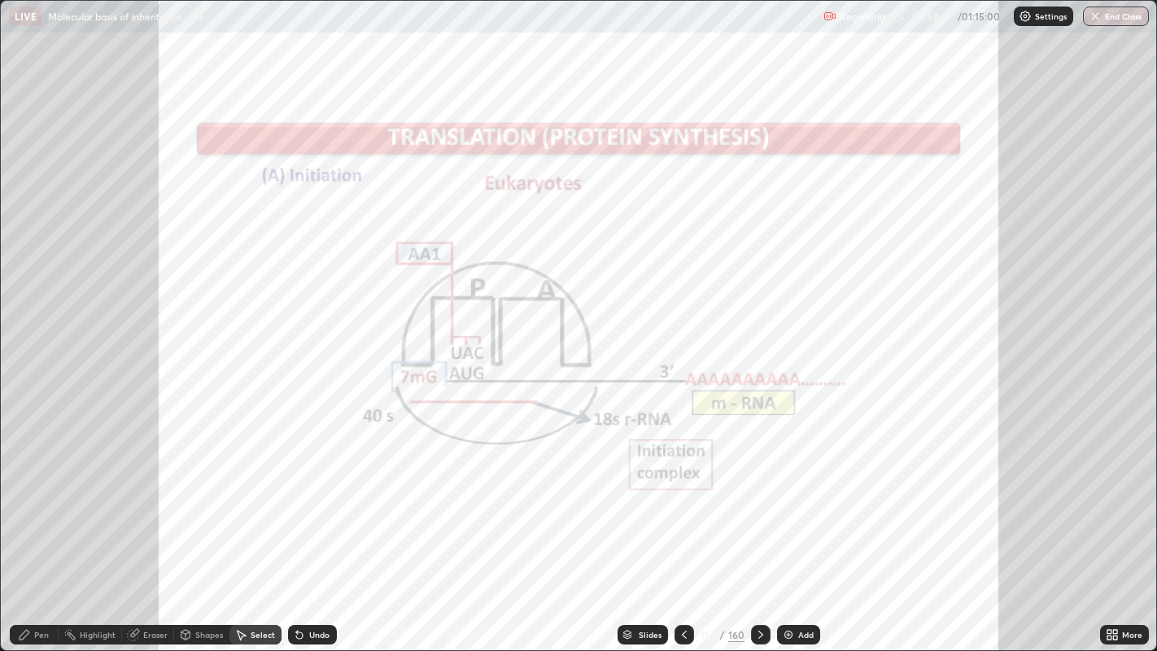
click at [682, 497] on icon at bounding box center [684, 634] width 13 height 13
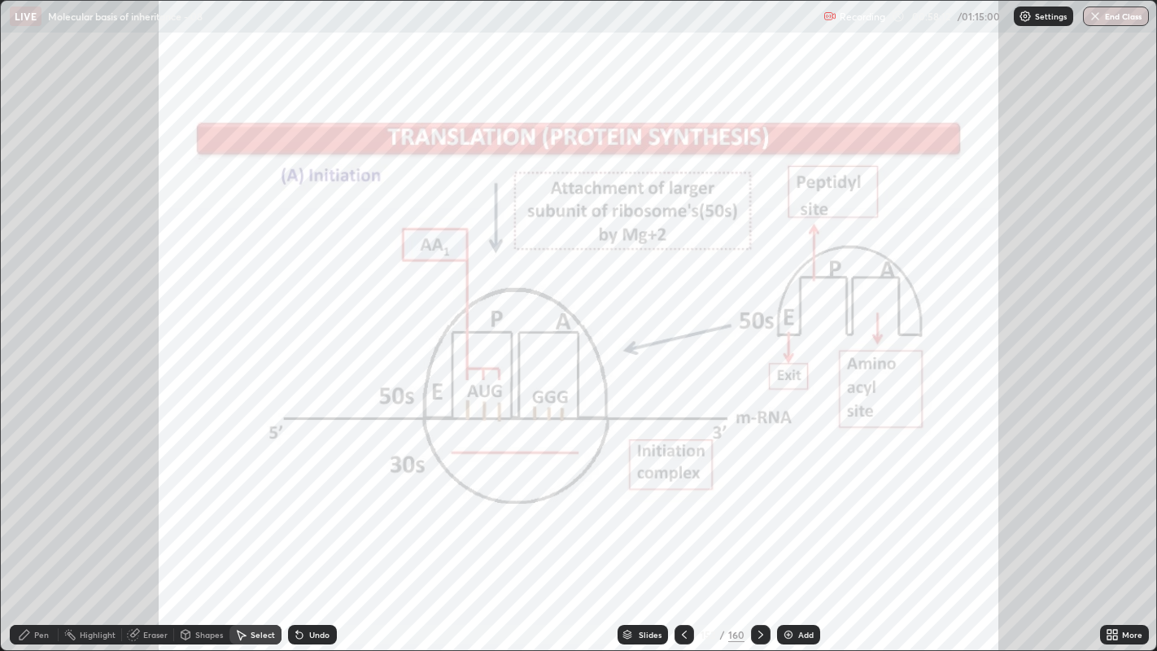
click at [676, 497] on div at bounding box center [685, 635] width 20 height 20
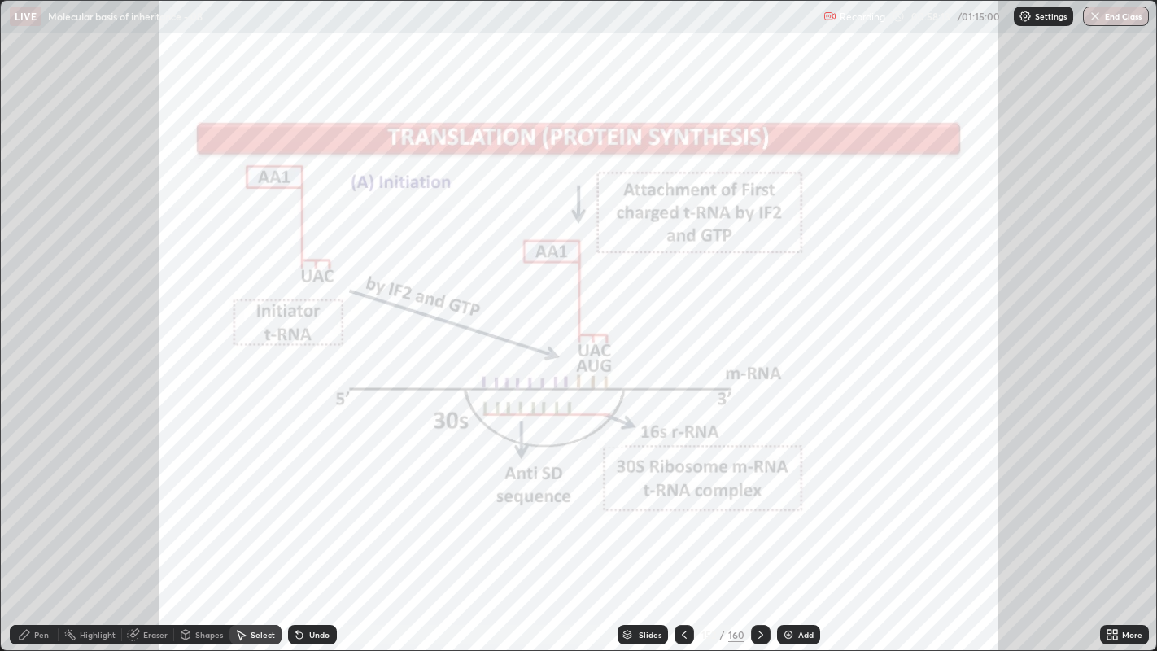
click at [680, 497] on icon at bounding box center [684, 634] width 13 height 13
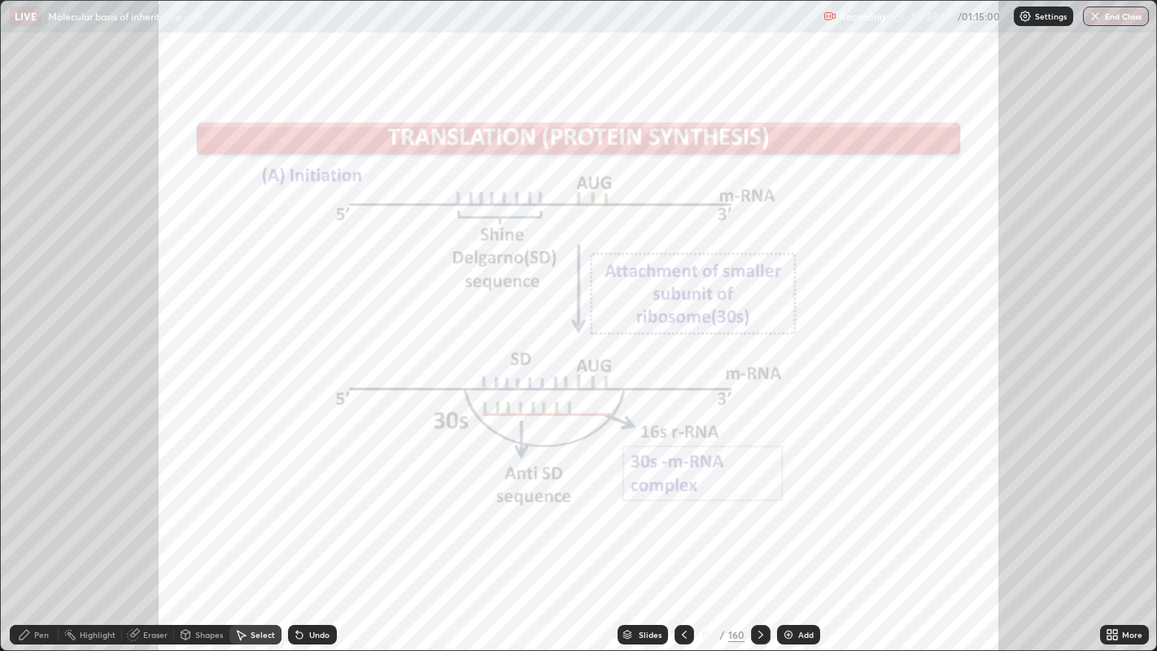
click at [683, 497] on icon at bounding box center [684, 634] width 13 height 13
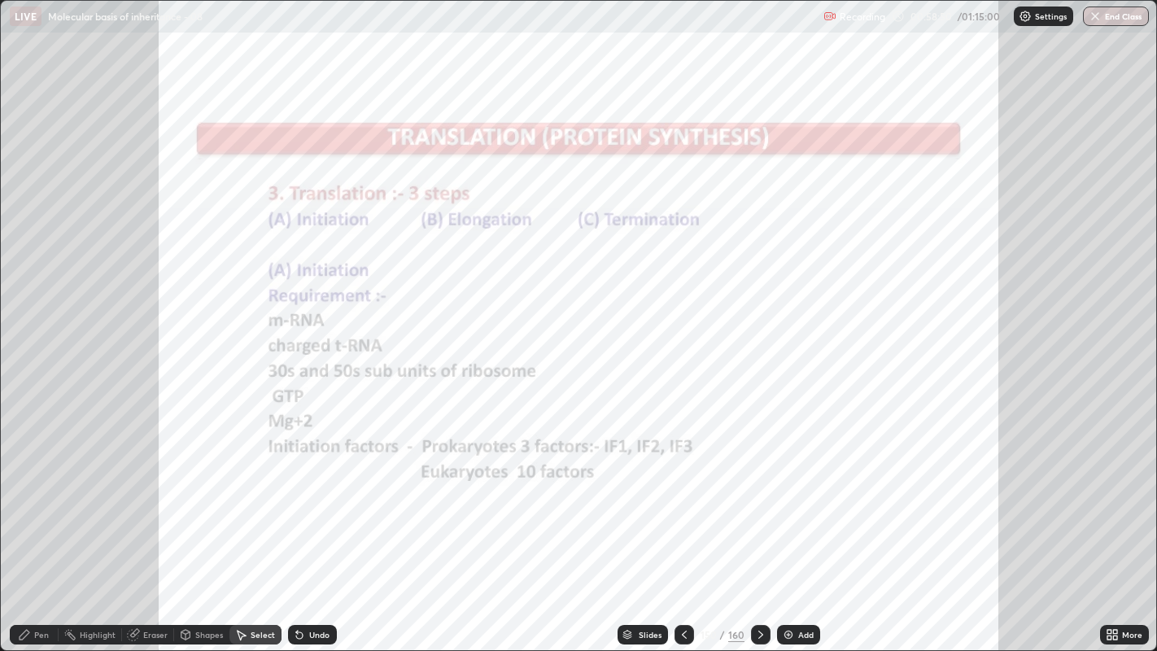
click at [1111, 497] on icon at bounding box center [1109, 632] width 4 height 4
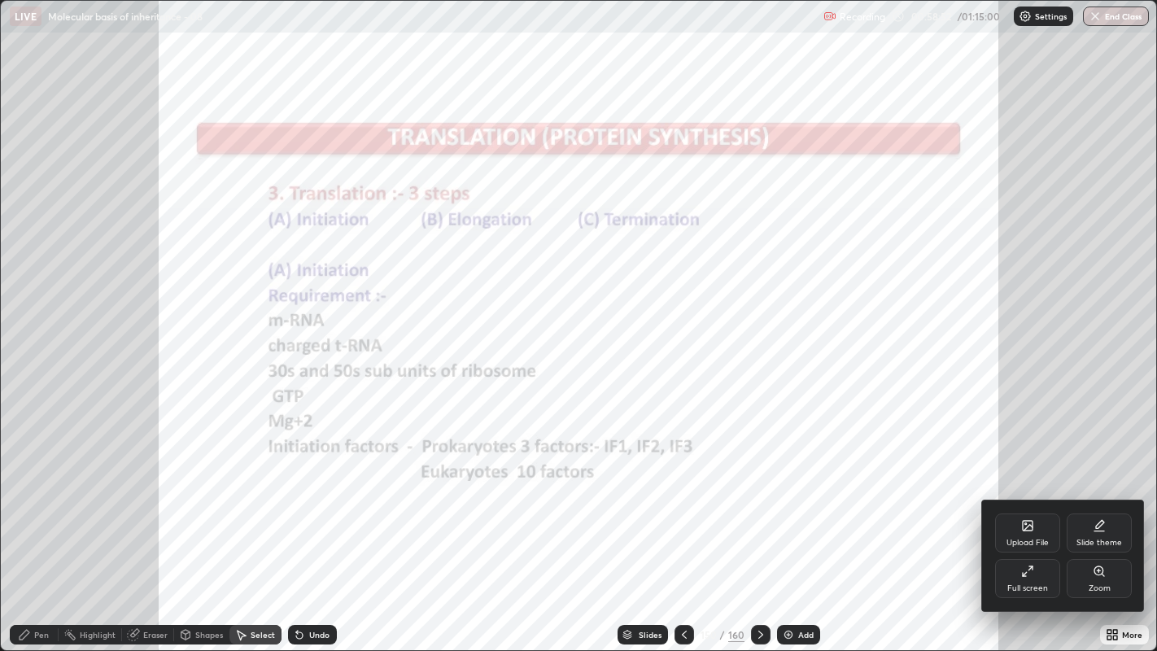
click at [958, 497] on div at bounding box center [578, 325] width 1157 height 651
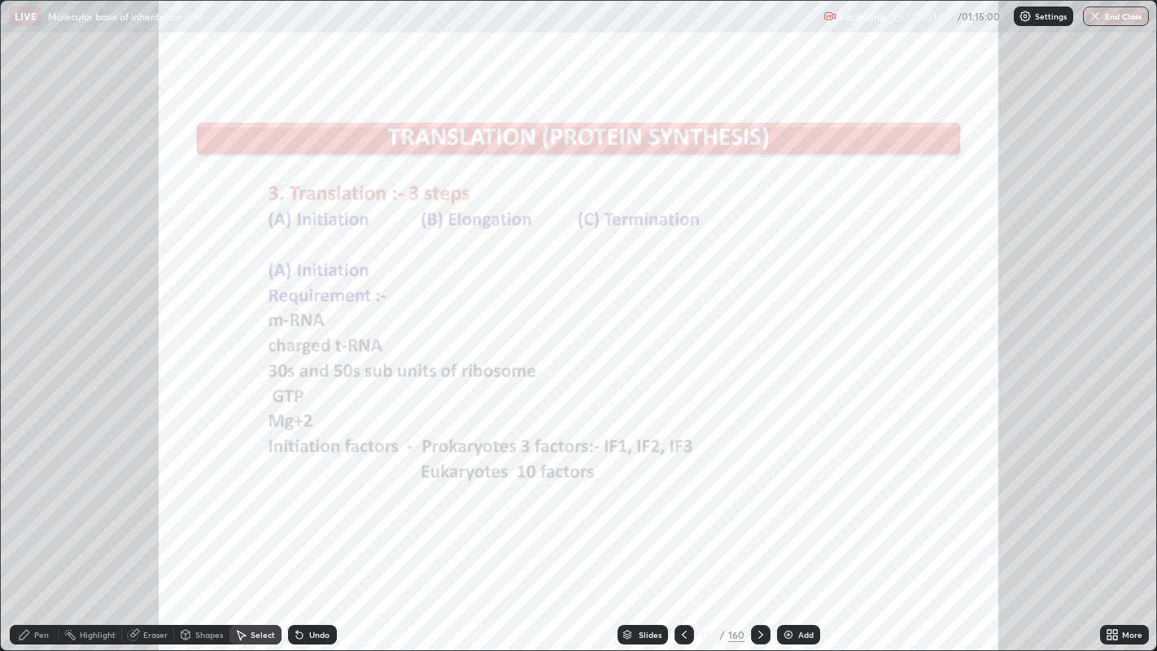
click at [758, 497] on icon at bounding box center [760, 634] width 13 height 13
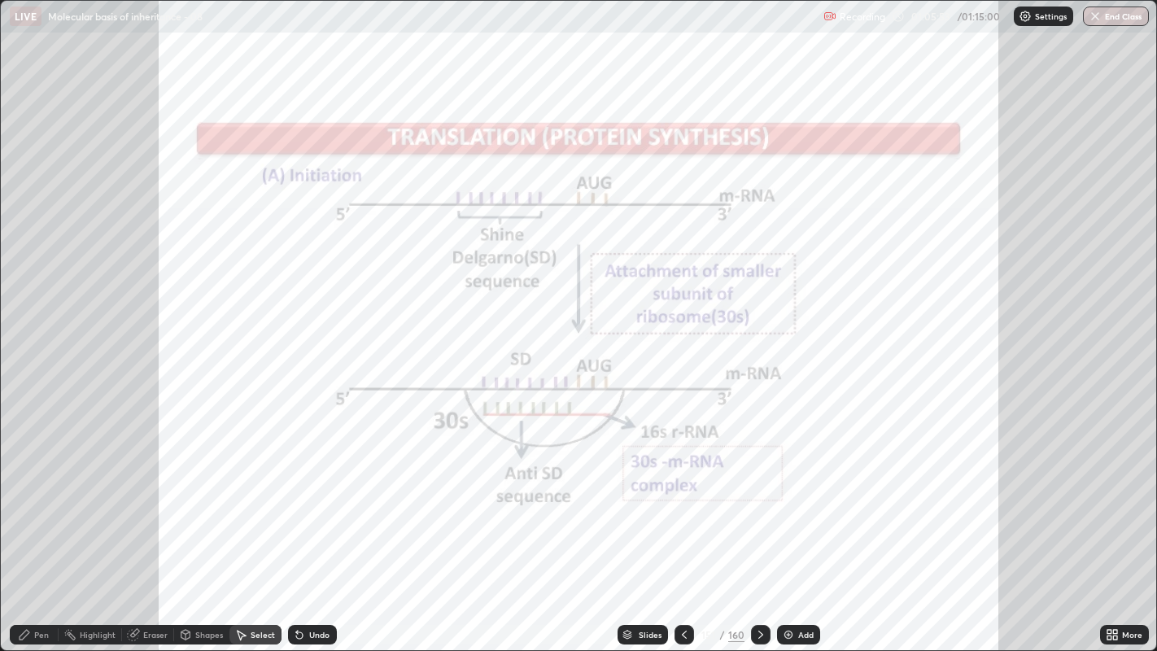
click at [758, 497] on icon at bounding box center [760, 634] width 13 height 13
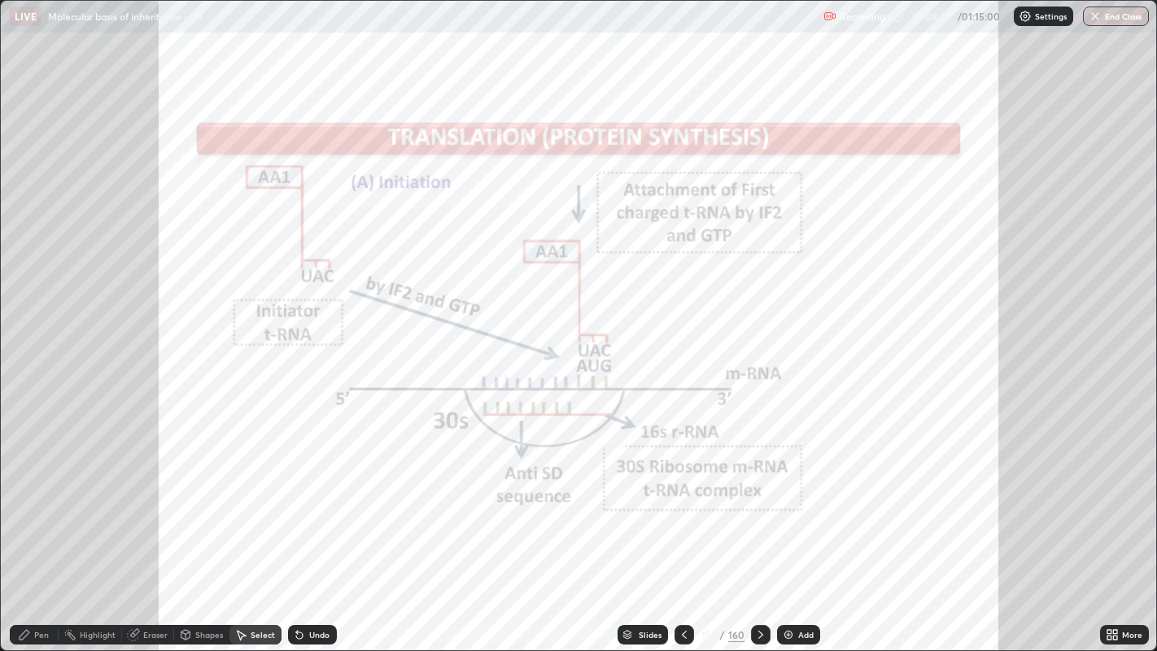
click at [760, 497] on icon at bounding box center [760, 634] width 13 height 13
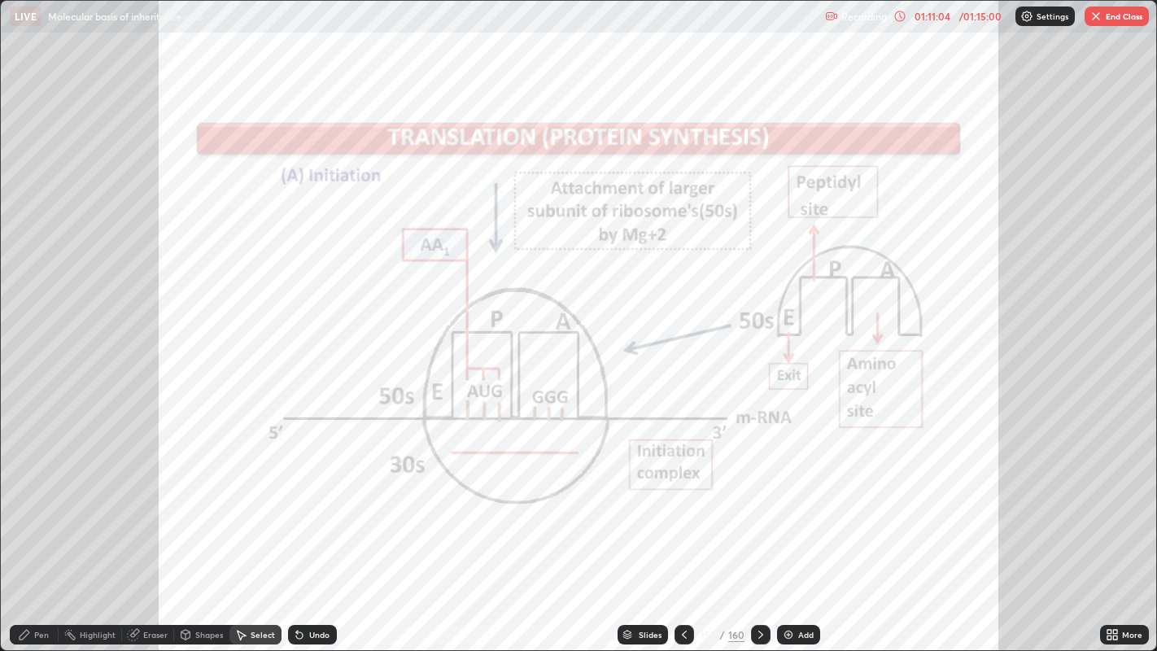
click at [758, 497] on icon at bounding box center [760, 634] width 13 height 13
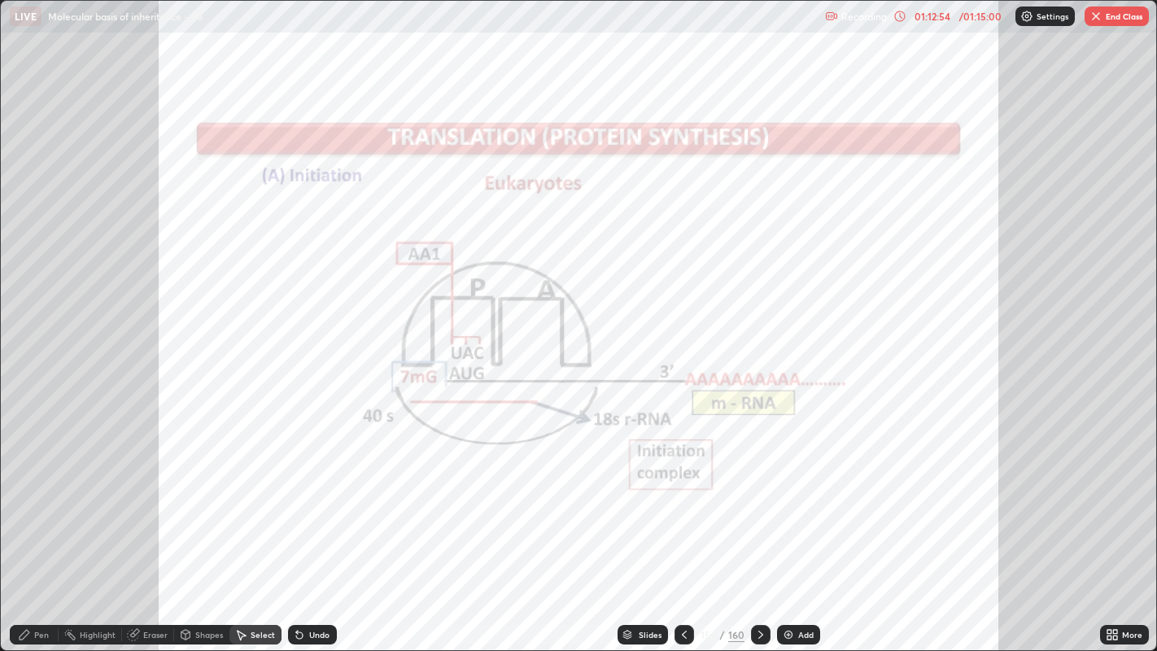
click at [758, 497] on icon at bounding box center [760, 634] width 13 height 13
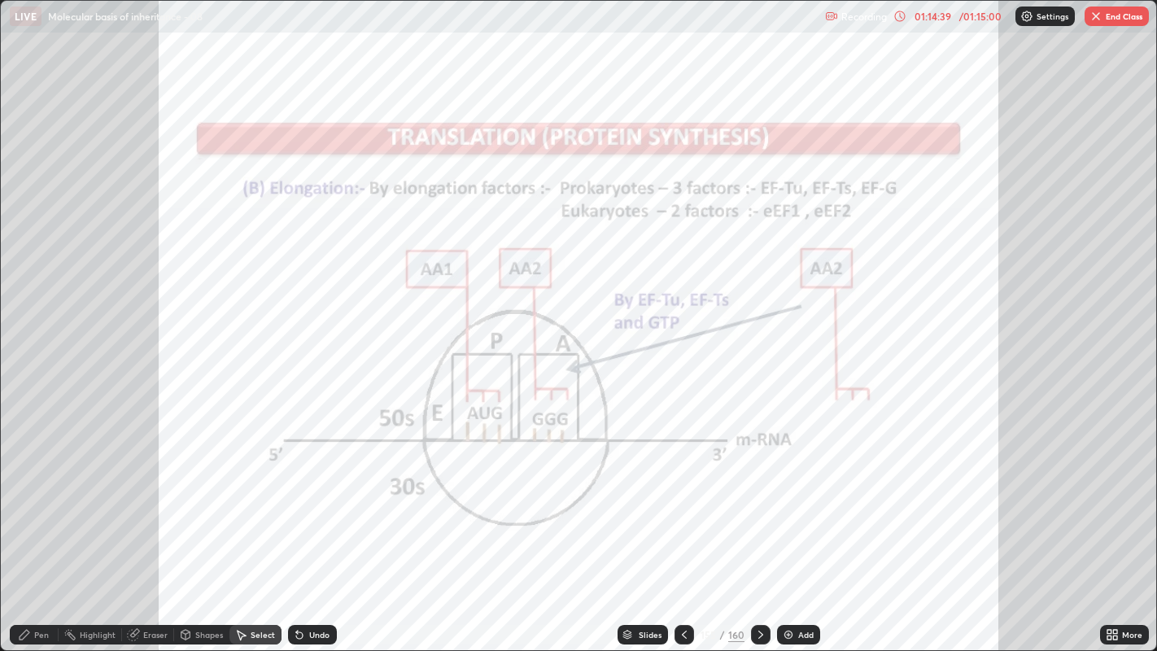
click at [758, 497] on icon at bounding box center [760, 634] width 13 height 13
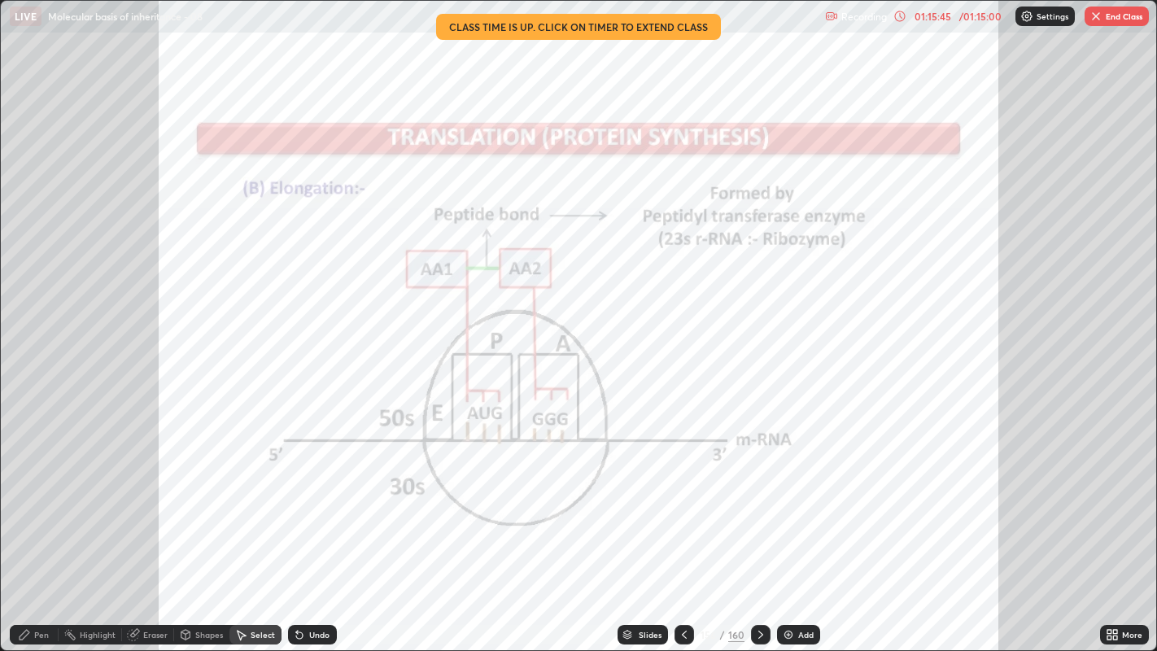
click at [762, 497] on div at bounding box center [761, 635] width 20 height 20
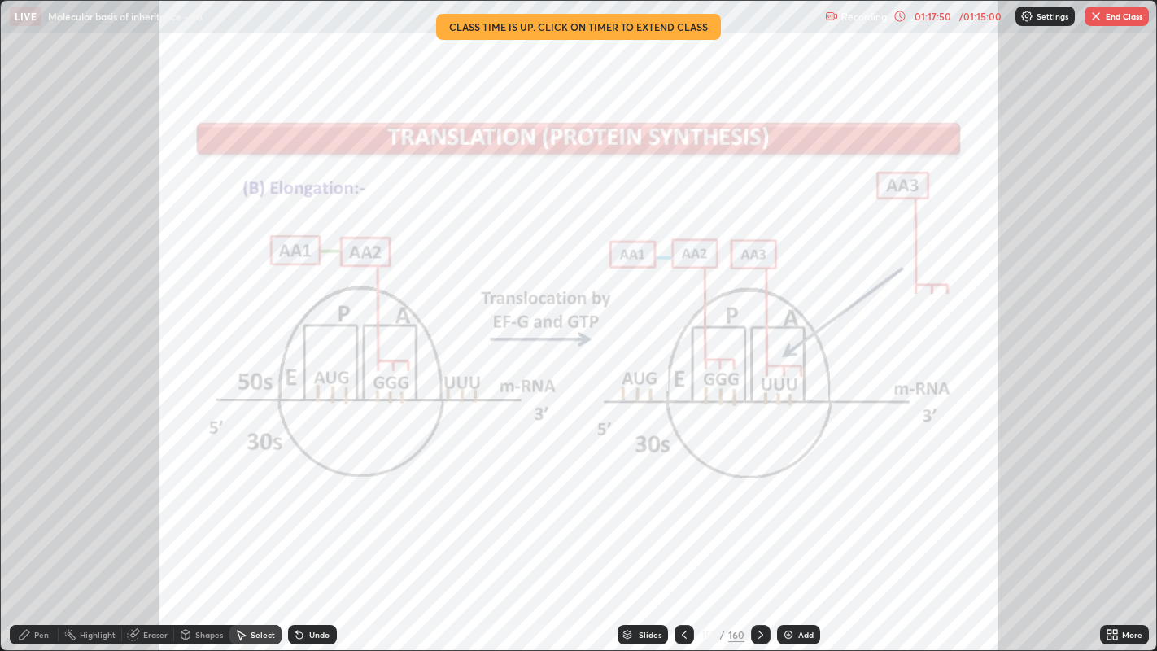
click at [1116, 15] on button "End Class" at bounding box center [1117, 17] width 64 height 20
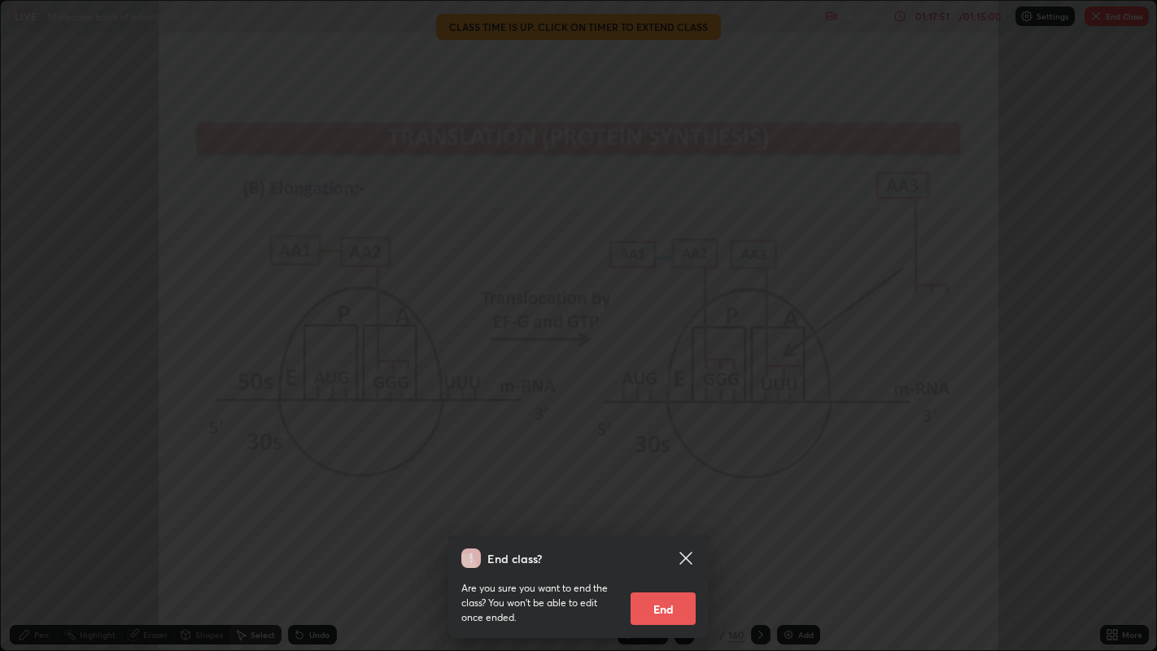
click at [688, 497] on button "End" at bounding box center [663, 608] width 65 height 33
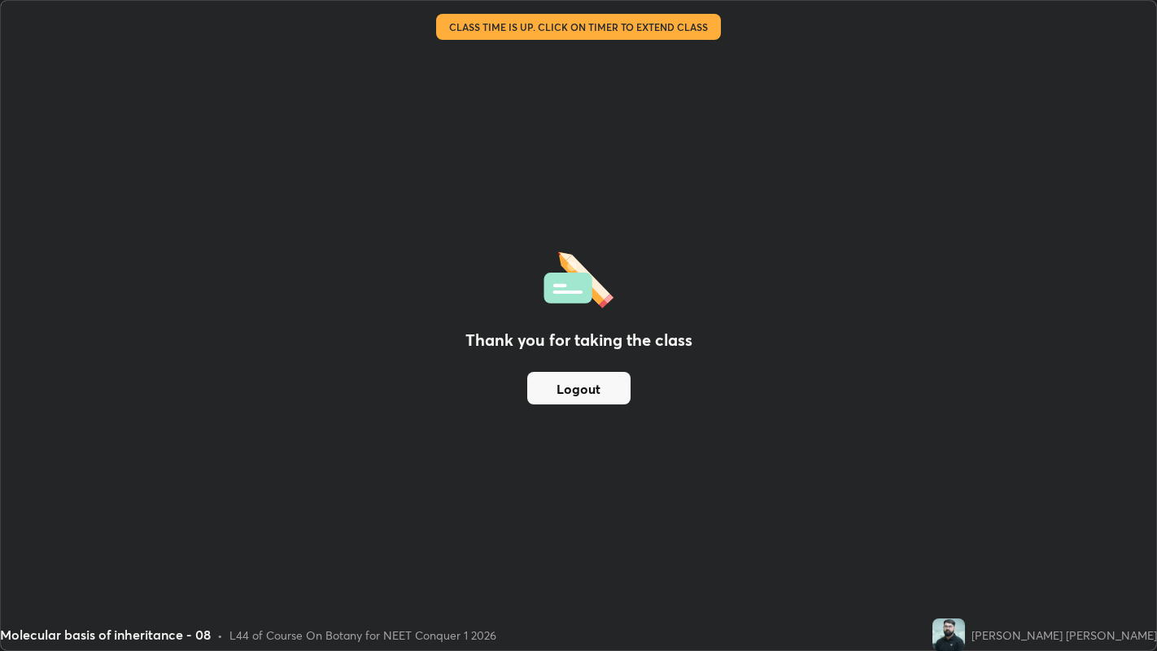
click at [608, 274] on img at bounding box center [579, 278] width 70 height 62
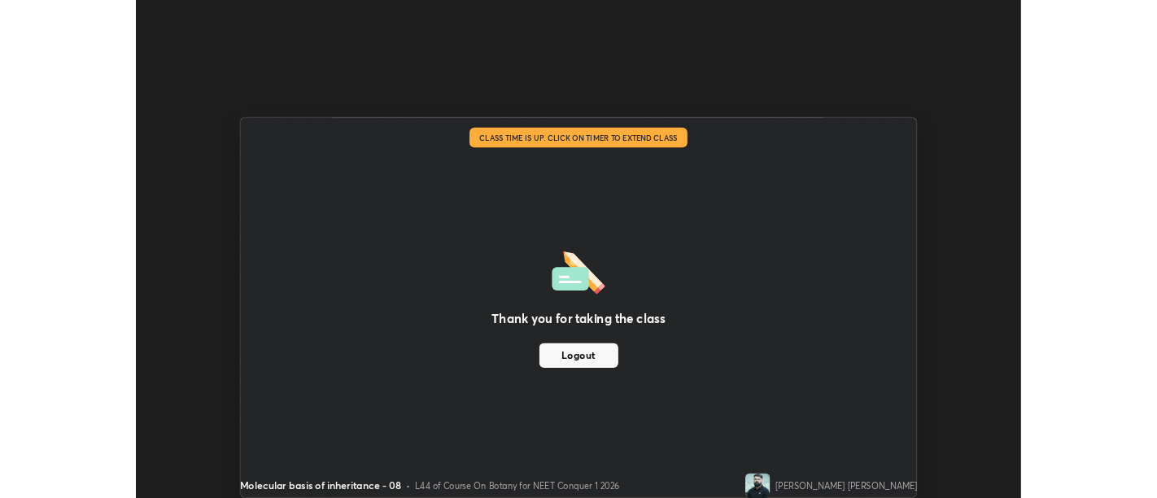
scroll to position [80866, 80207]
